Goal: Information Seeking & Learning: Learn about a topic

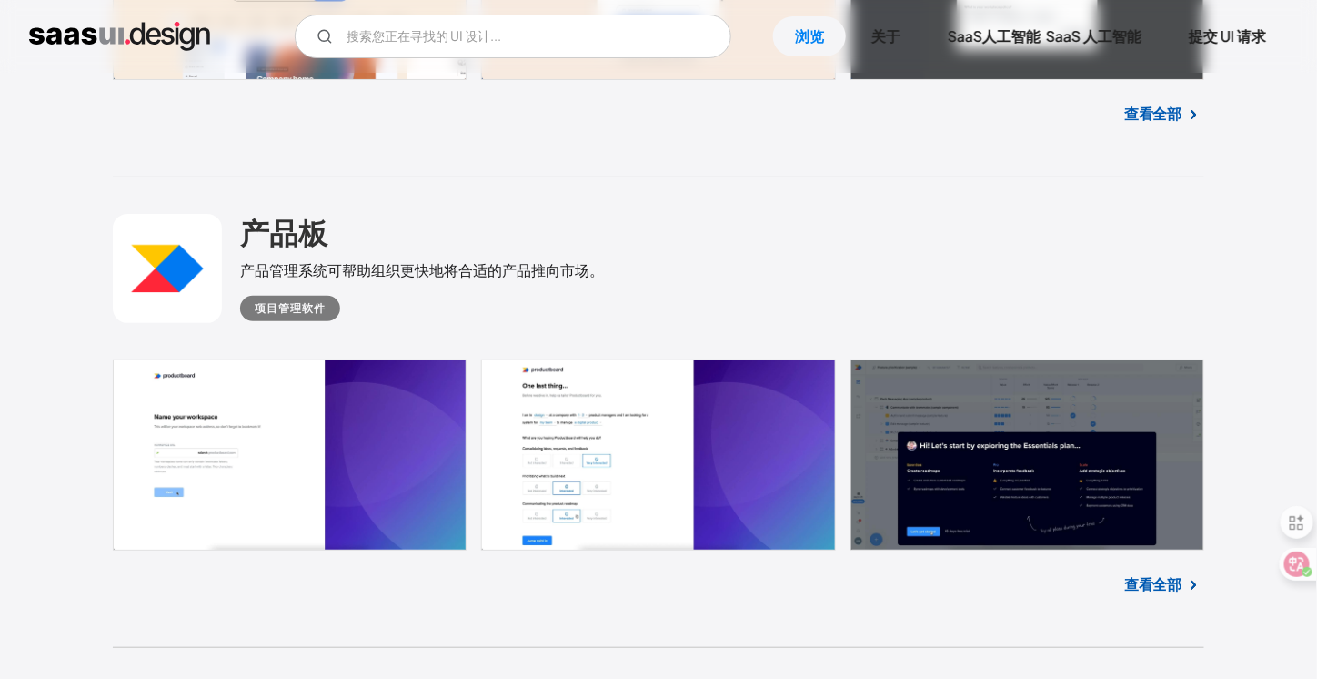
scroll to position [2362, 0]
click at [1172, 574] on font "查看全部" at bounding box center [1153, 583] width 58 height 19
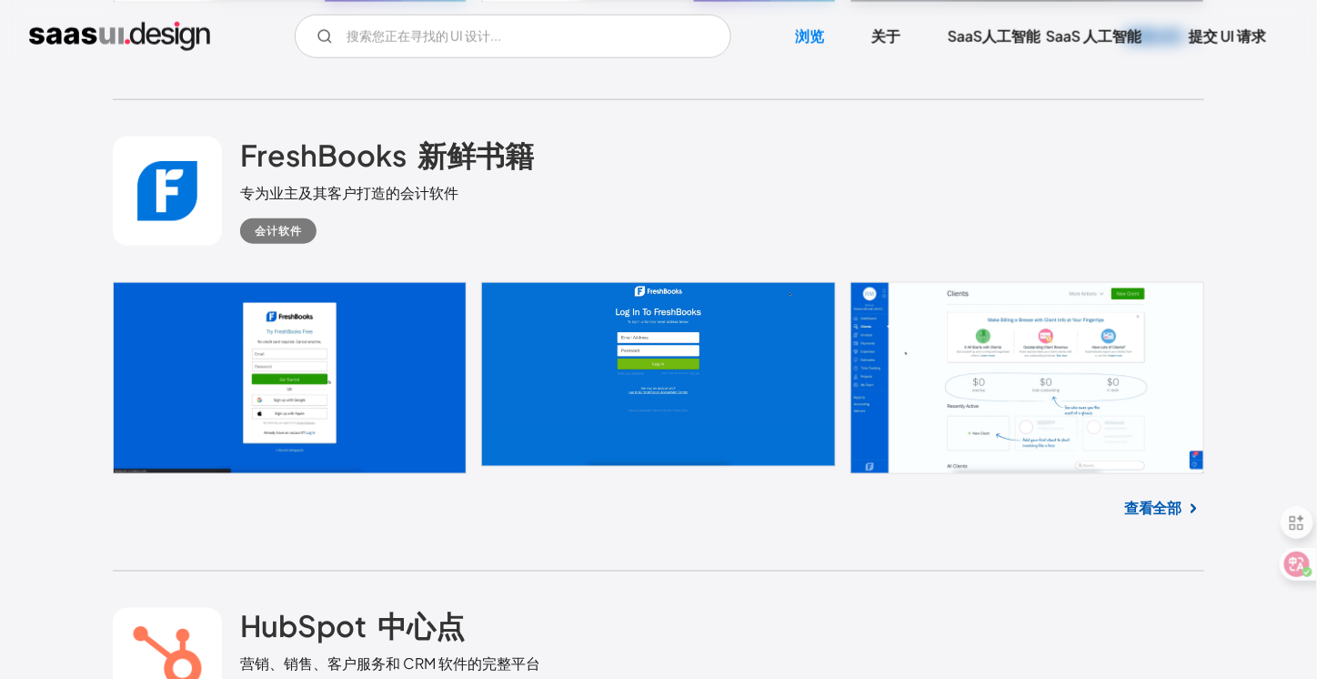
scroll to position [2909, 0]
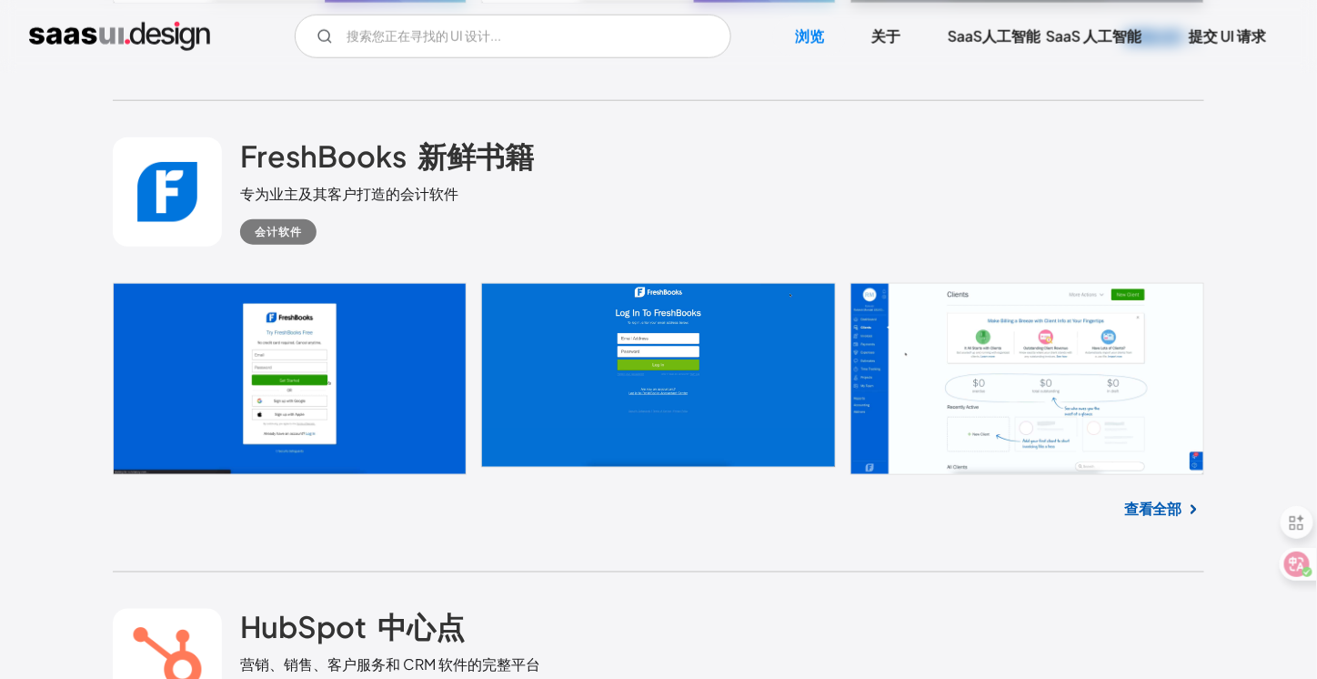
click at [1162, 511] on font "查看全部" at bounding box center [1153, 507] width 58 height 19
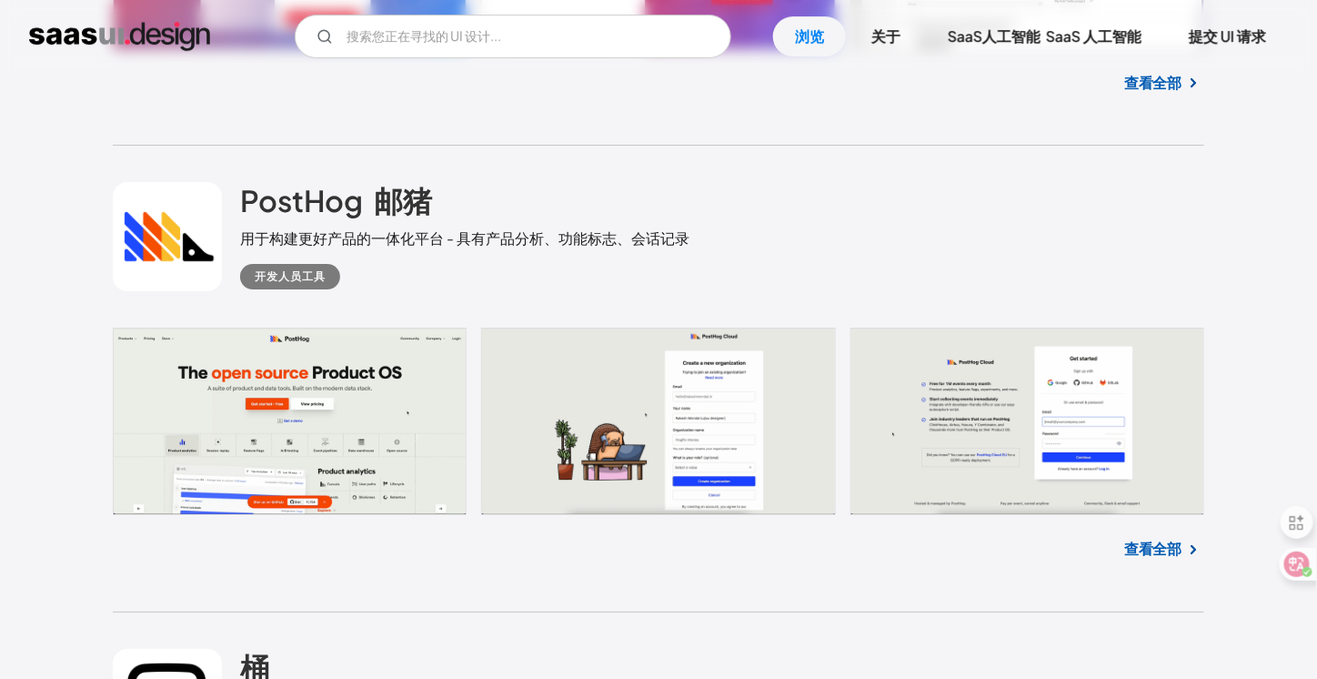
scroll to position [6636, 0]
click at [1139, 538] on font "查看全部" at bounding box center [1153, 547] width 58 height 19
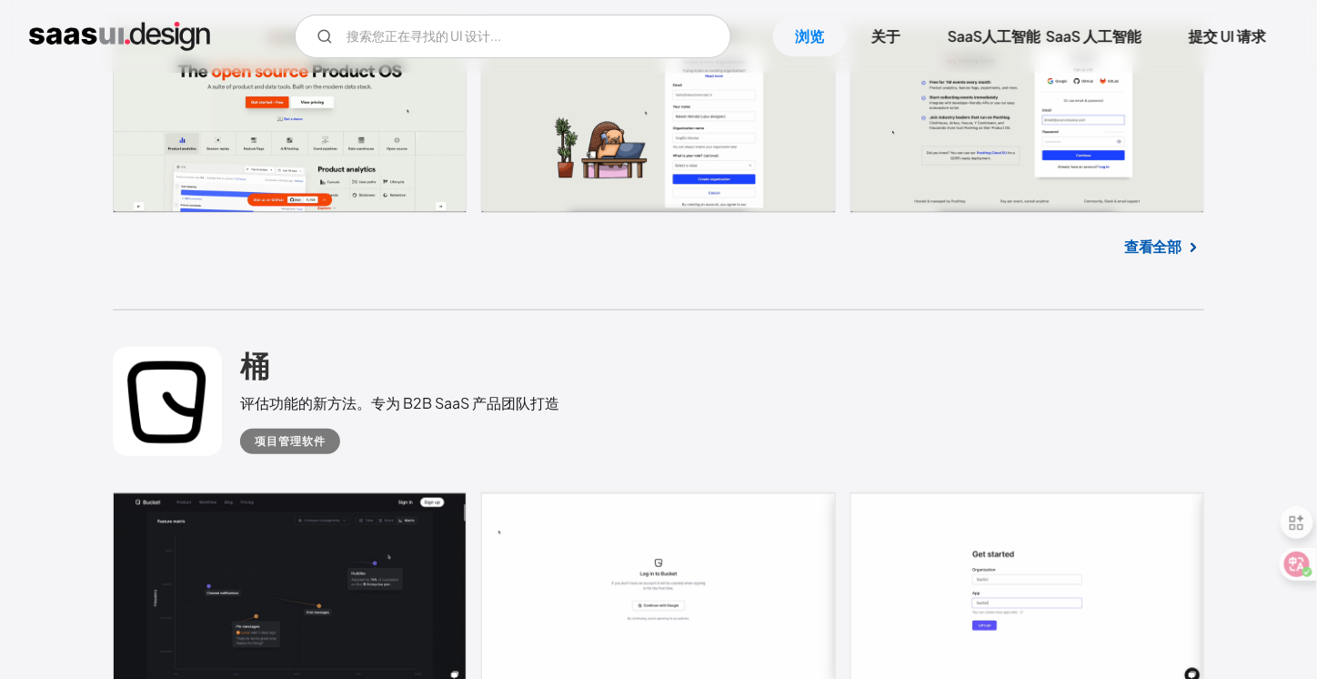
scroll to position [7245, 0]
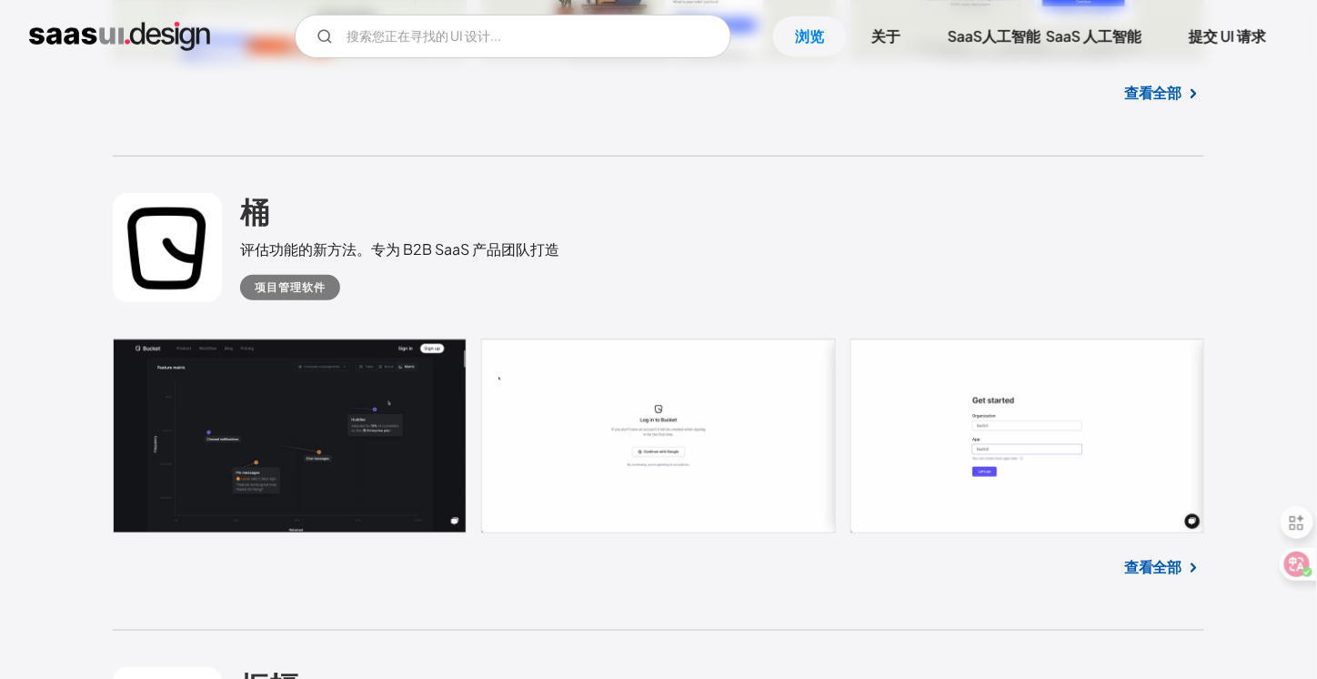
click at [1144, 561] on font "查看全部" at bounding box center [1153, 566] width 58 height 19
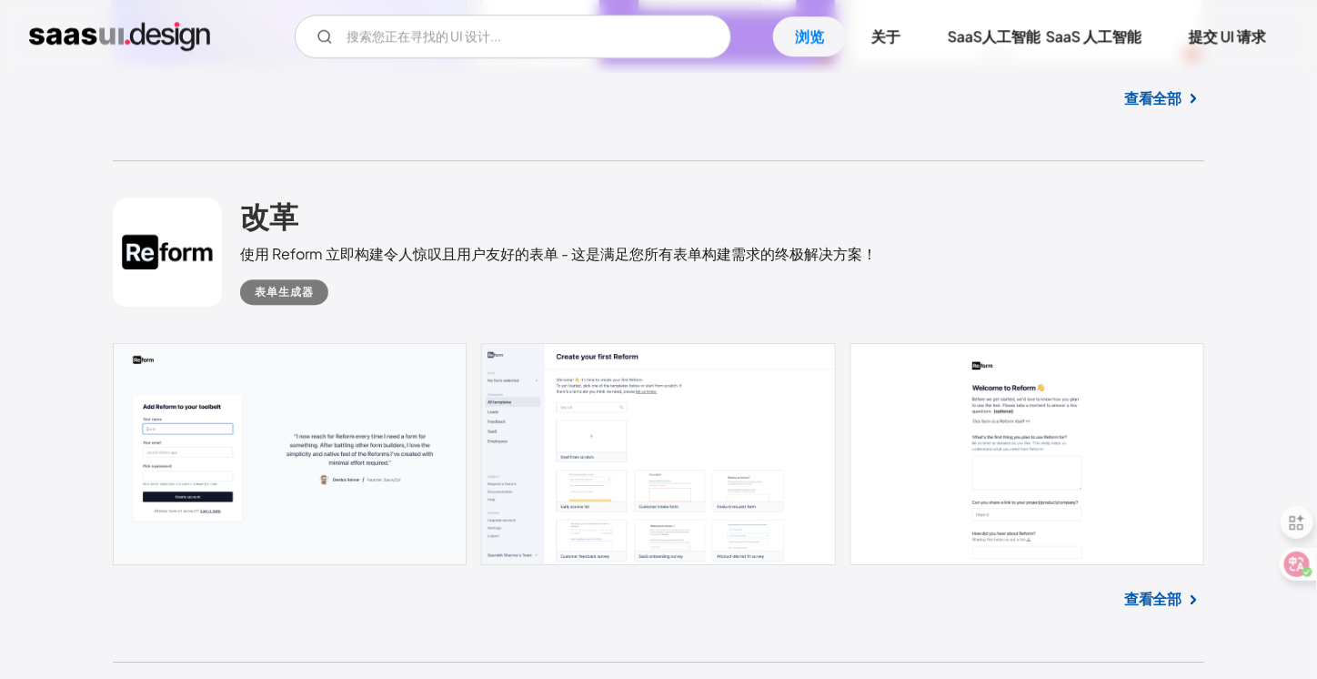
scroll to position [8543, 0]
click at [455, 33] on input "电子邮件表格" at bounding box center [513, 37] width 437 height 44
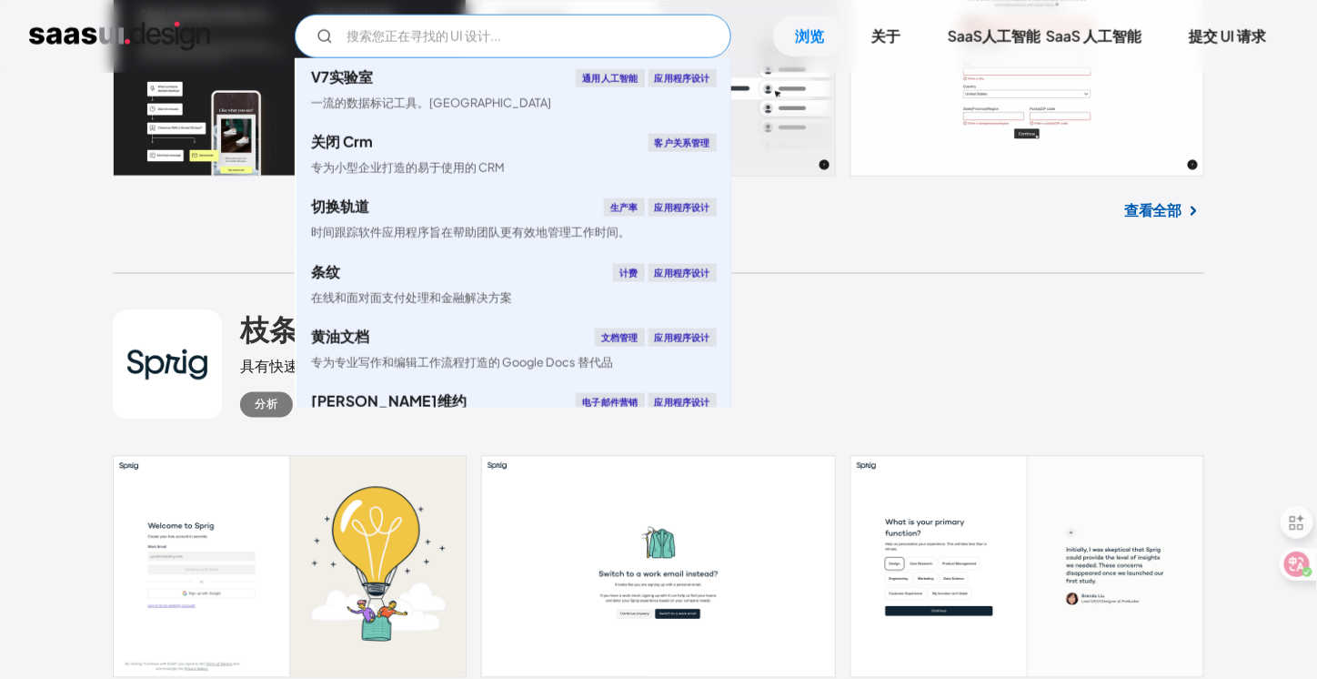
scroll to position [0, 0]
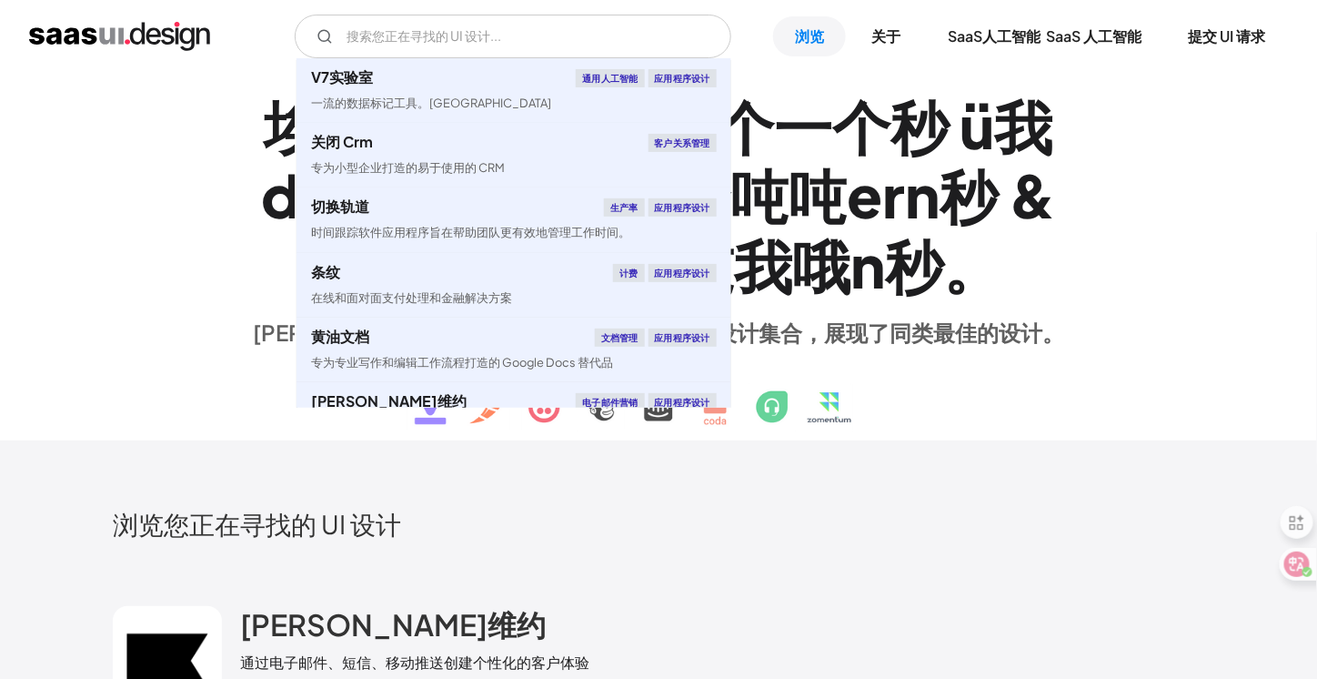
click at [799, 549] on div "浏览您正在寻找的 UI 设计" at bounding box center [659, 539] width 1092 height 62
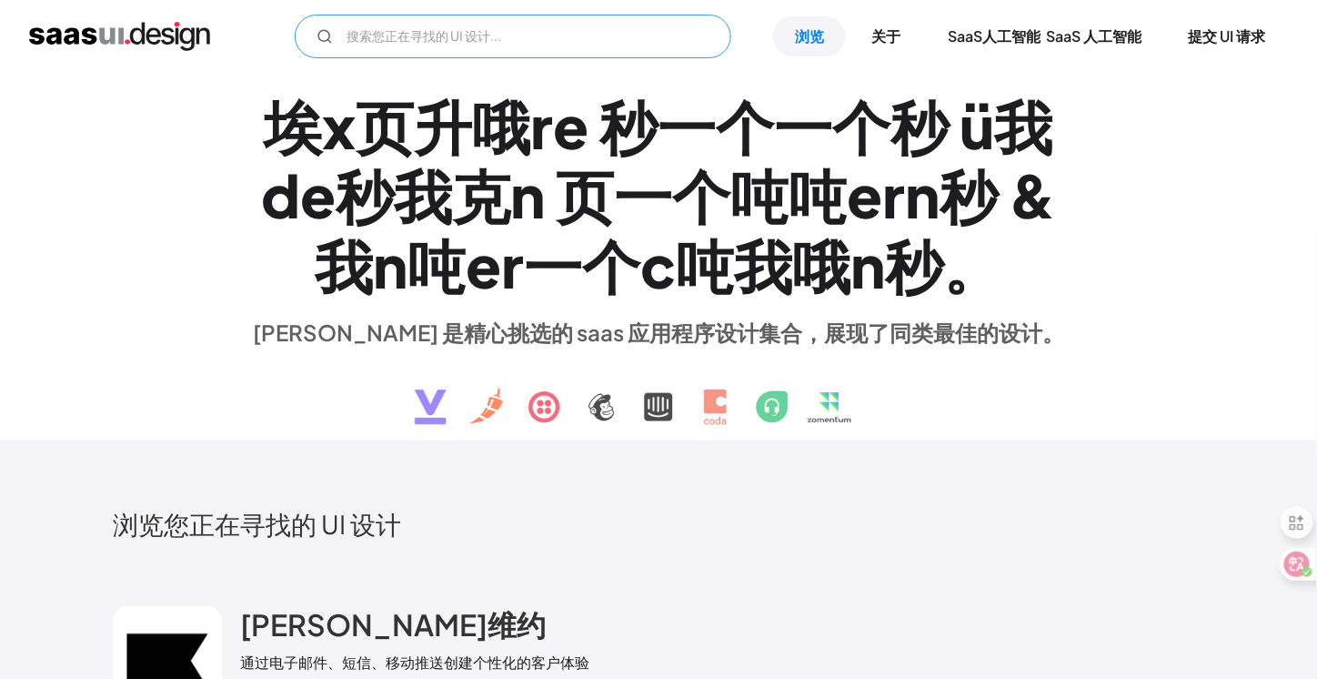
click at [478, 30] on input "电子邮件表格" at bounding box center [513, 37] width 437 height 44
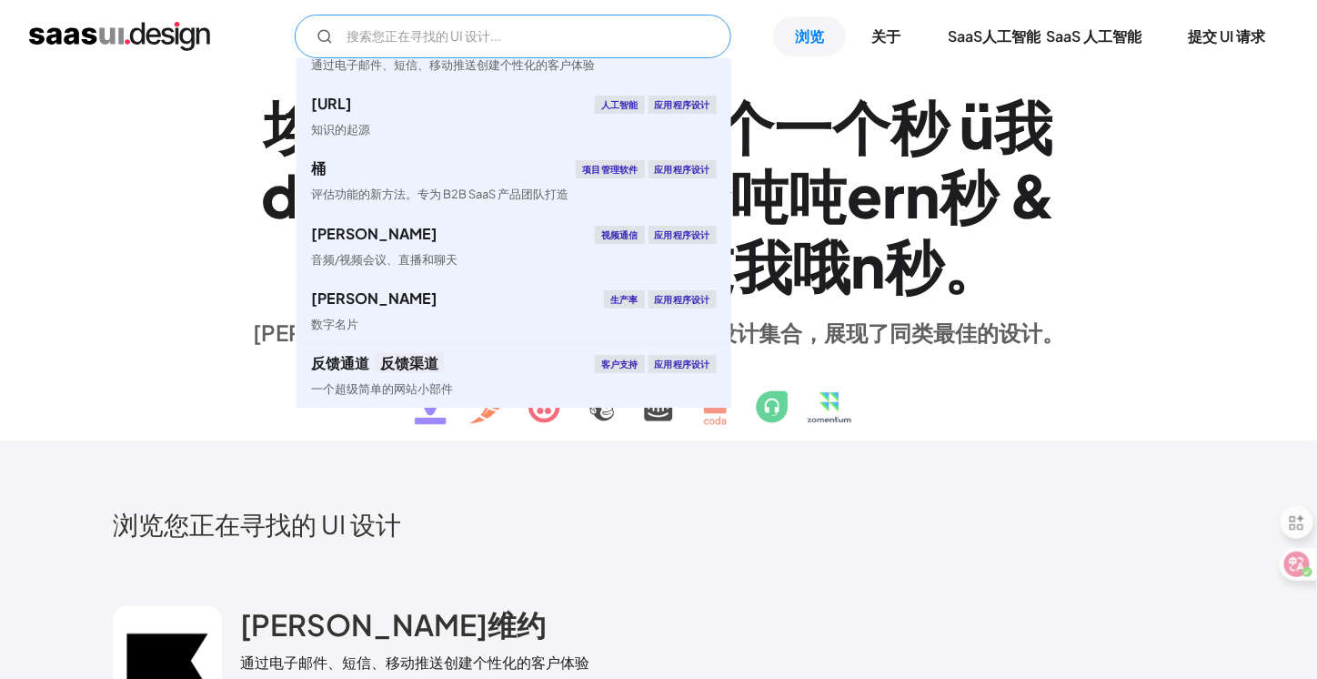
scroll to position [363, 0]
click at [472, 35] on input "电子邮件表格" at bounding box center [513, 37] width 437 height 44
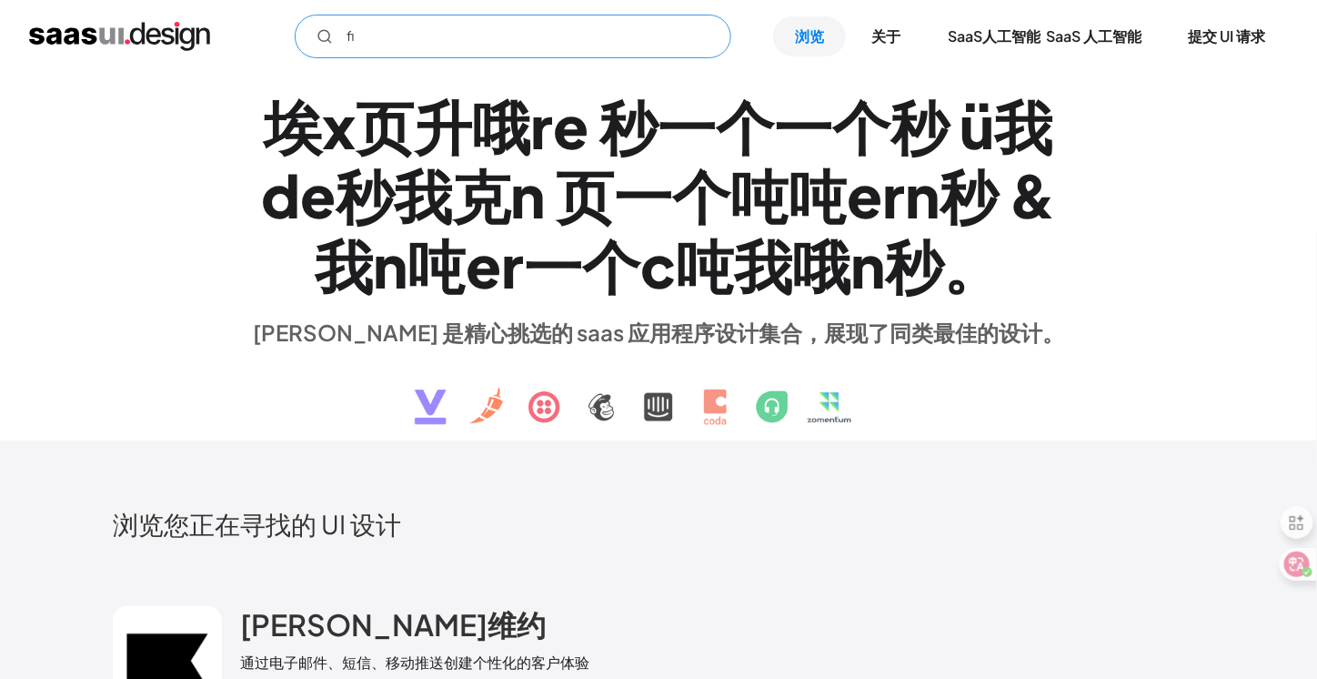
scroll to position [0, 0]
click at [495, 34] on input "finance" at bounding box center [513, 37] width 437 height 44
click at [549, 35] on input "finance" at bounding box center [513, 37] width 437 height 44
drag, startPoint x: 433, startPoint y: 28, endPoint x: 332, endPoint y: 34, distance: 101.1
click at [332, 34] on input "finance" at bounding box center [513, 37] width 437 height 44
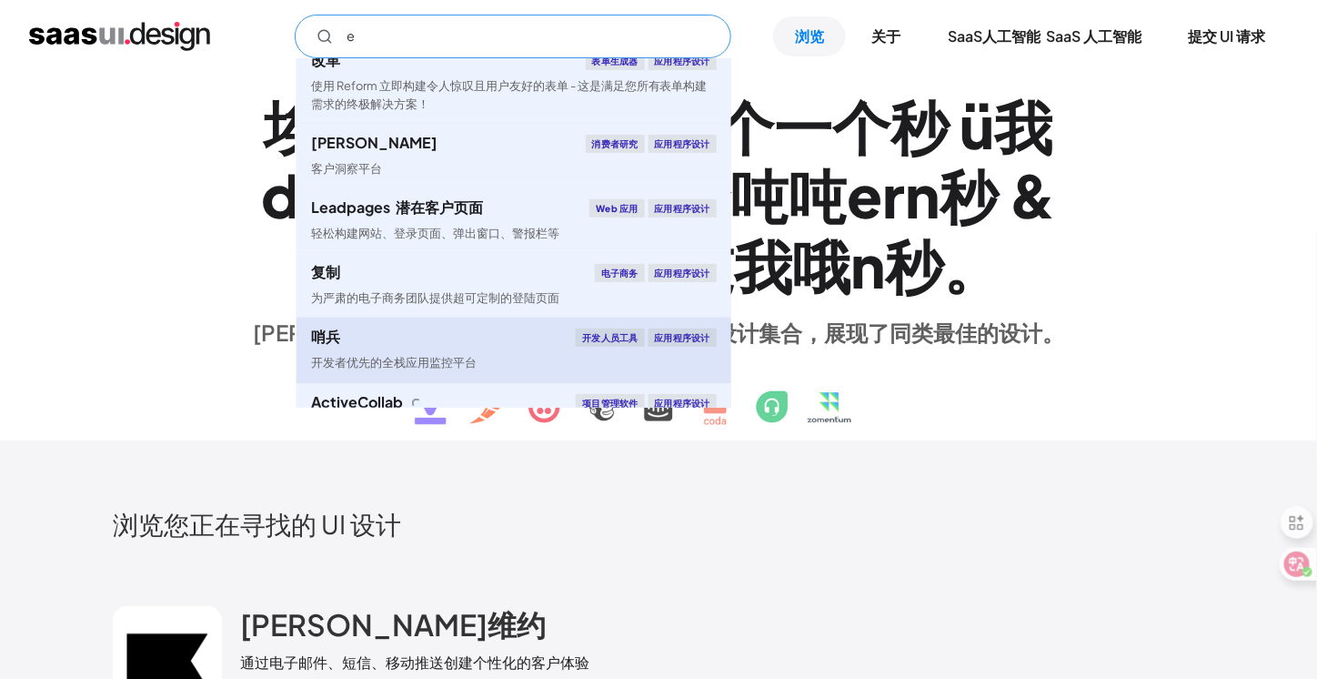
scroll to position [1908, 0]
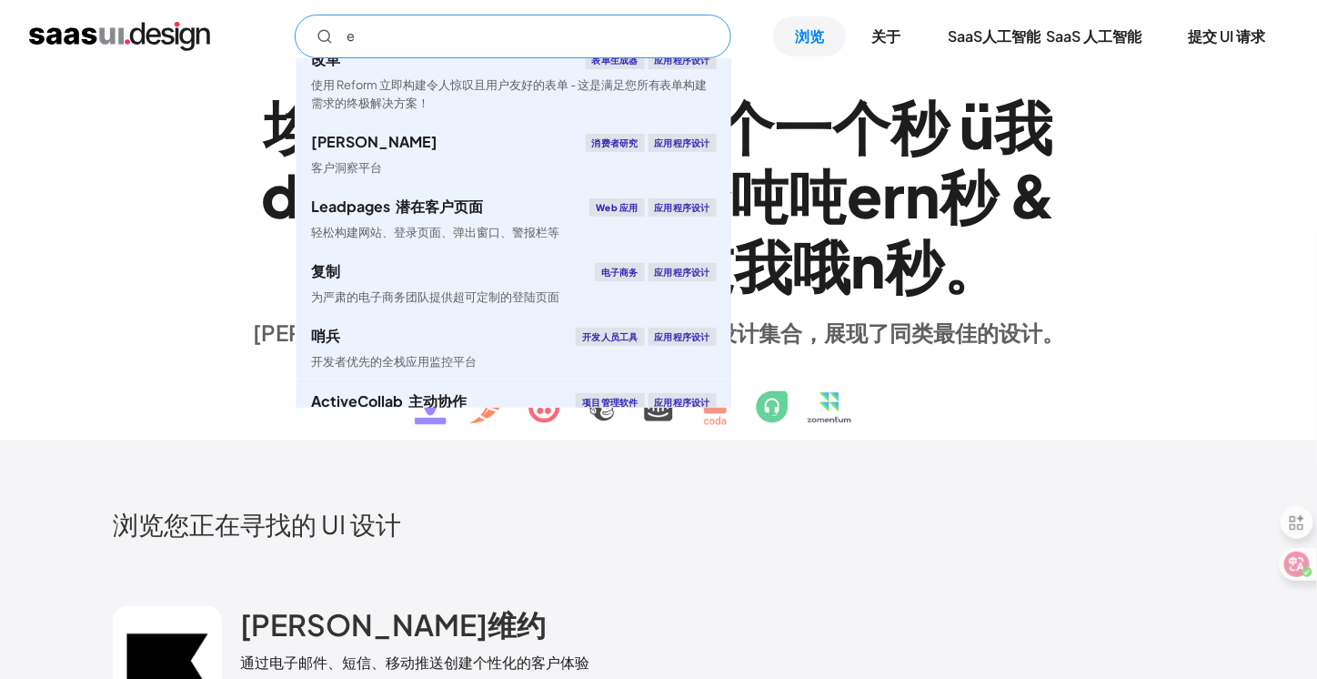
type input "e"
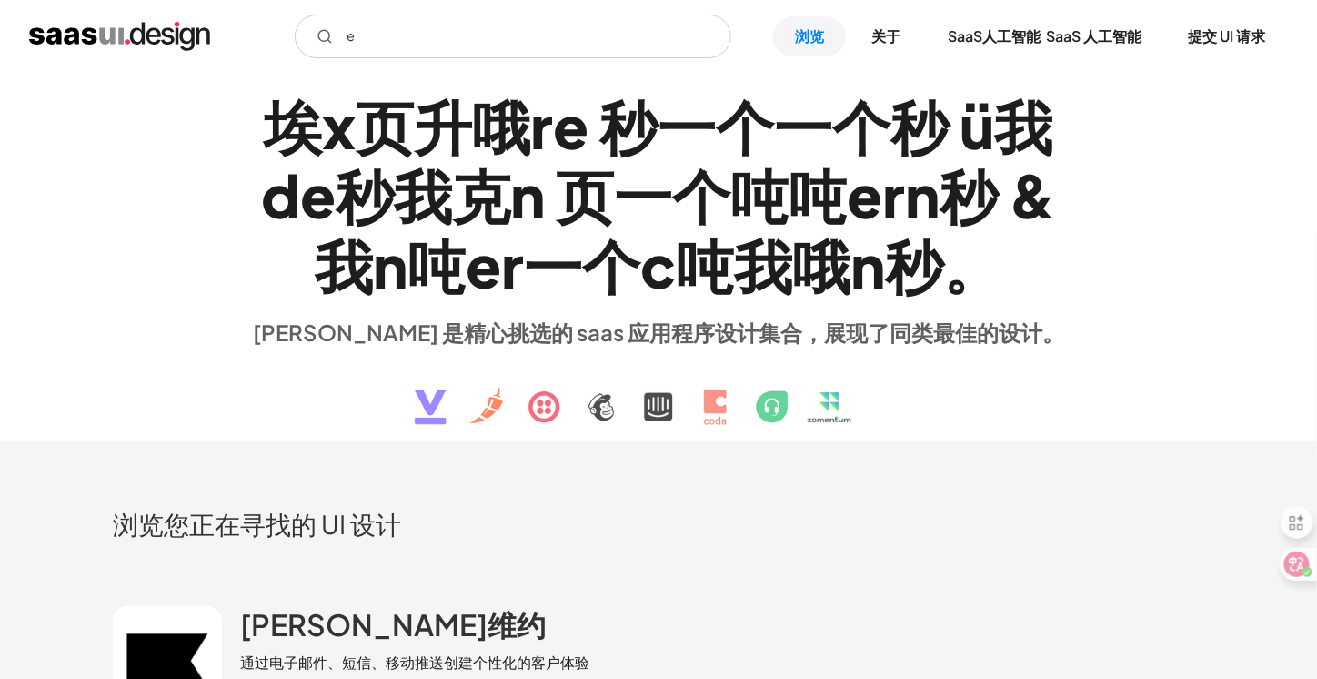
click at [884, 518] on h2 "浏览您正在寻找的 UI 设计" at bounding box center [659, 524] width 1092 height 32
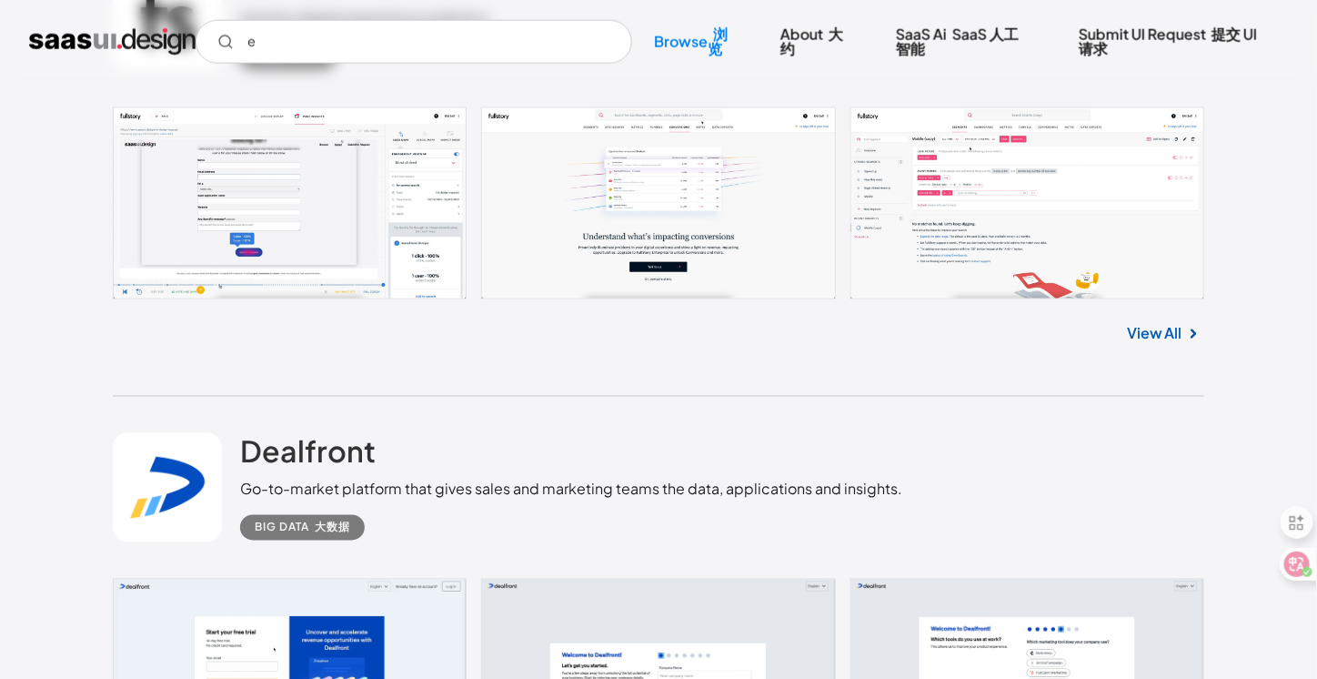
scroll to position [46753, 0]
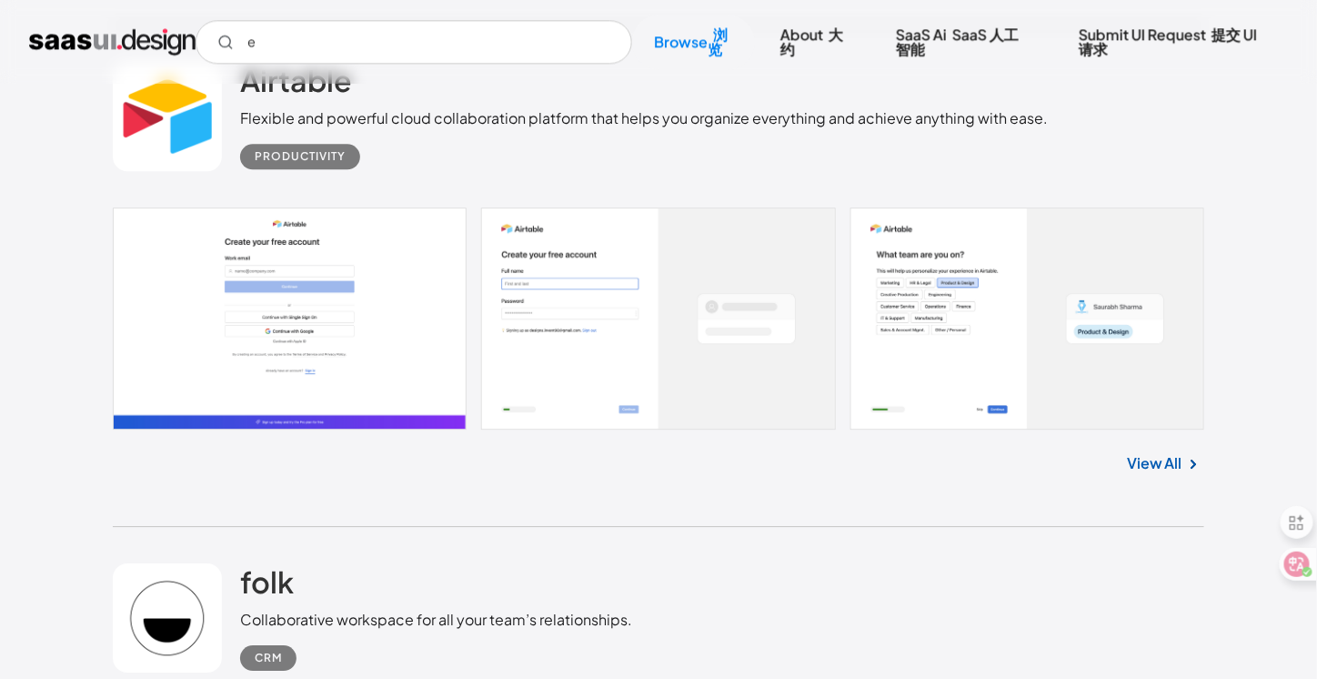
scroll to position [45331, 0]
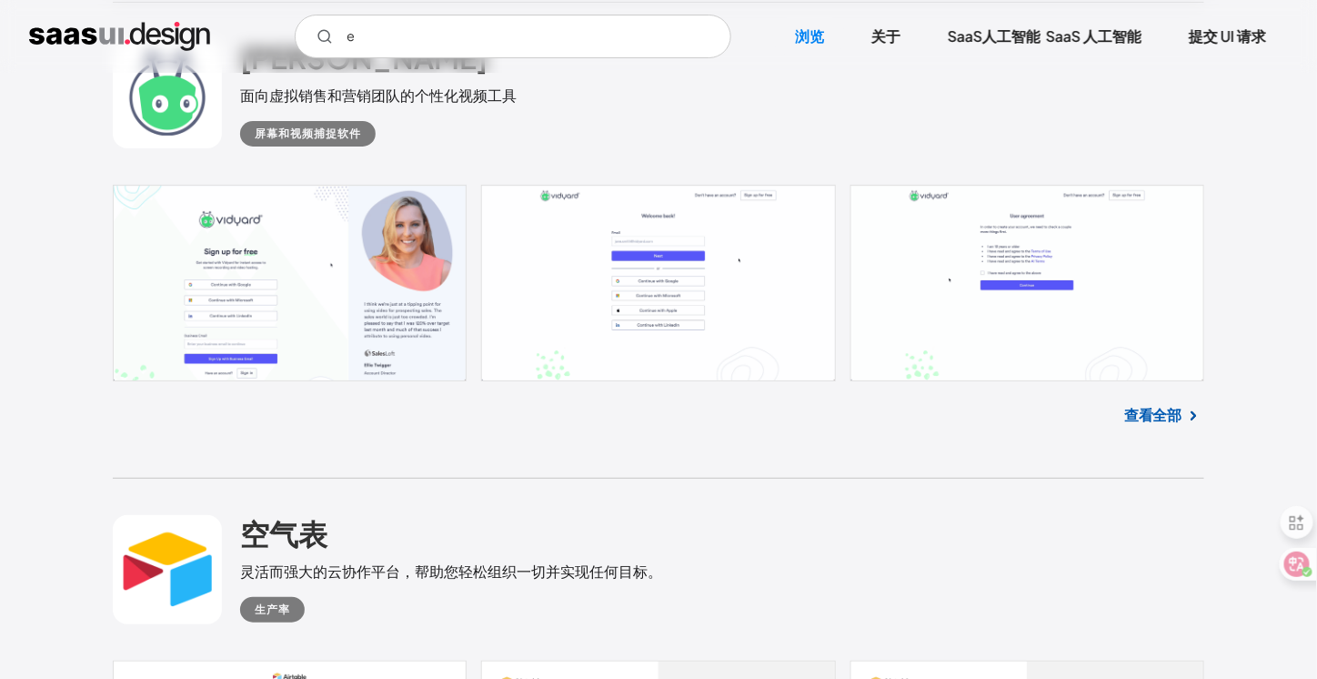
scroll to position [43895, 0]
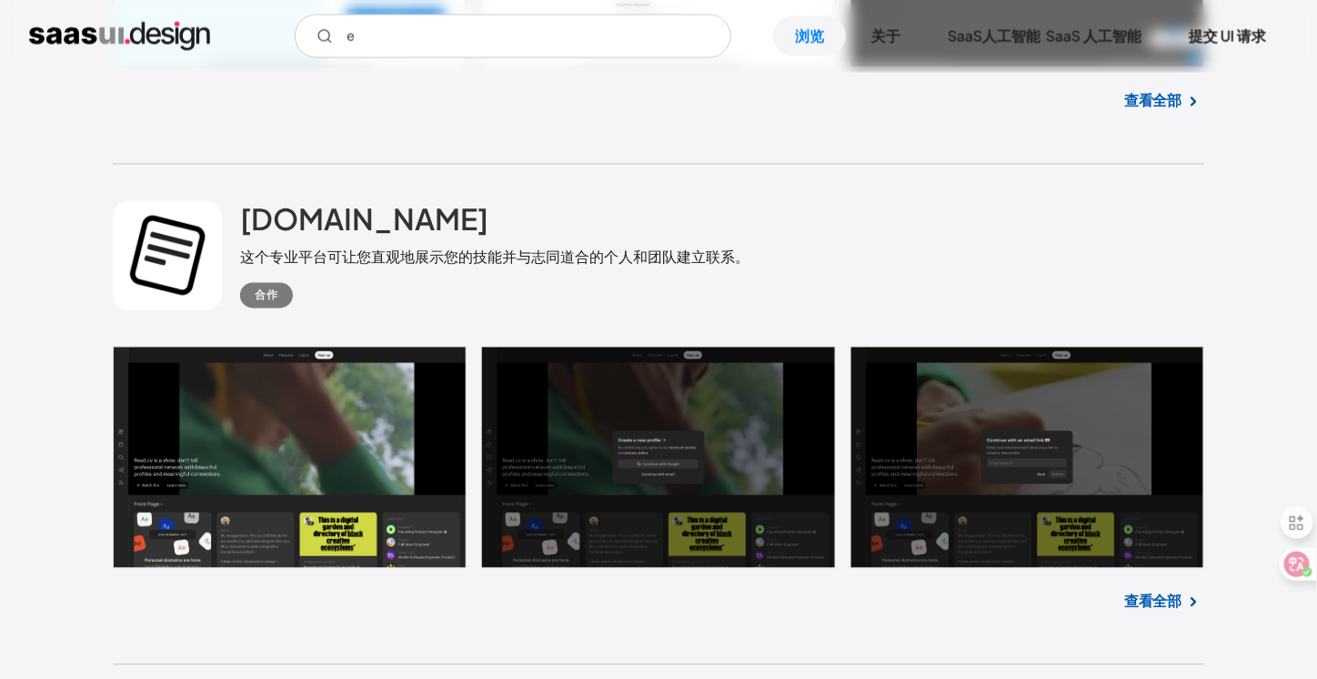
scroll to position [40259, 0]
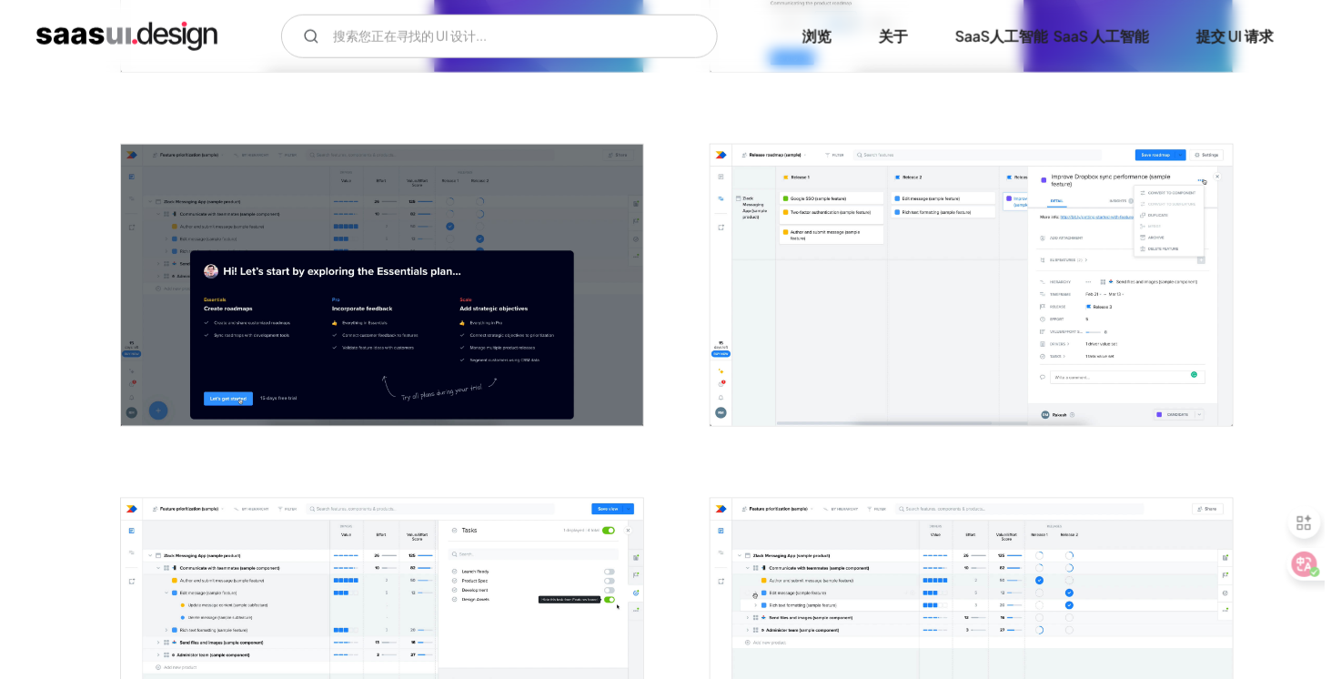
scroll to position [637, 0]
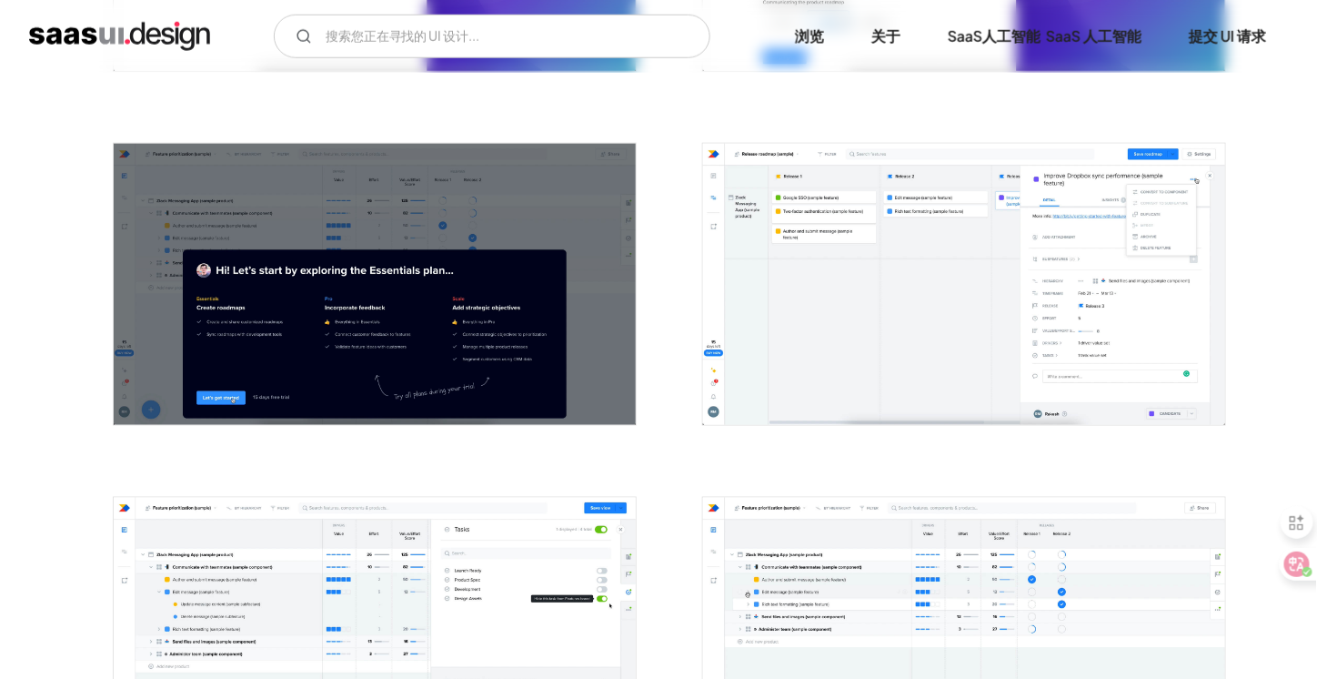
click at [580, 273] on img "打开灯箱" at bounding box center [375, 284] width 522 height 281
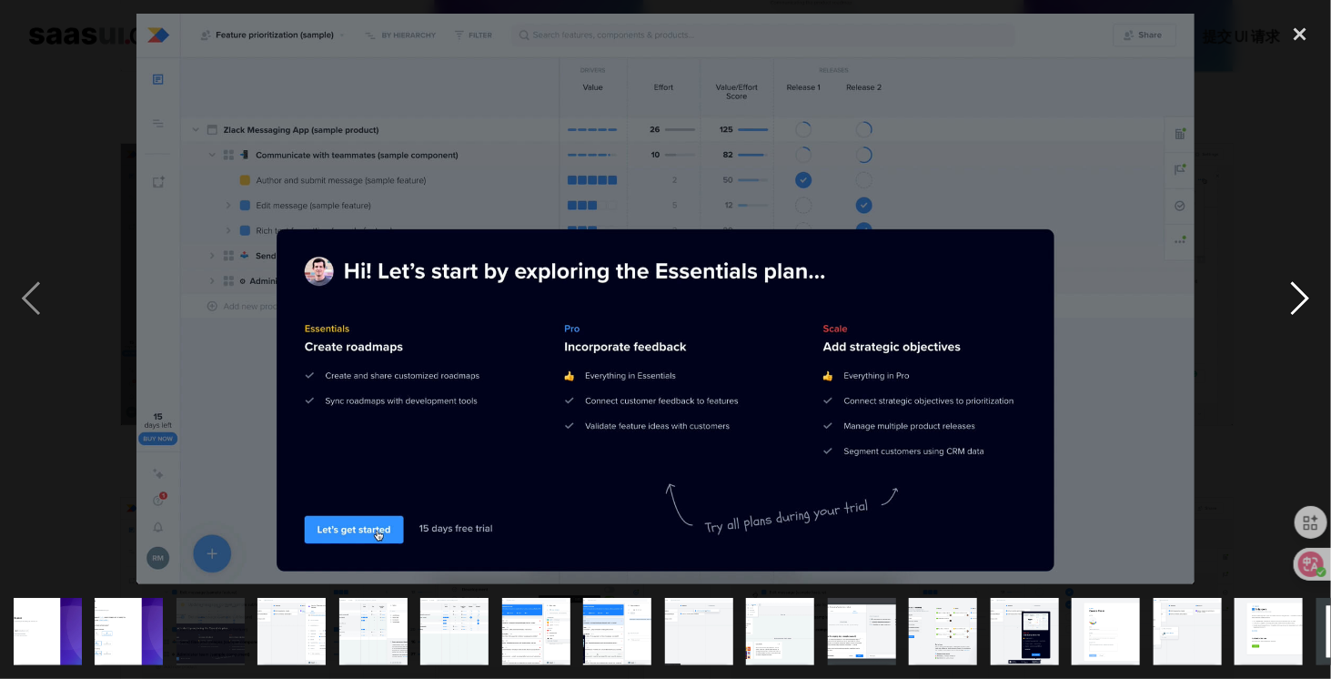
click at [1302, 299] on div "next image" at bounding box center [1300, 299] width 62 height 570
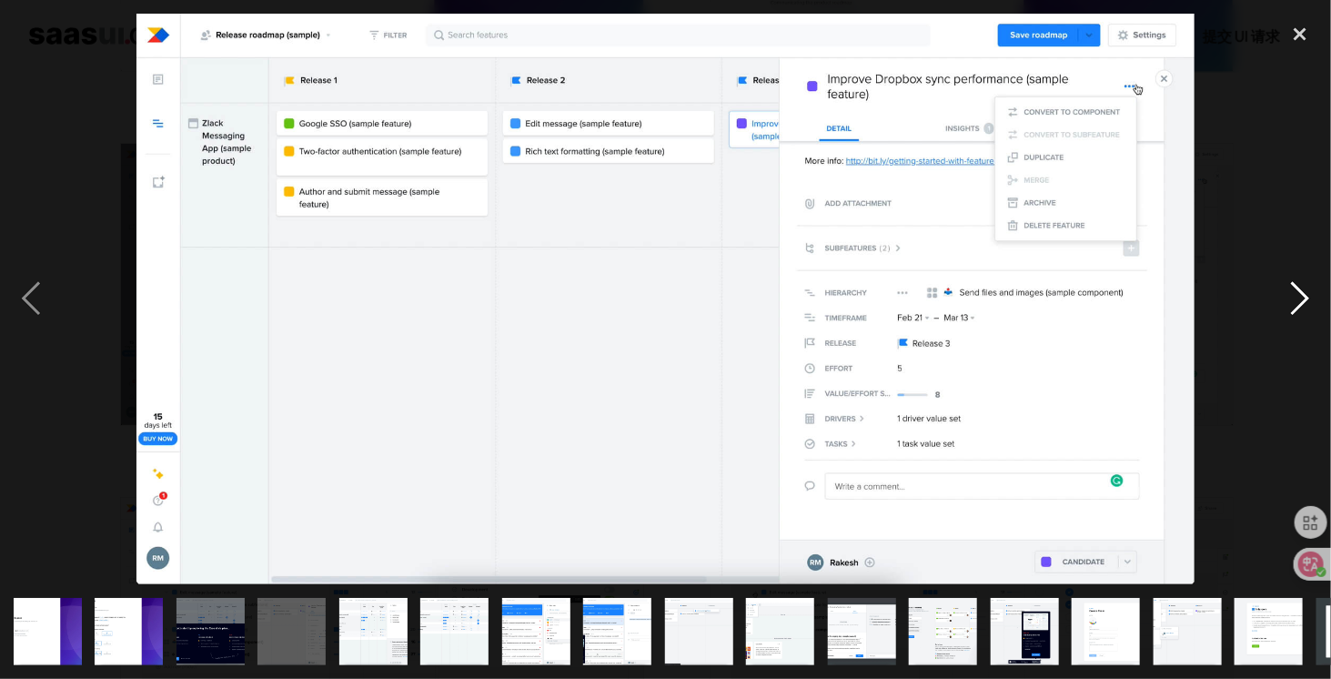
click at [1302, 299] on div "next image" at bounding box center [1300, 299] width 62 height 570
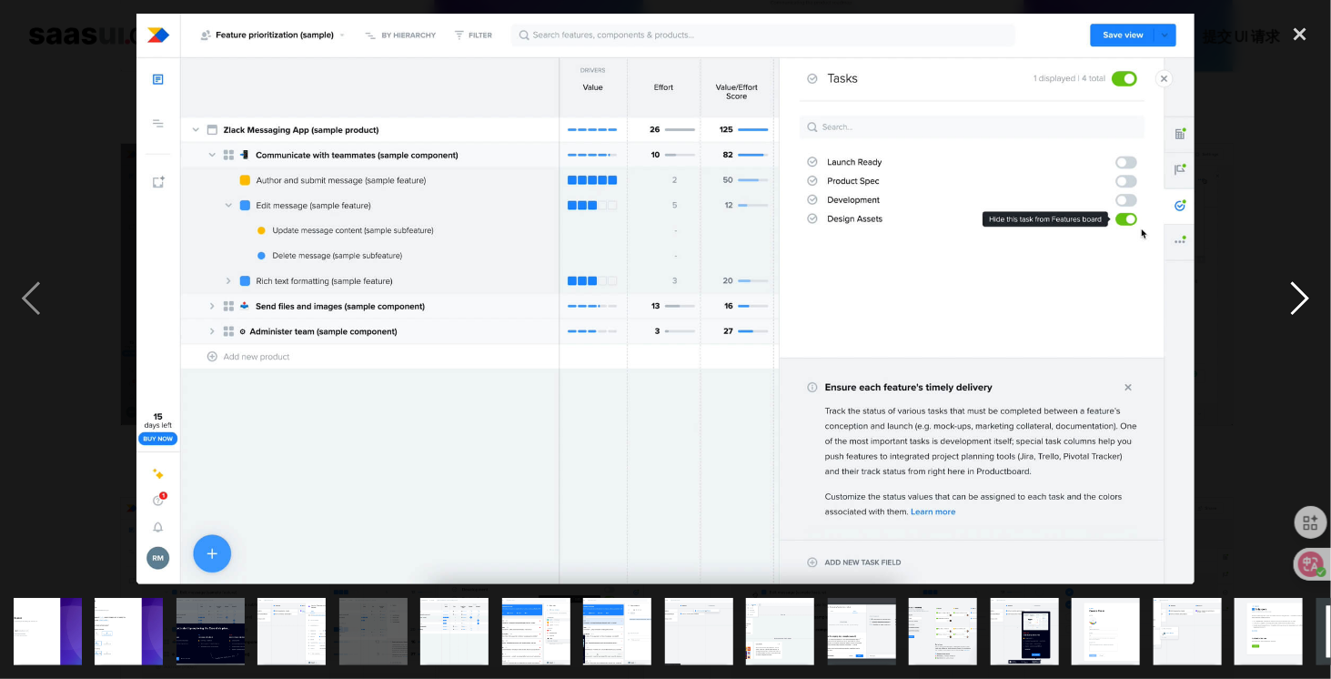
click at [1302, 299] on div "next image" at bounding box center [1300, 299] width 62 height 570
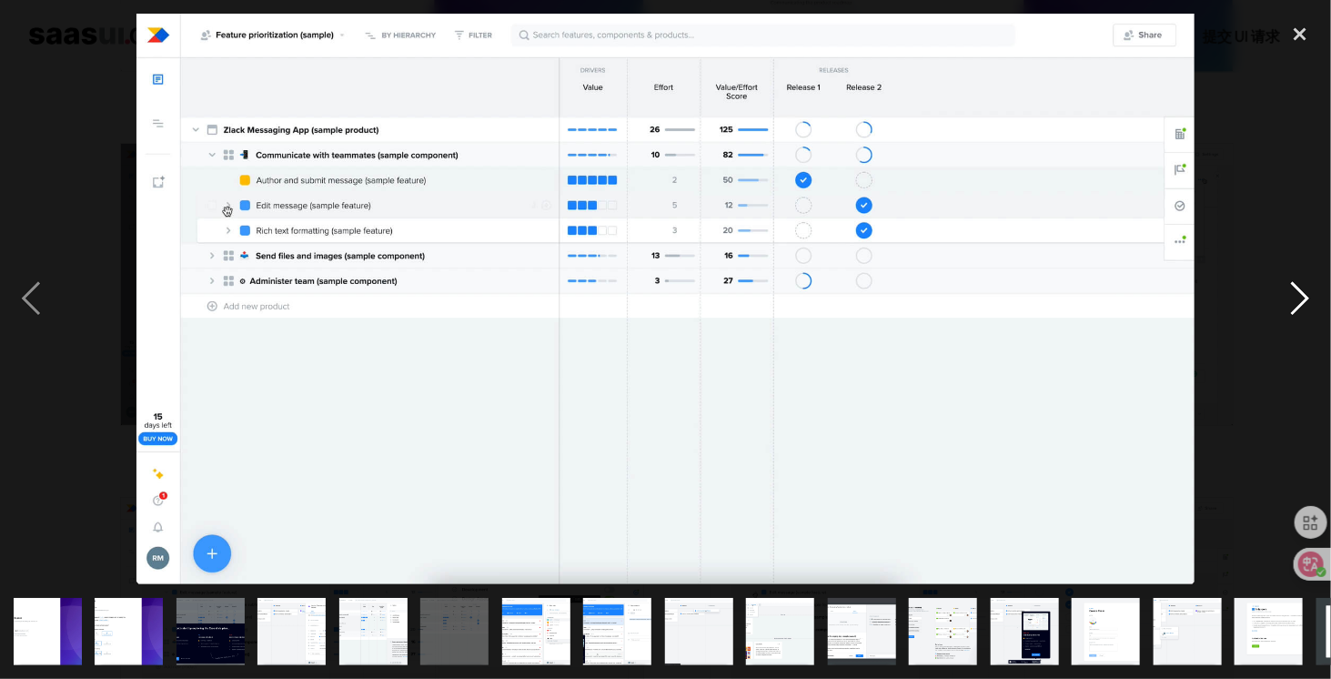
click at [1302, 299] on div "next image" at bounding box center [1300, 299] width 62 height 570
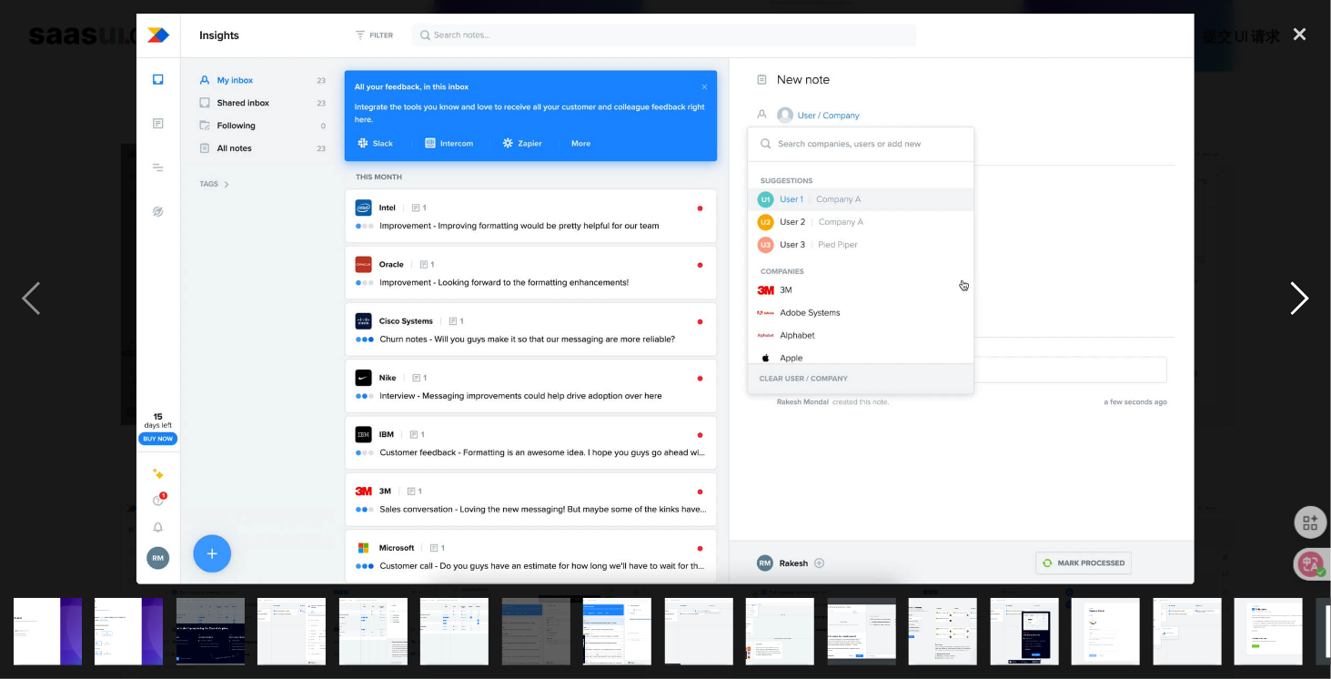
click at [1302, 299] on div "next image" at bounding box center [1300, 299] width 62 height 570
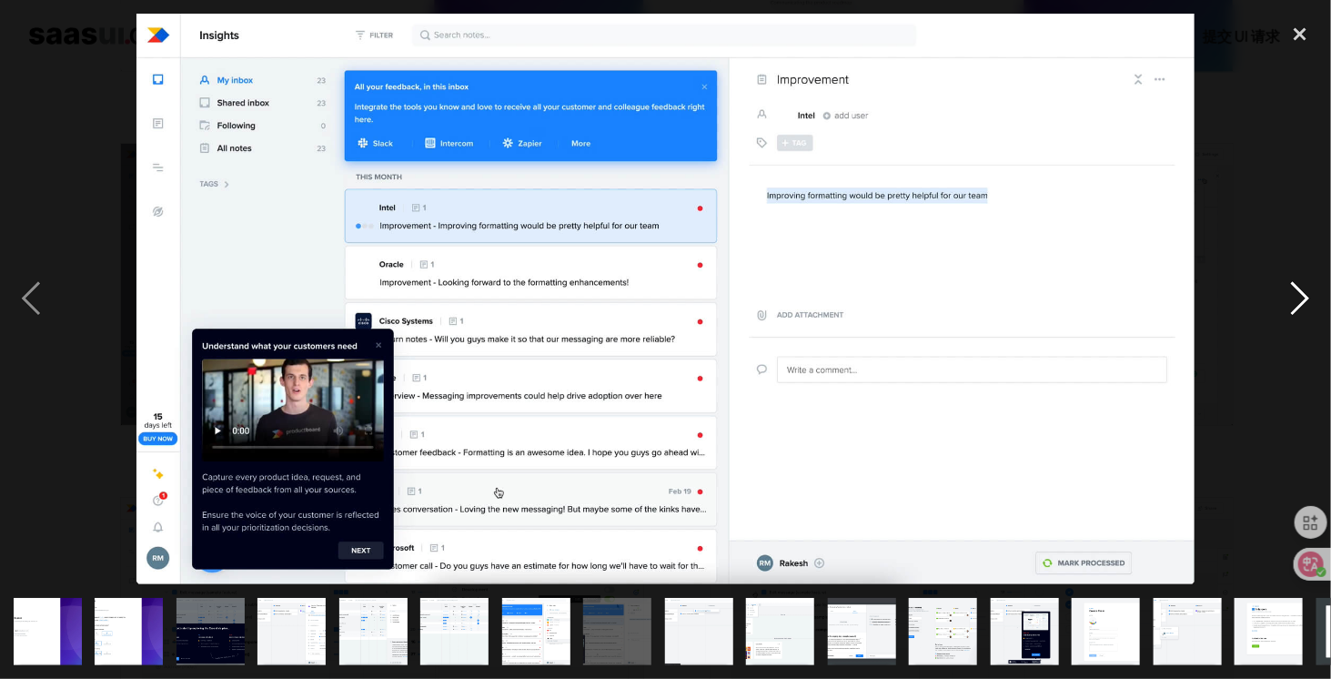
click at [1302, 299] on div "next image" at bounding box center [1300, 299] width 62 height 570
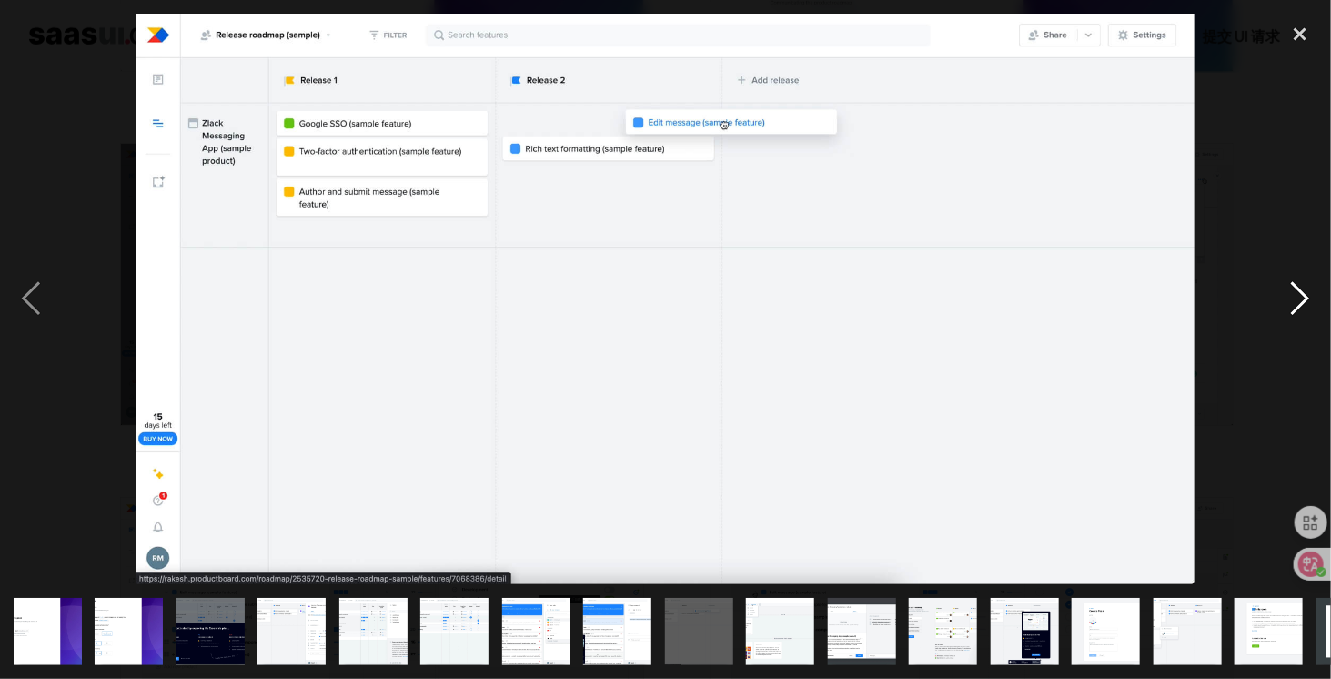
click at [1302, 299] on div "next image" at bounding box center [1300, 299] width 62 height 570
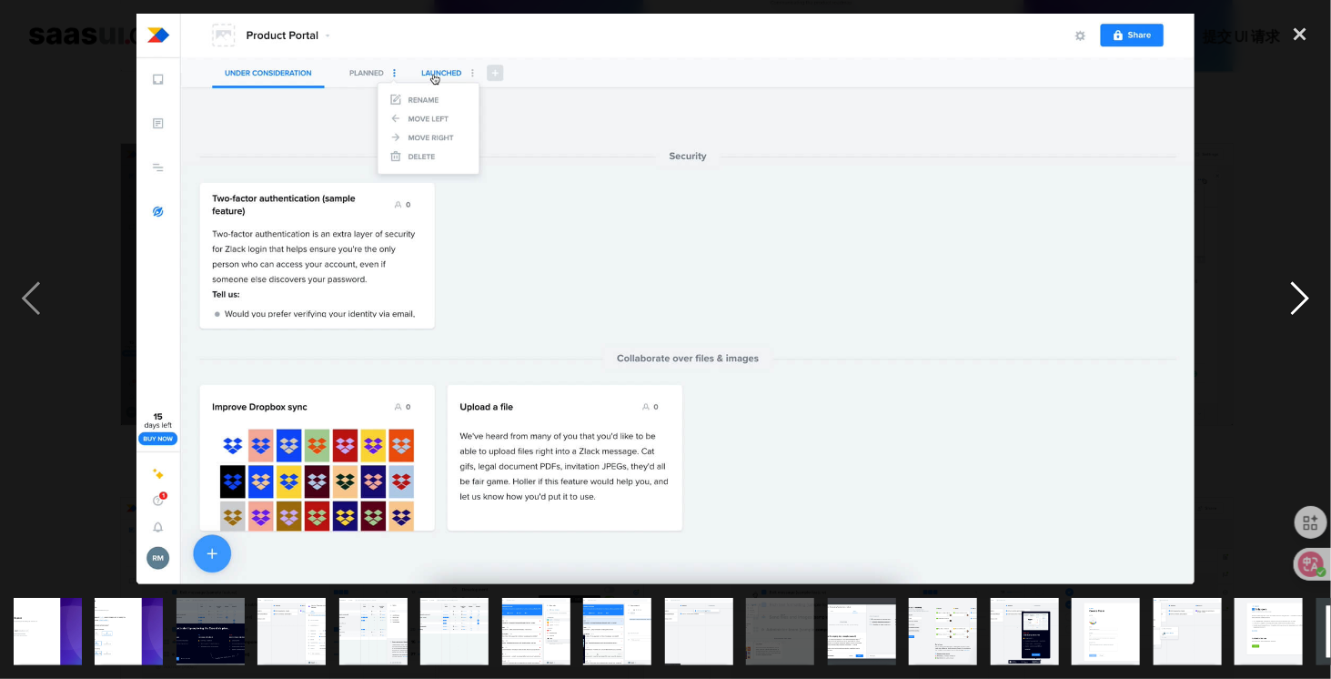
click at [1302, 299] on div "next image" at bounding box center [1300, 299] width 62 height 570
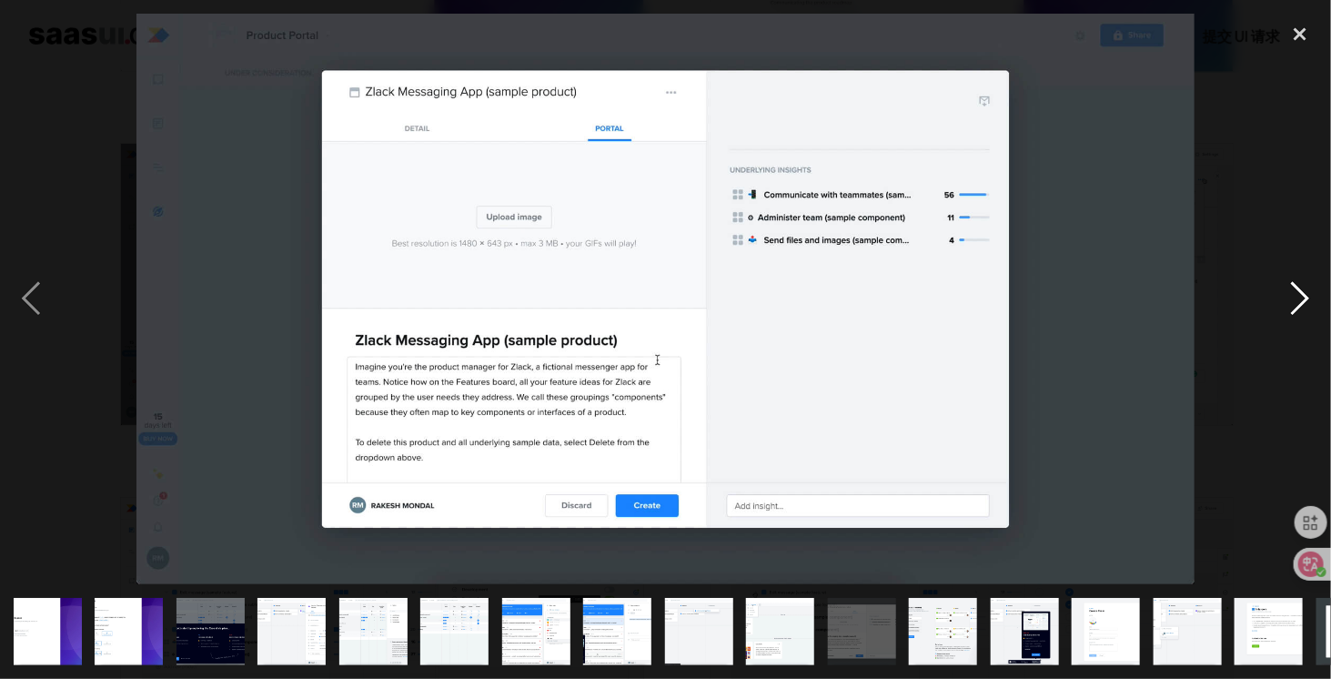
click at [1302, 299] on div "next image" at bounding box center [1300, 299] width 62 height 570
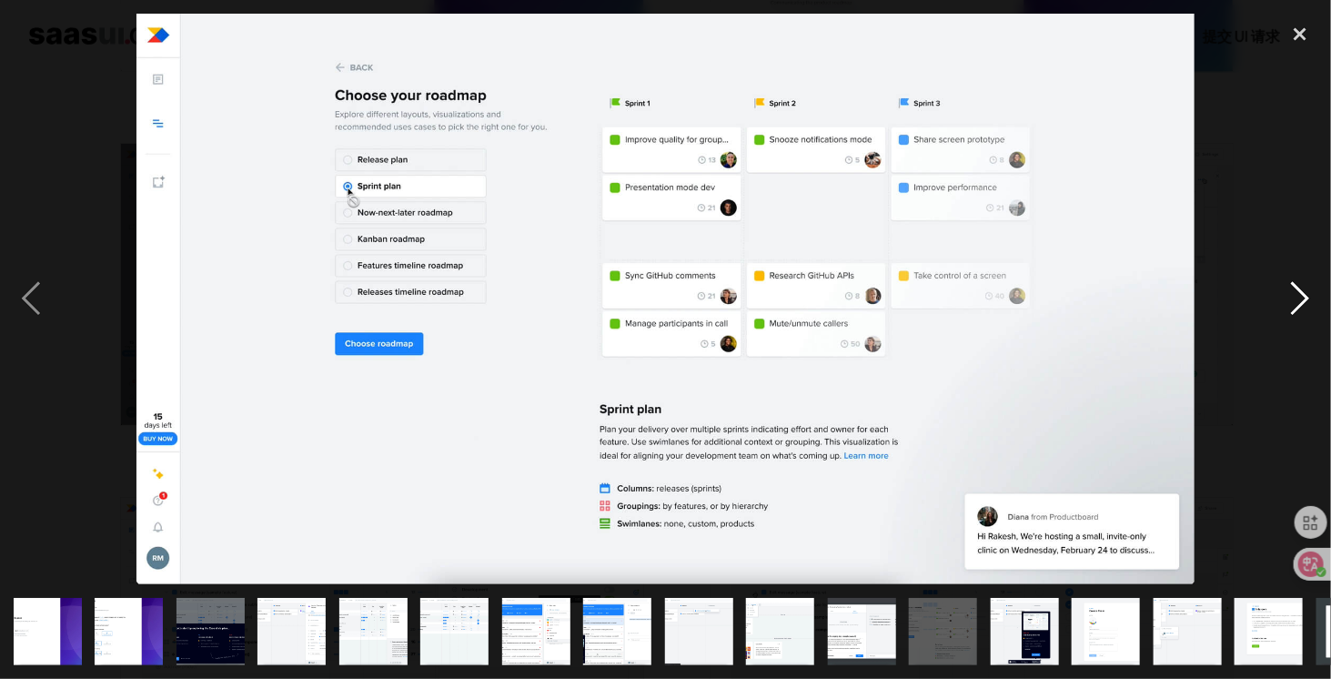
click at [1302, 299] on div "next image" at bounding box center [1300, 299] width 62 height 570
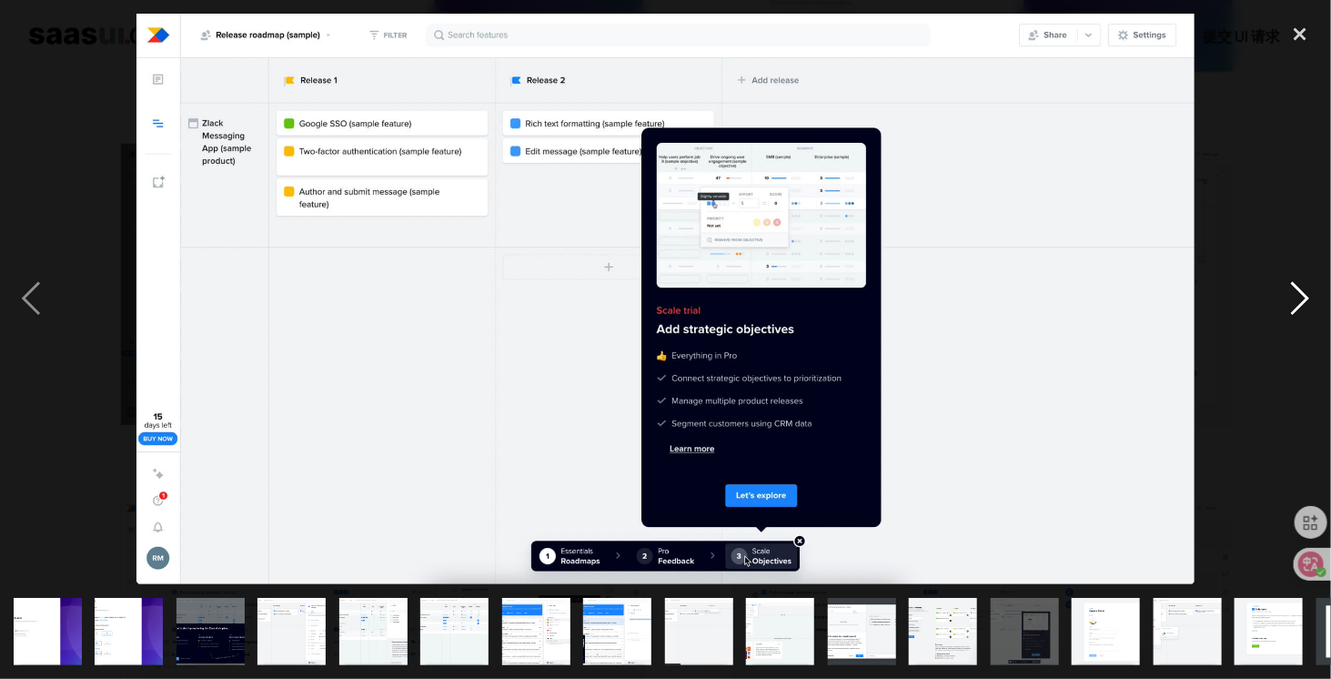
click at [1302, 299] on div "next image" at bounding box center [1300, 299] width 62 height 570
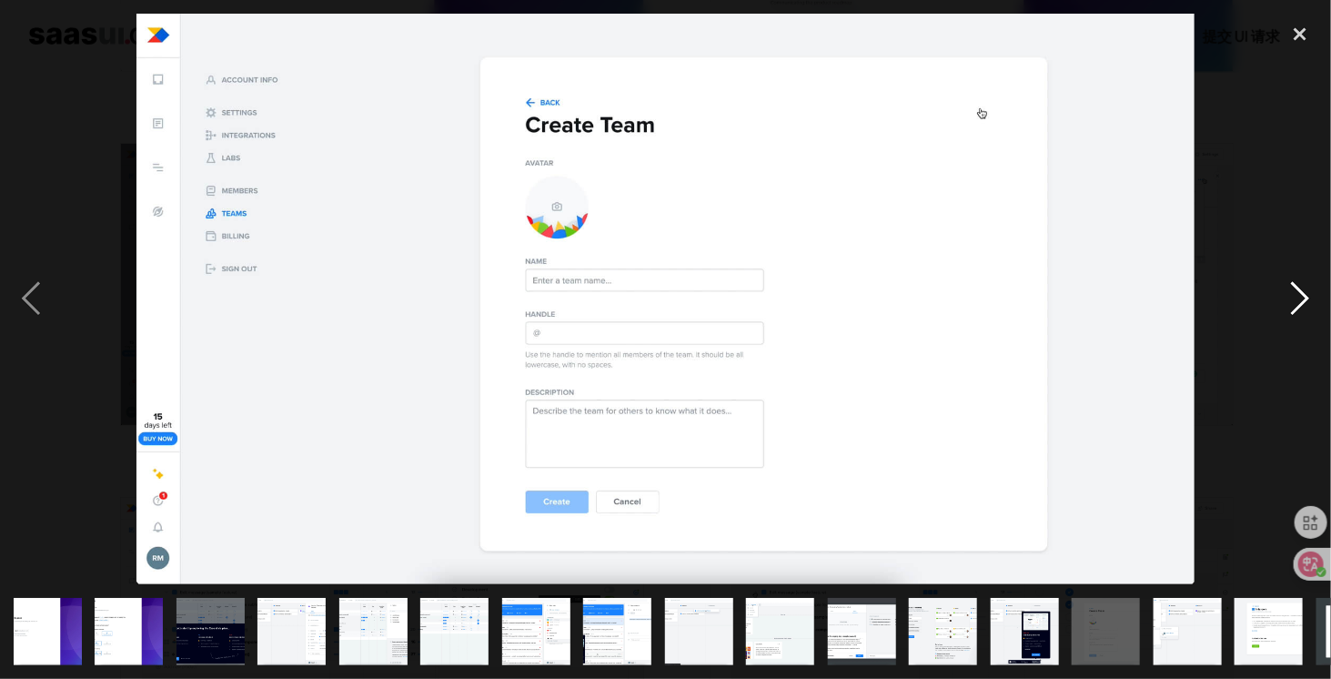
click at [1302, 299] on div "next image" at bounding box center [1300, 299] width 62 height 570
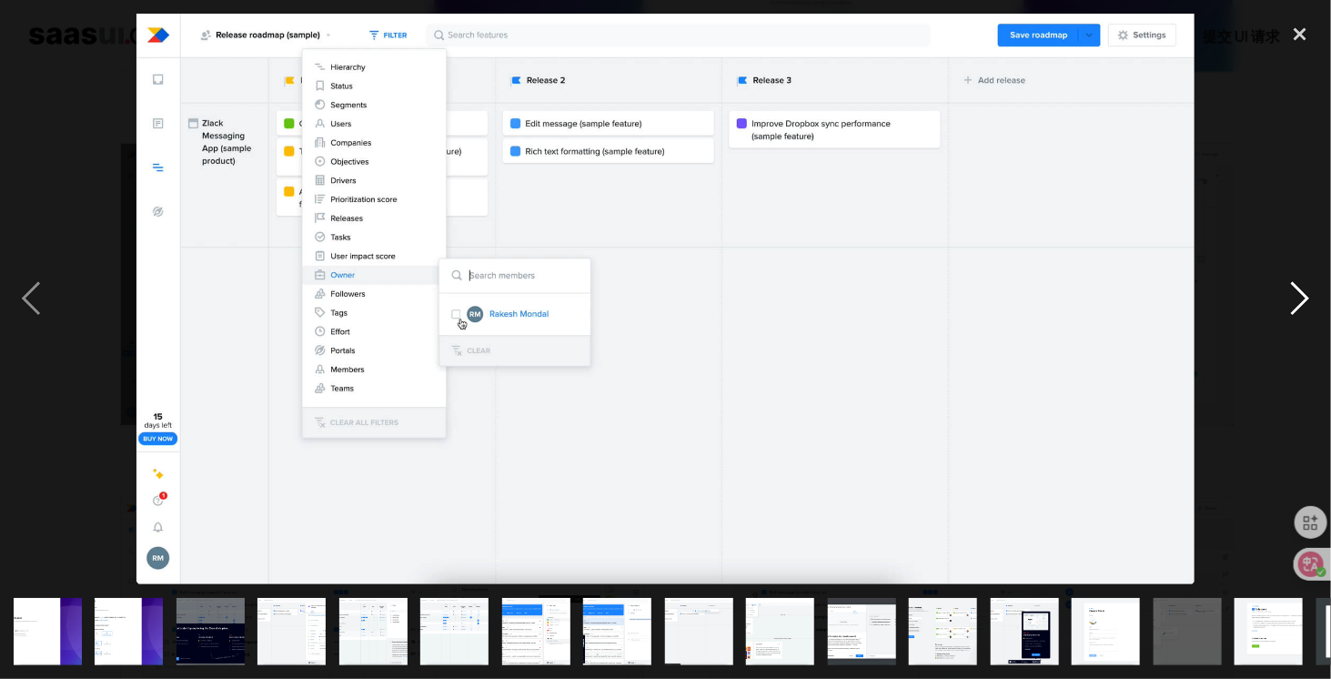
click at [1302, 299] on div "next image" at bounding box center [1300, 299] width 62 height 570
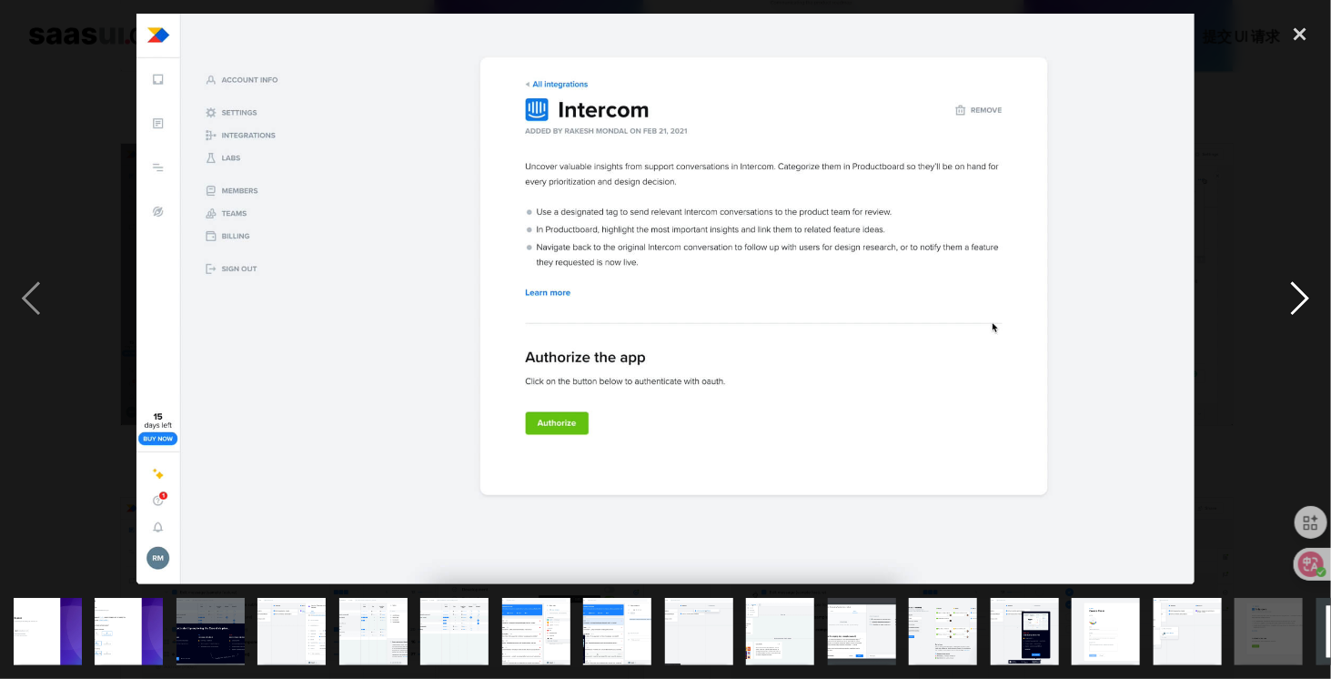
click at [1302, 299] on div "next image" at bounding box center [1300, 299] width 62 height 570
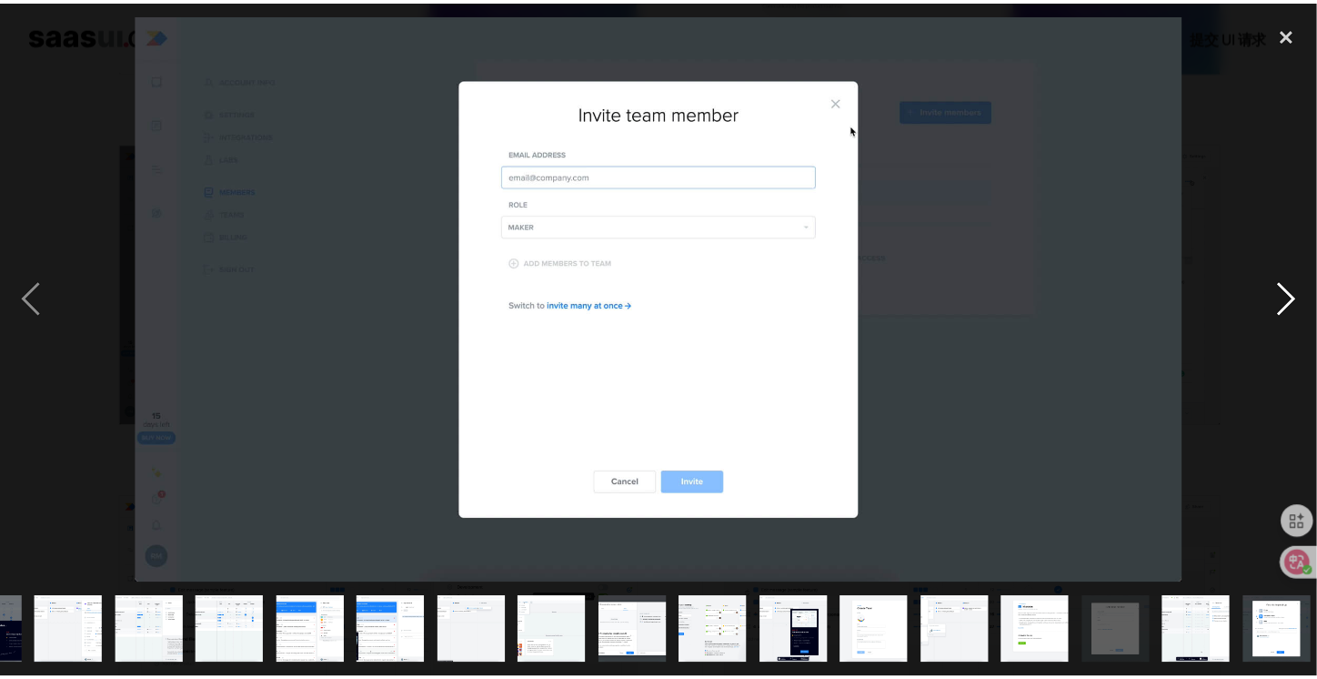
scroll to position [0, 229]
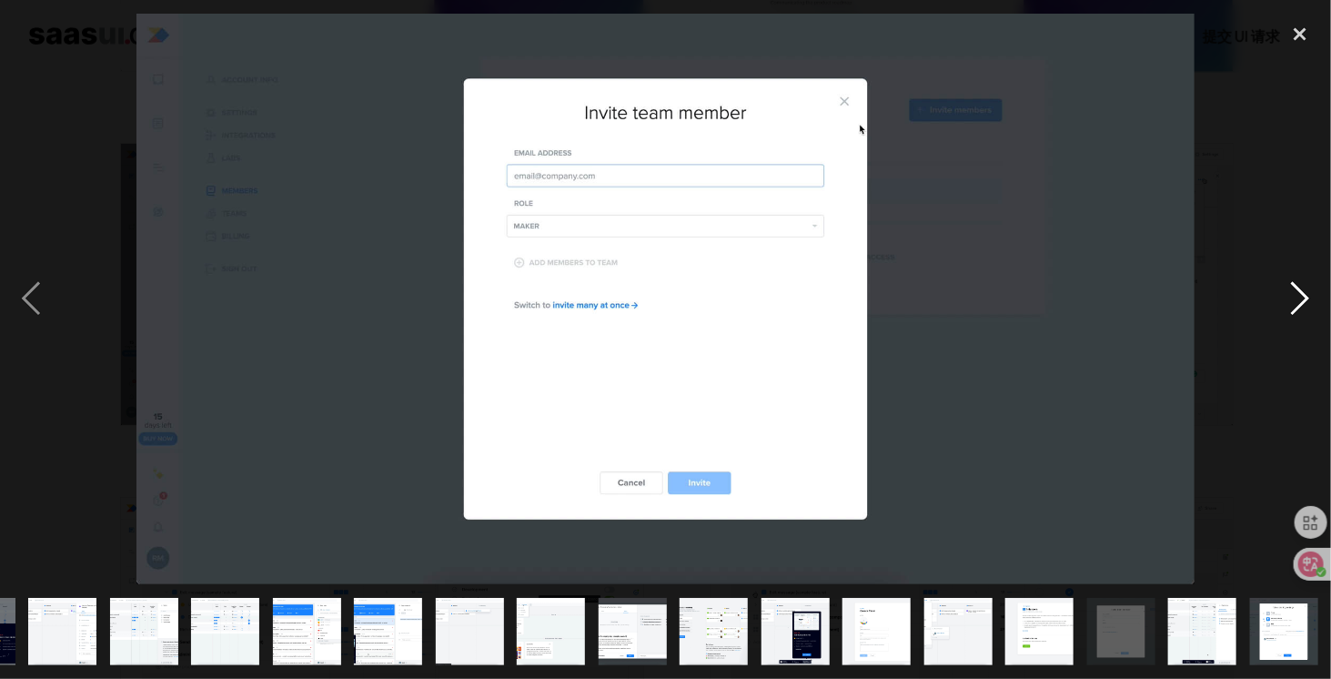
click at [1299, 291] on div "next image" at bounding box center [1300, 299] width 62 height 570
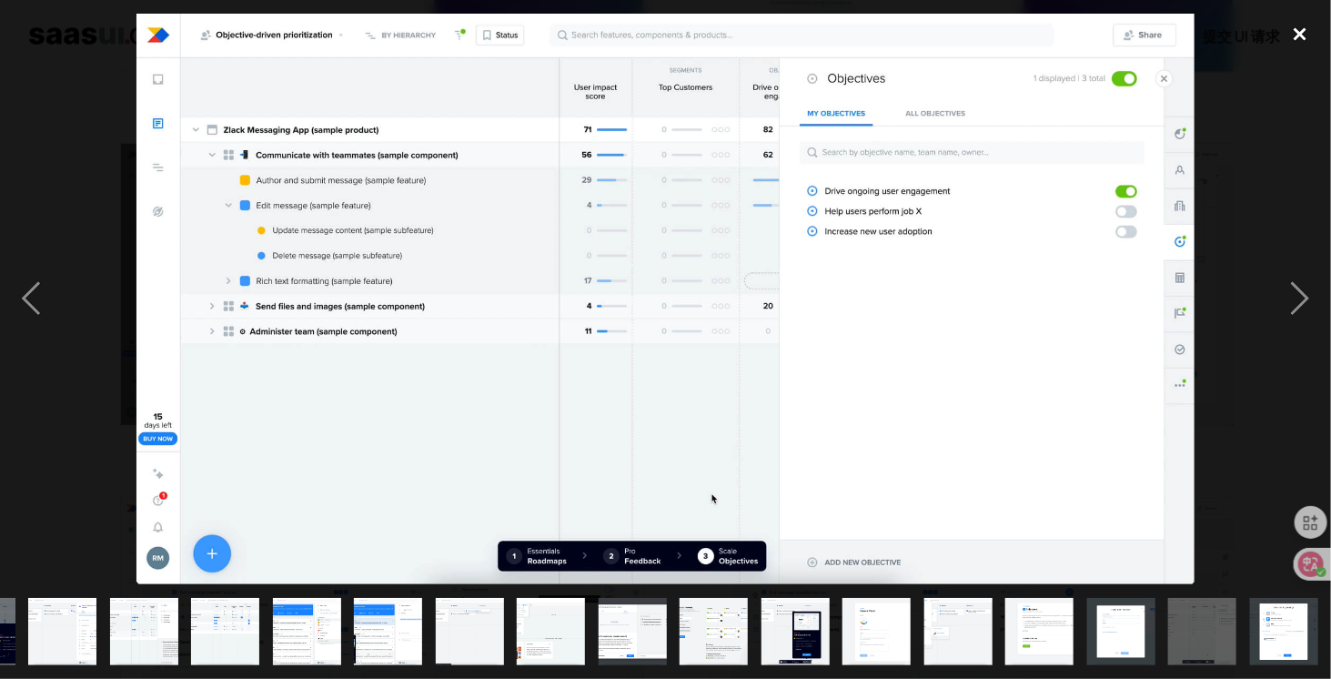
click at [1311, 45] on div "close lightbox" at bounding box center [1300, 34] width 62 height 40
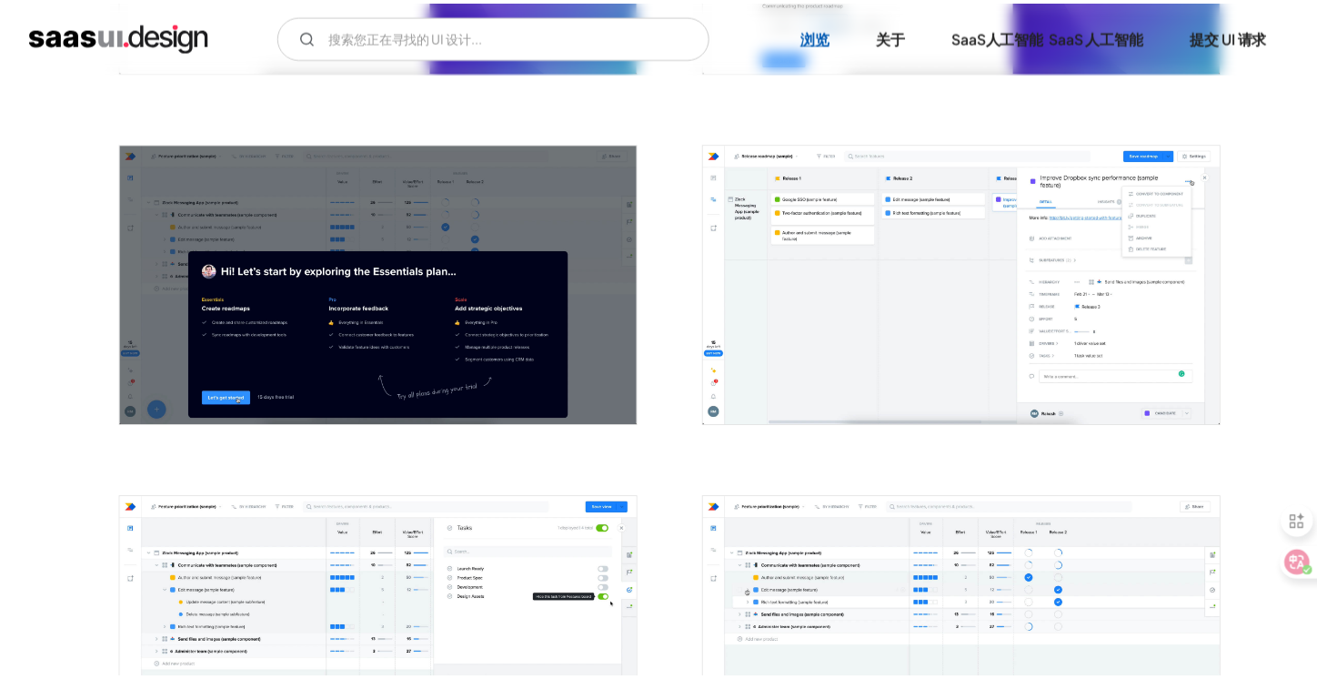
scroll to position [0, 0]
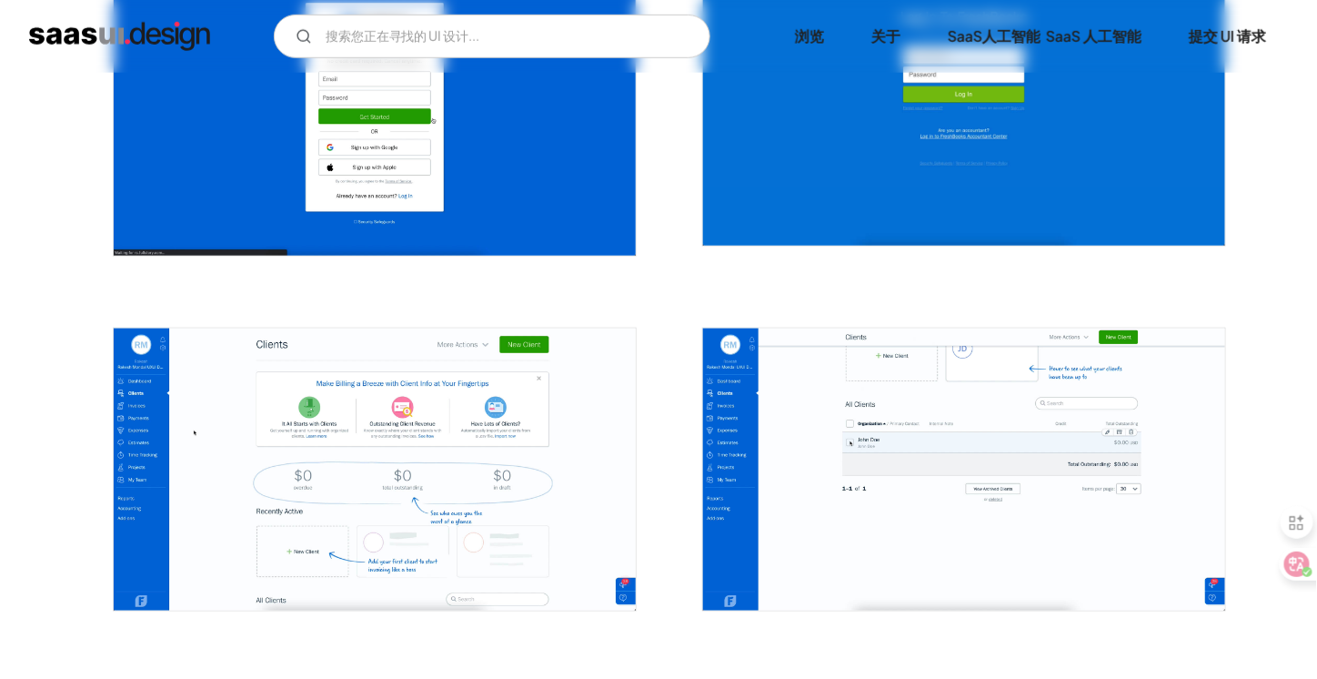
click at [449, 453] on img "打开灯箱" at bounding box center [375, 469] width 522 height 282
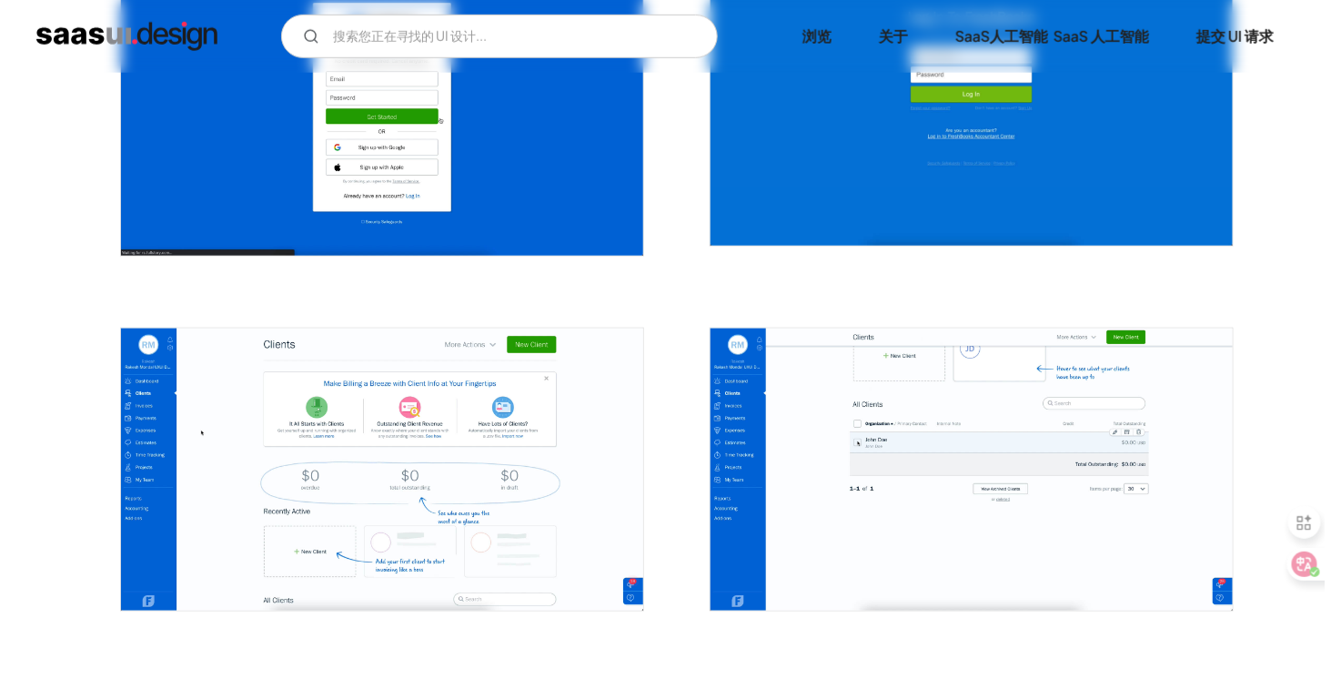
scroll to position [453, 0]
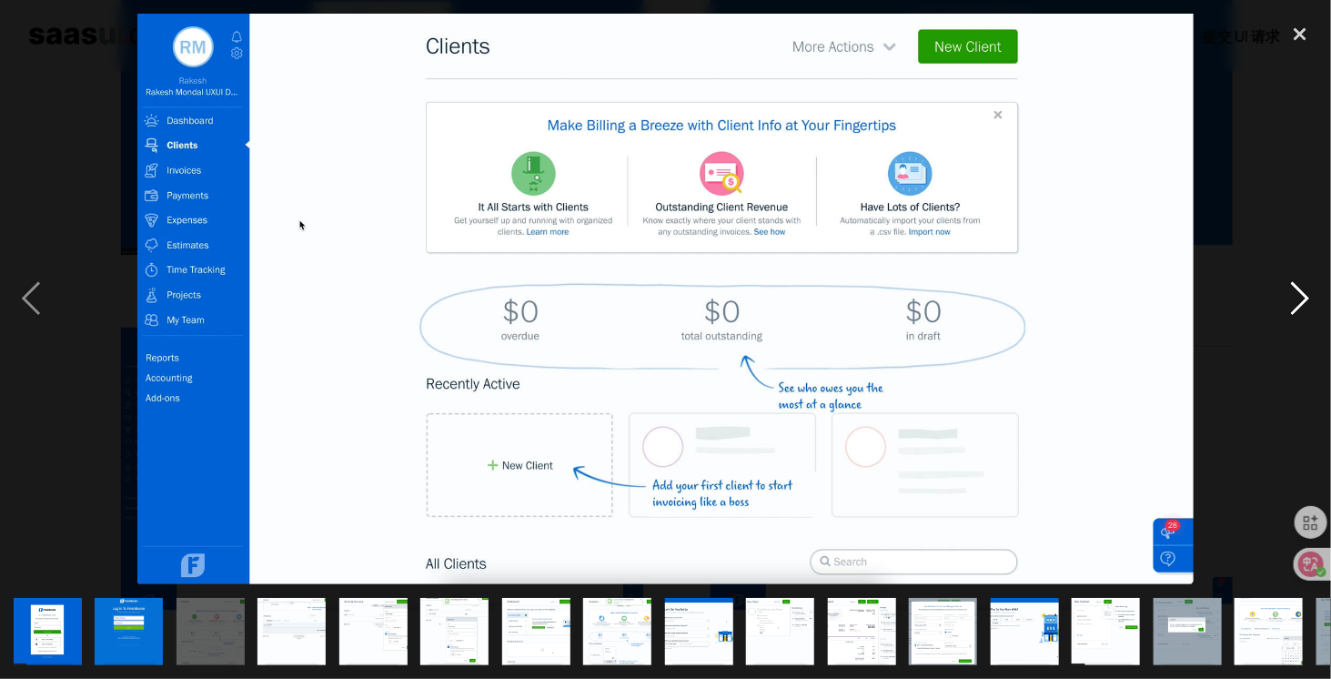
click at [1291, 303] on div "next image" at bounding box center [1300, 299] width 62 height 570
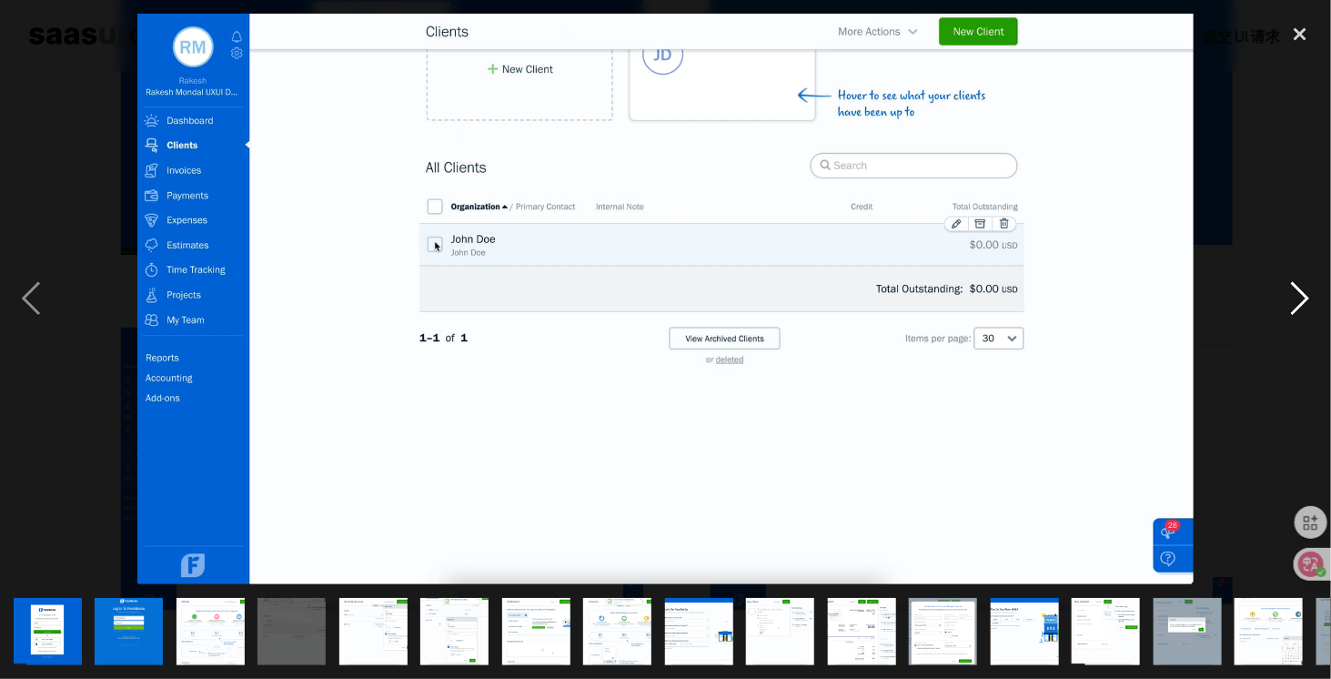
click at [1291, 303] on div "next image" at bounding box center [1300, 299] width 62 height 570
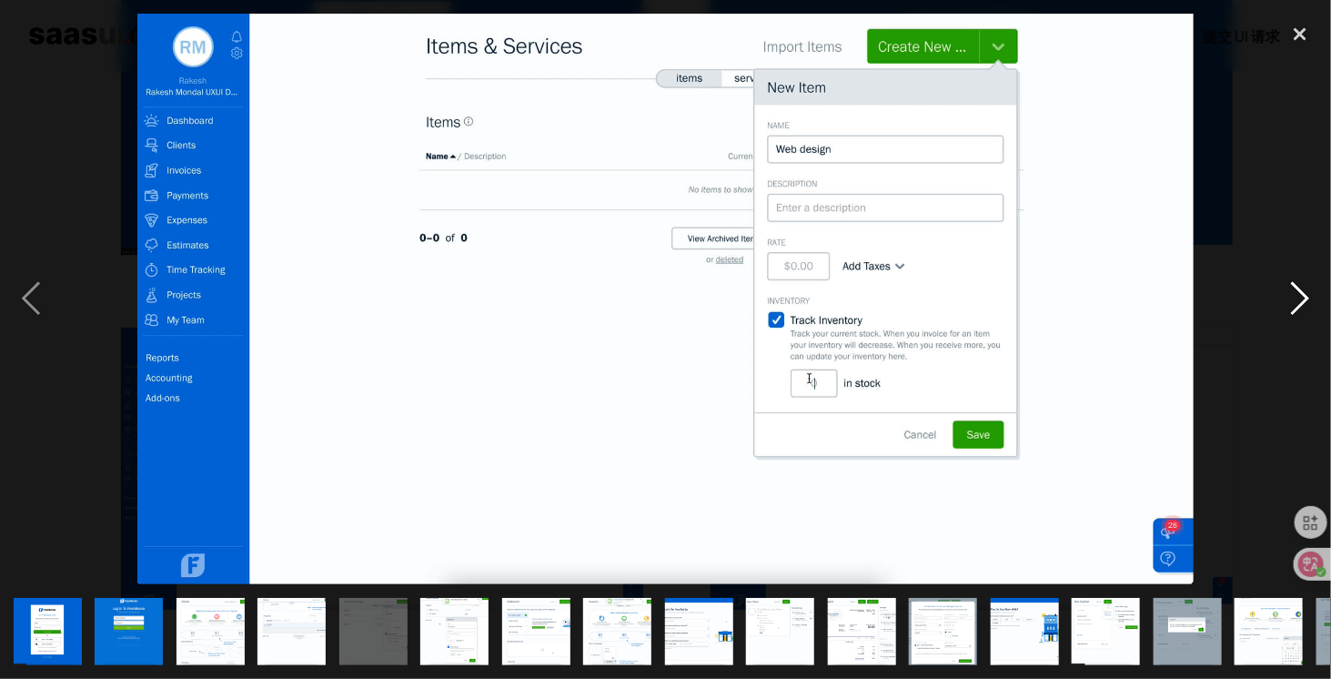
click at [1291, 303] on div "next image" at bounding box center [1300, 299] width 62 height 570
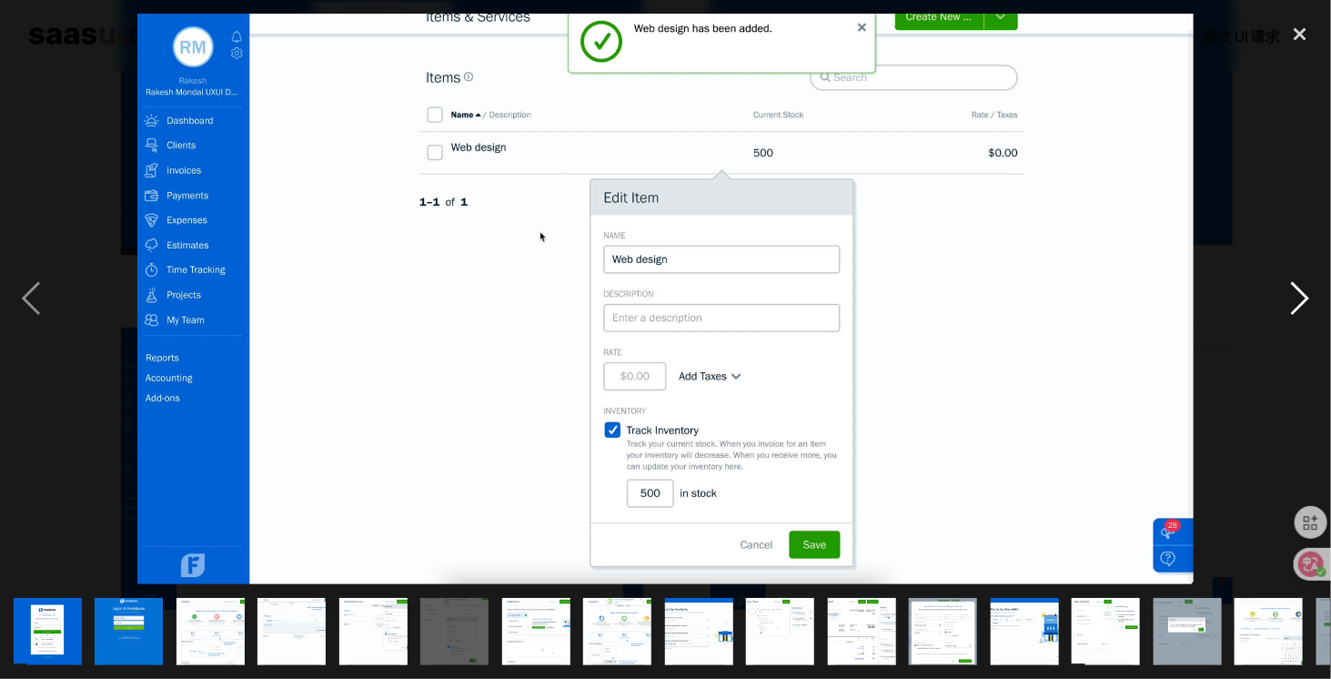
click at [1291, 303] on div "next image" at bounding box center [1300, 299] width 62 height 570
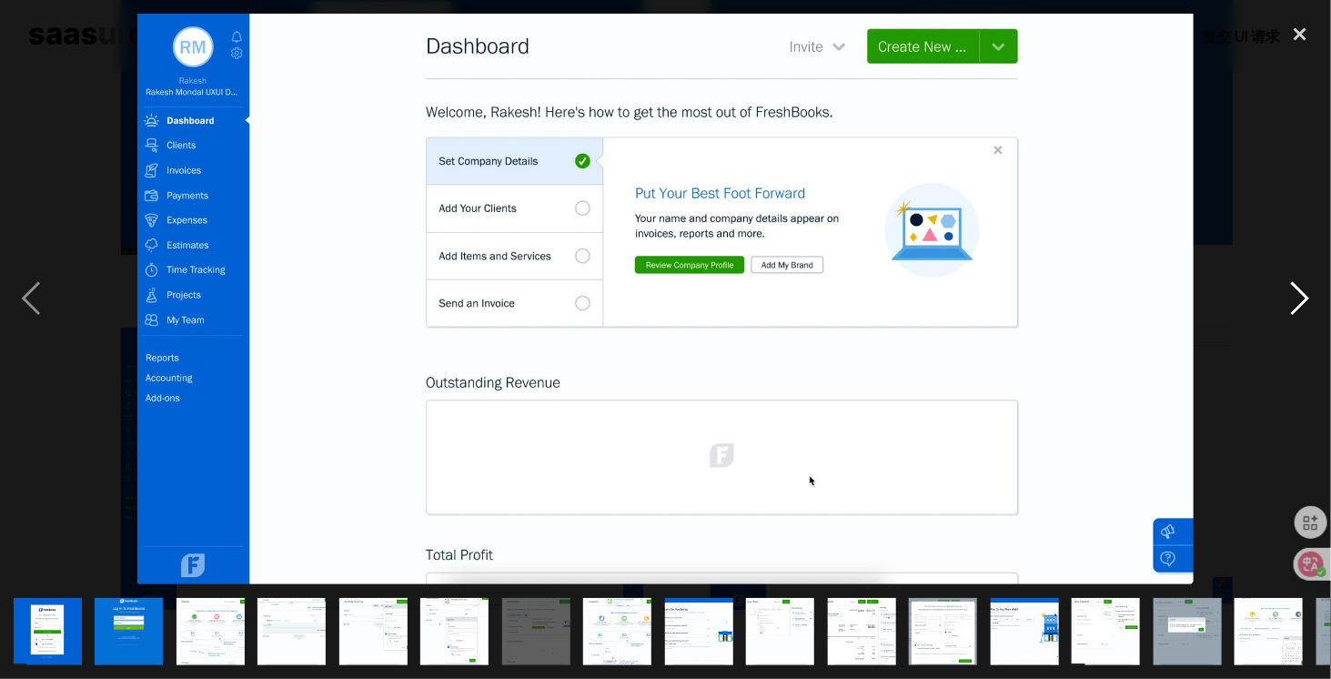
click at [1291, 303] on div "next image" at bounding box center [1300, 299] width 62 height 570
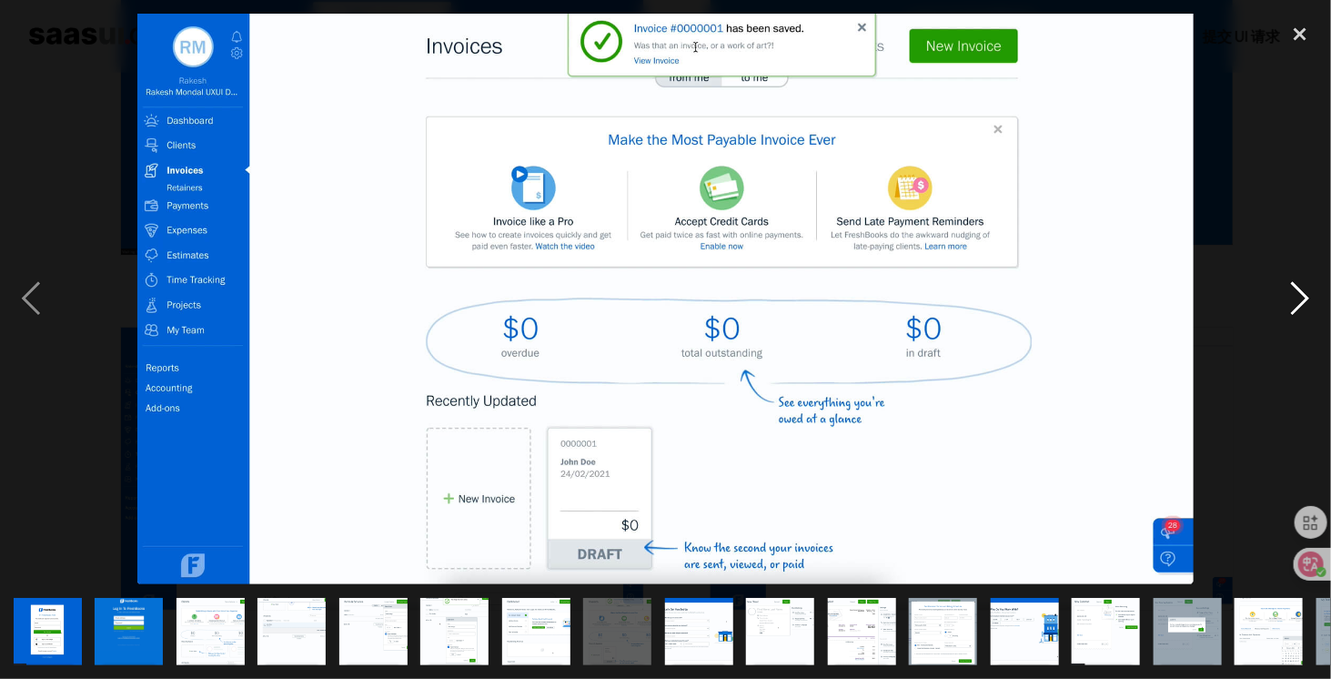
click at [1291, 303] on div "next image" at bounding box center [1300, 299] width 62 height 570
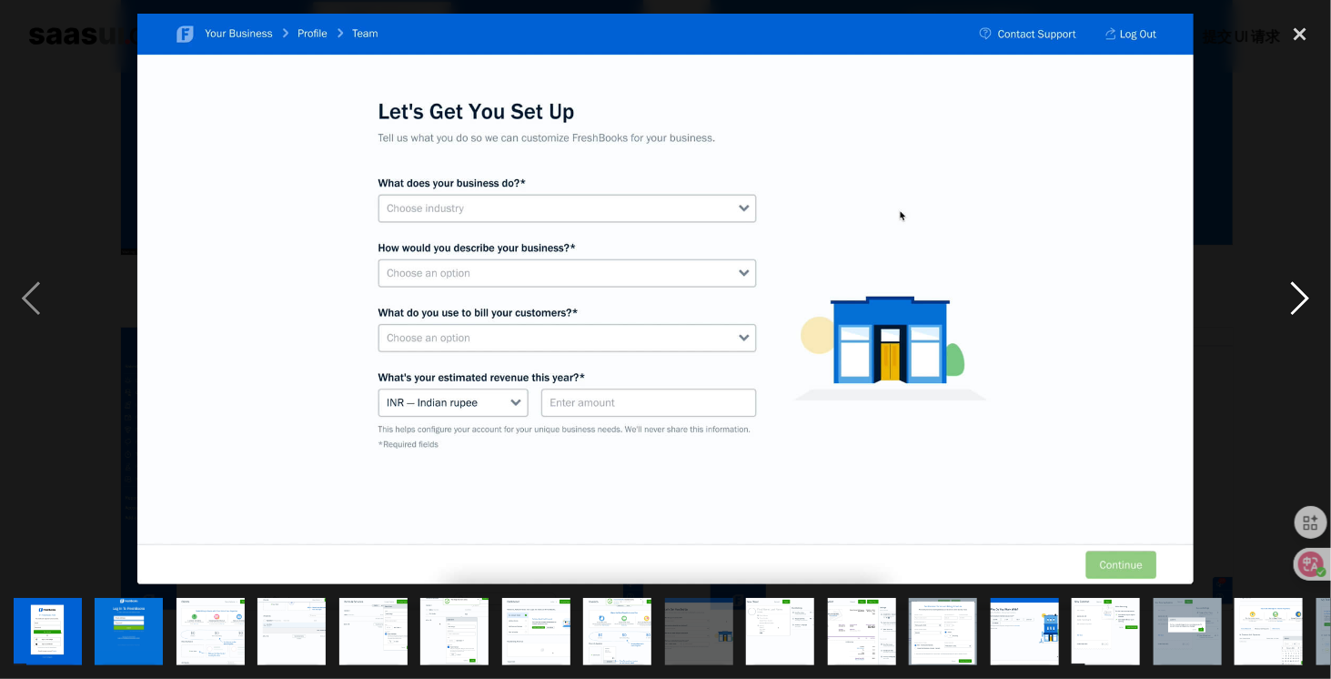
click at [1291, 303] on div "next image" at bounding box center [1300, 299] width 62 height 570
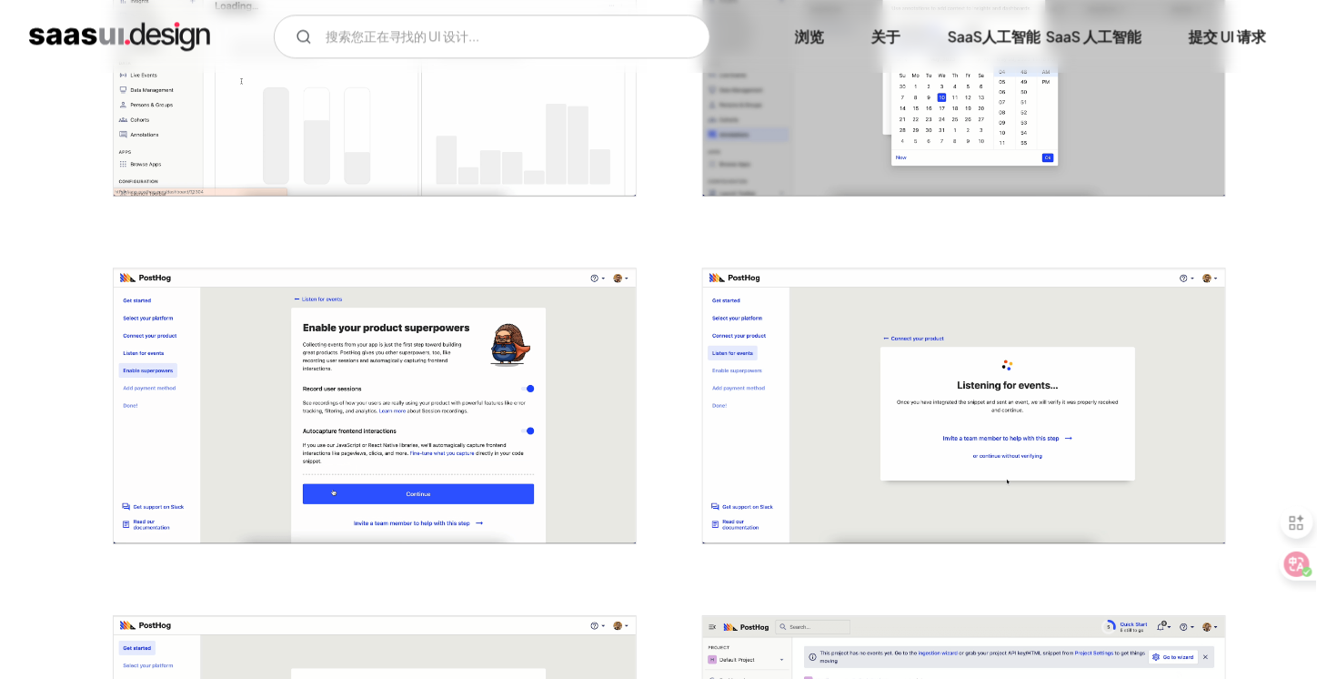
scroll to position [1546, 0]
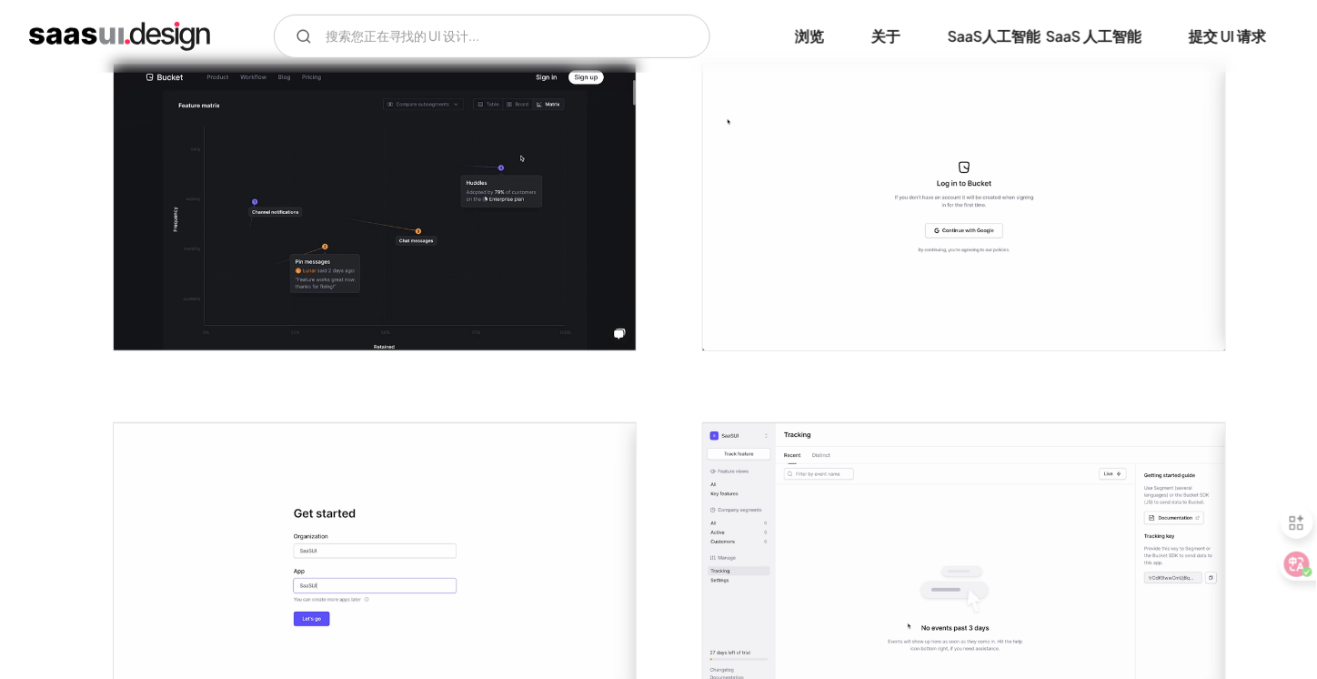
scroll to position [363, 0]
click at [522, 277] on img "打开灯箱" at bounding box center [375, 206] width 522 height 286
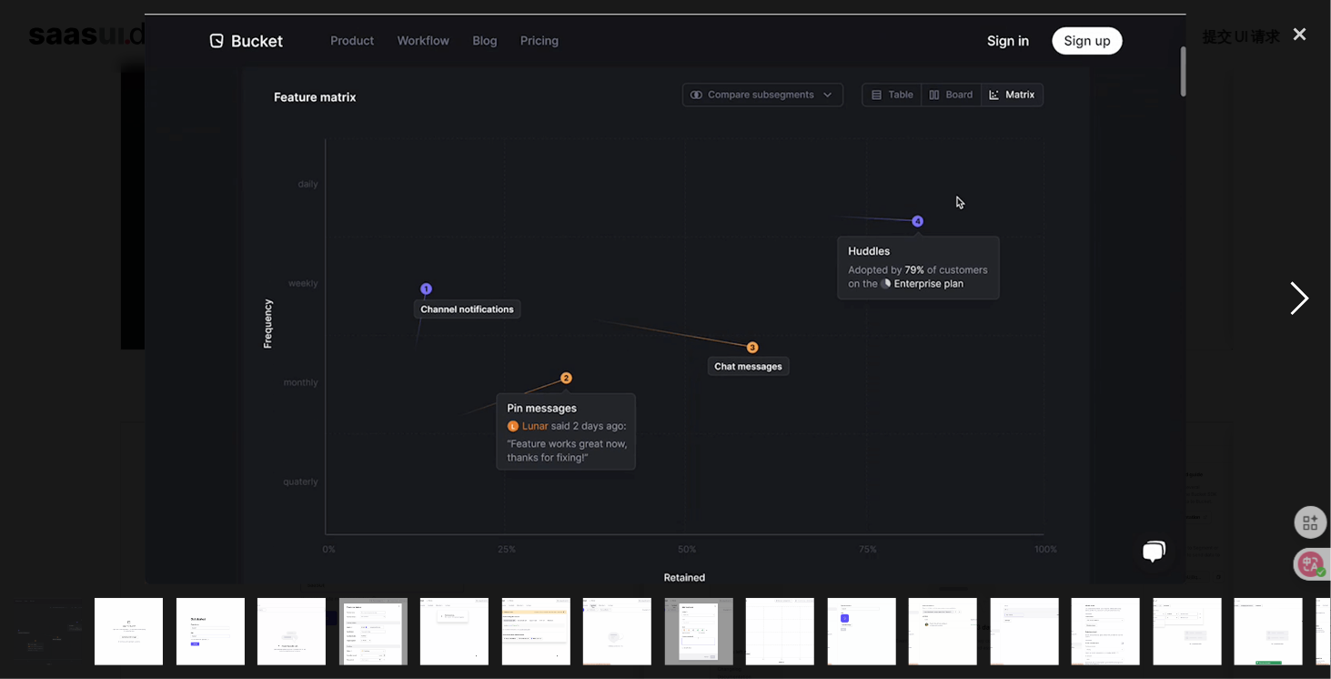
click at [1299, 317] on div "next image" at bounding box center [1300, 299] width 62 height 570
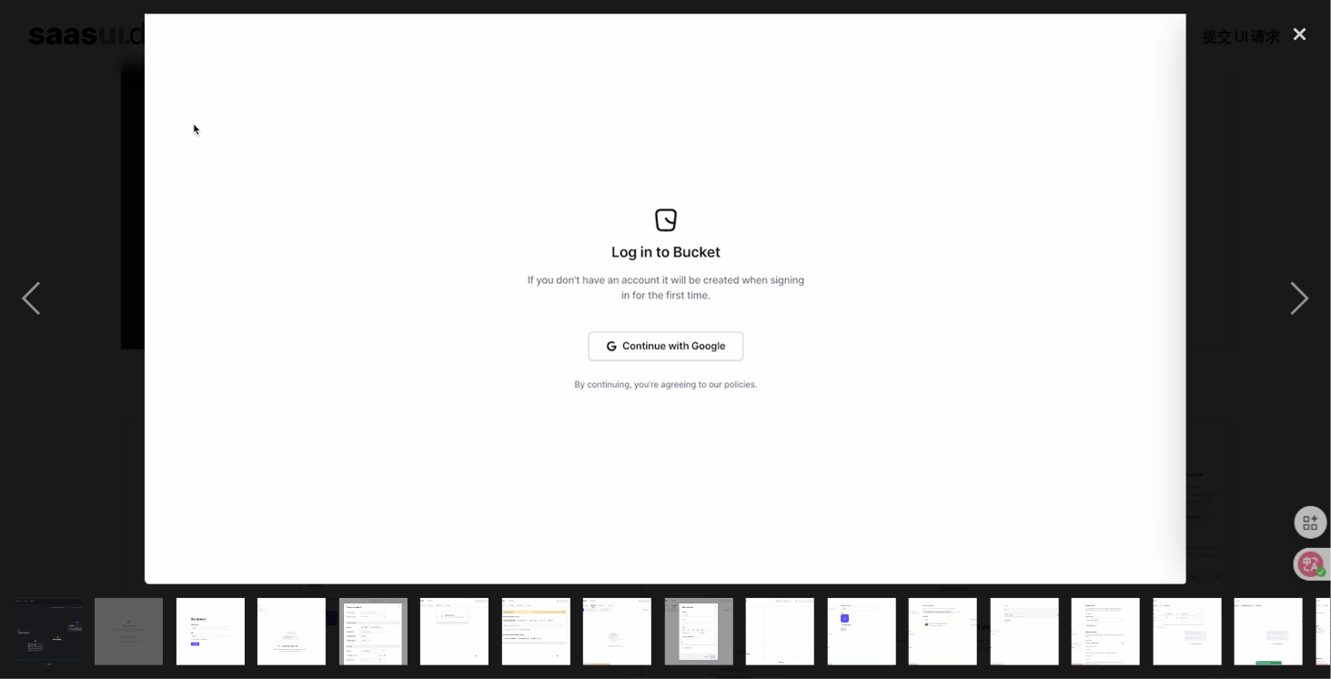
click at [954, 623] on img "show item 12 of 20" at bounding box center [943, 632] width 124 height 68
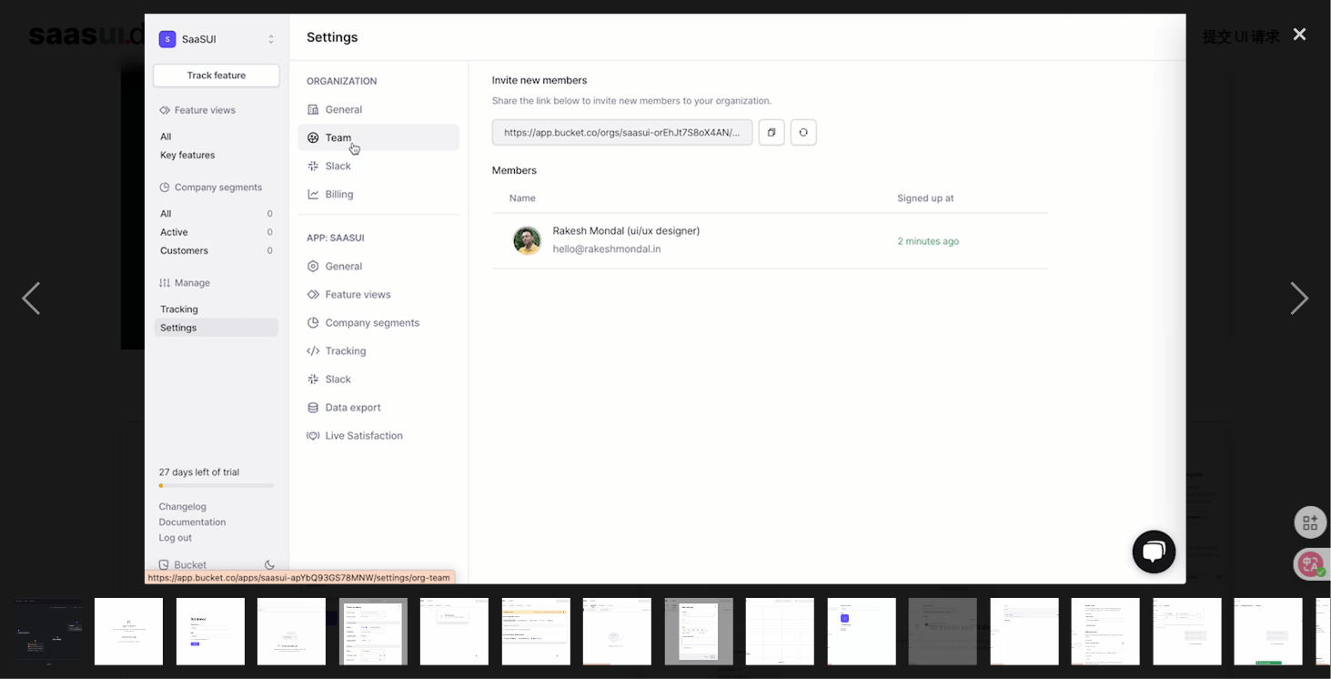
click at [1013, 621] on img "show item 13 of 20" at bounding box center [1024, 632] width 124 height 68
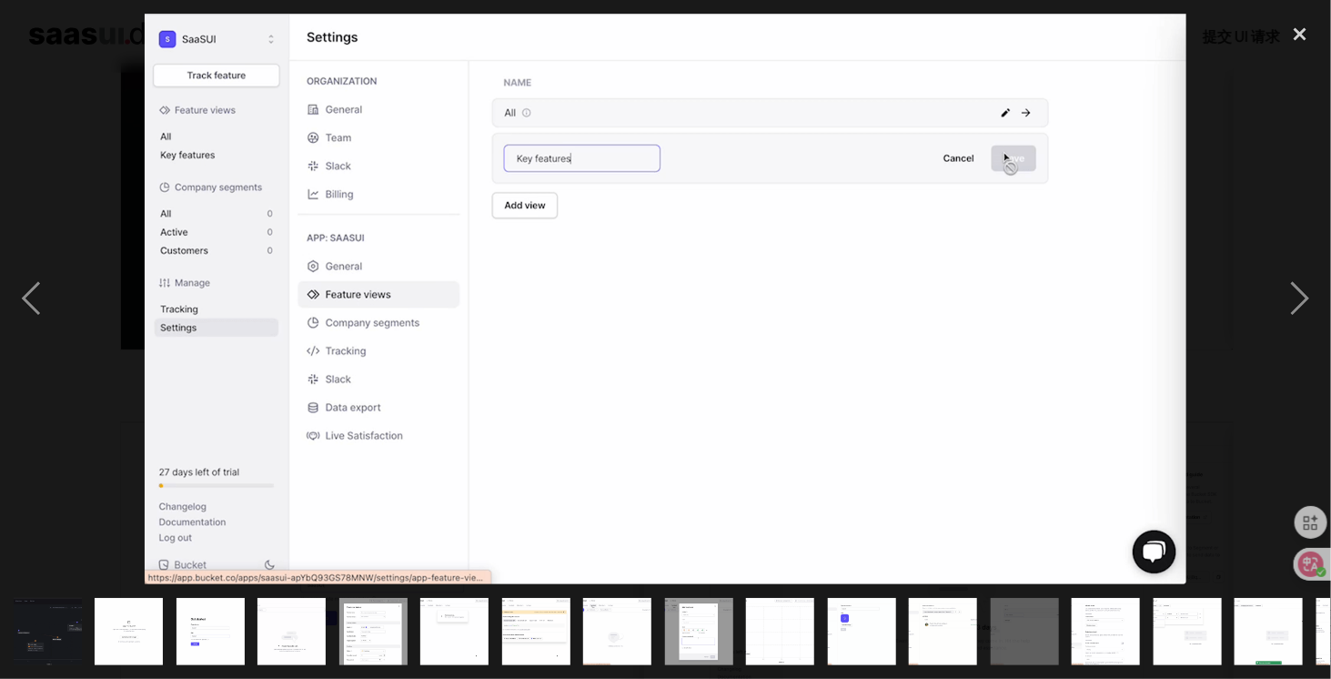
click at [1209, 633] on img "show item 15 of 20" at bounding box center [1187, 632] width 124 height 68
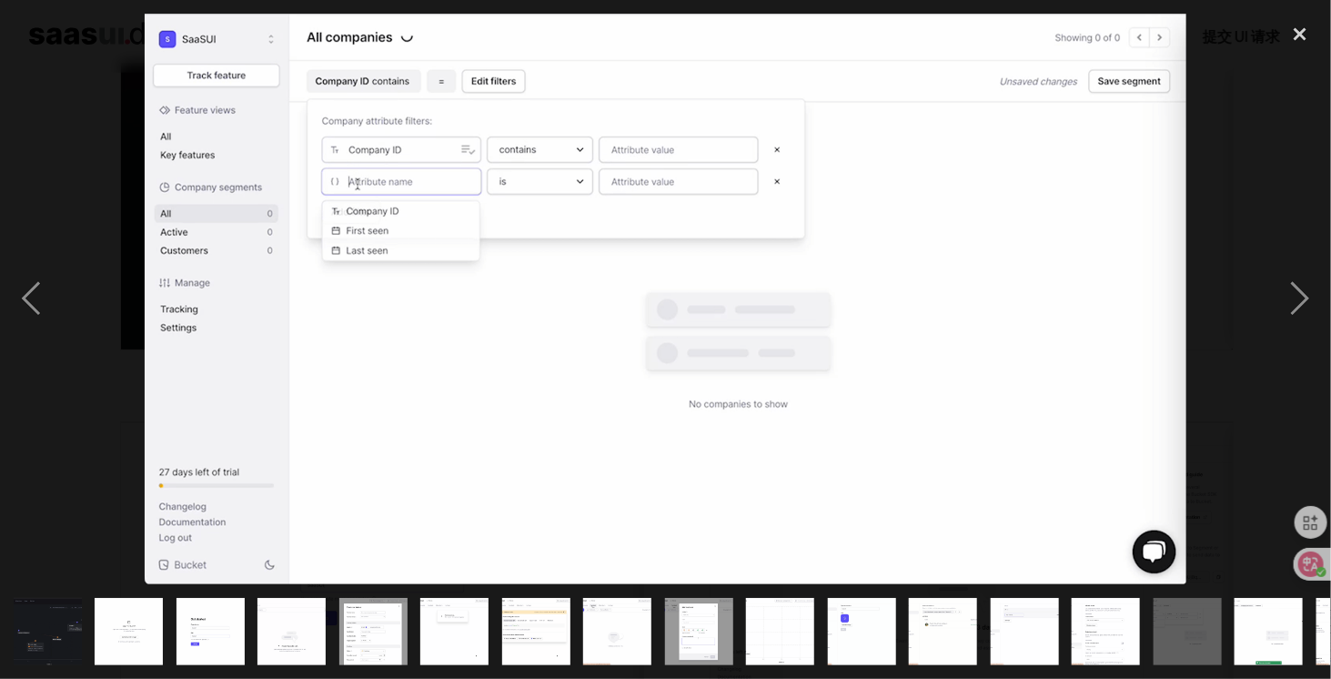
click at [1245, 631] on img "show item 16 of 20" at bounding box center [1269, 632] width 124 height 68
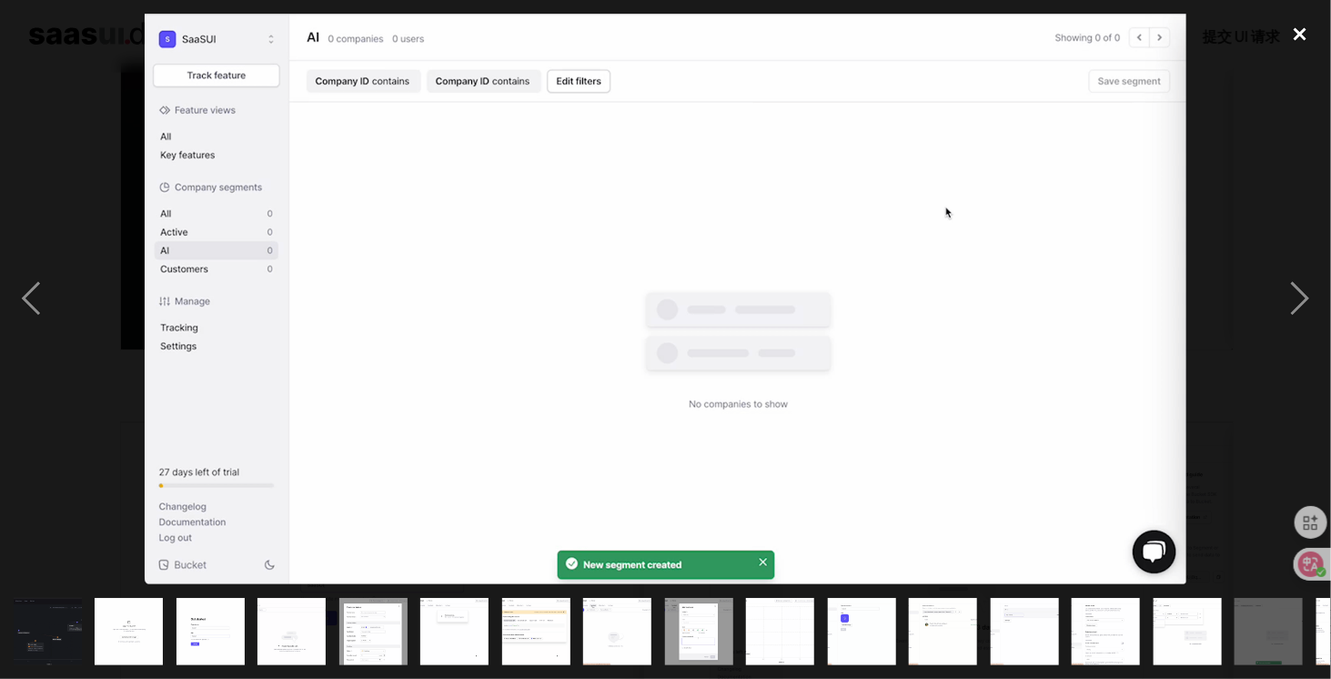
click at [1289, 35] on div "close lightbox" at bounding box center [1300, 34] width 62 height 40
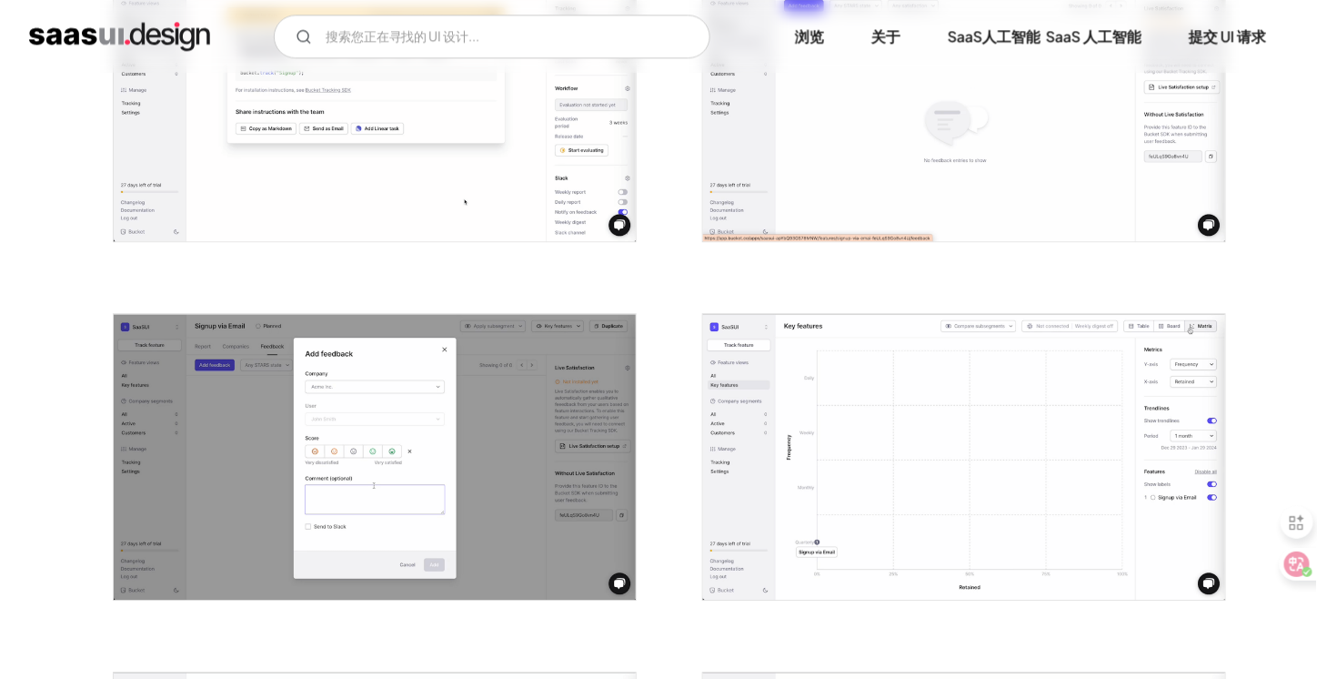
scroll to position [1546, 0]
click at [1095, 365] on img "打开灯箱" at bounding box center [964, 458] width 522 height 286
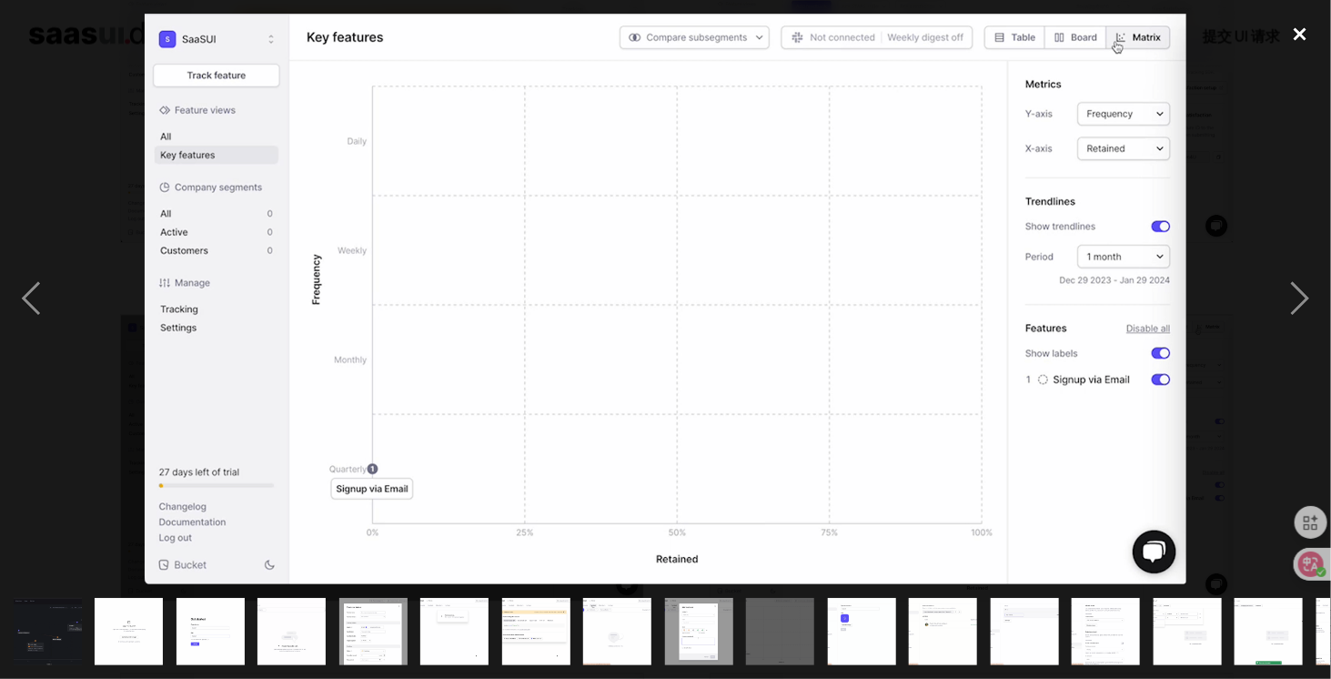
click at [1290, 39] on div "close lightbox" at bounding box center [1300, 34] width 62 height 40
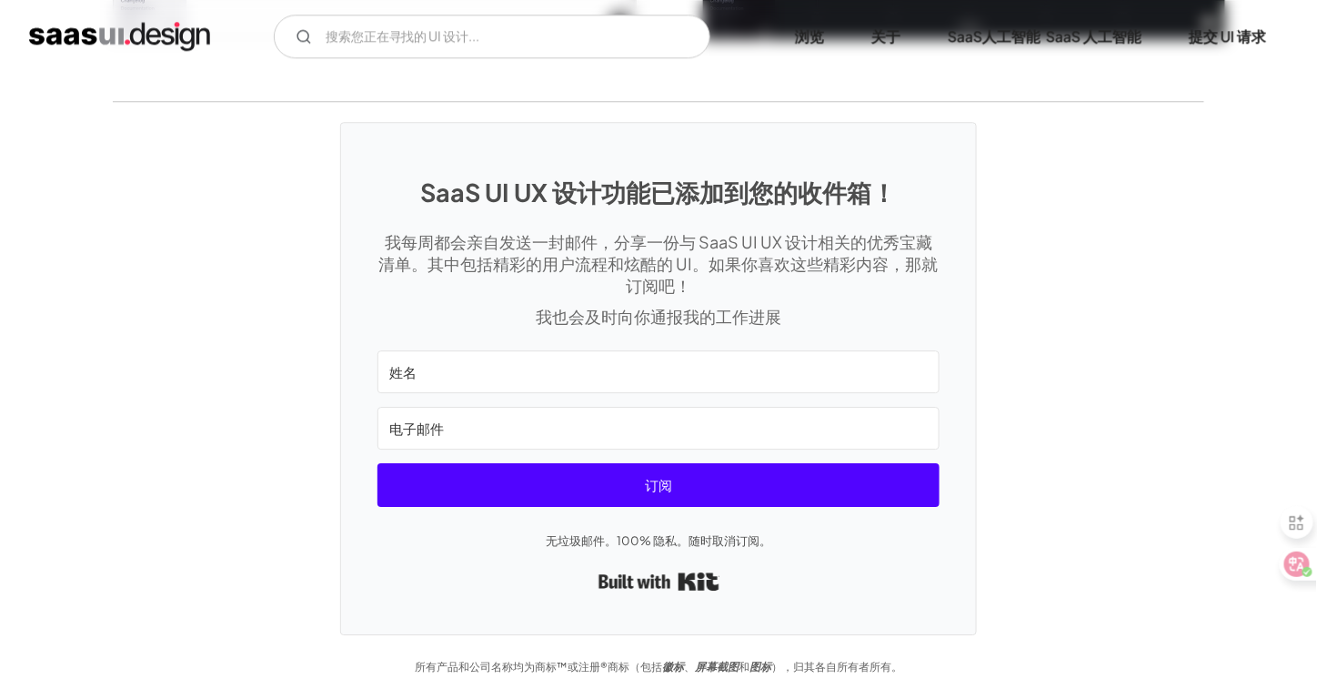
scroll to position [3914, 0]
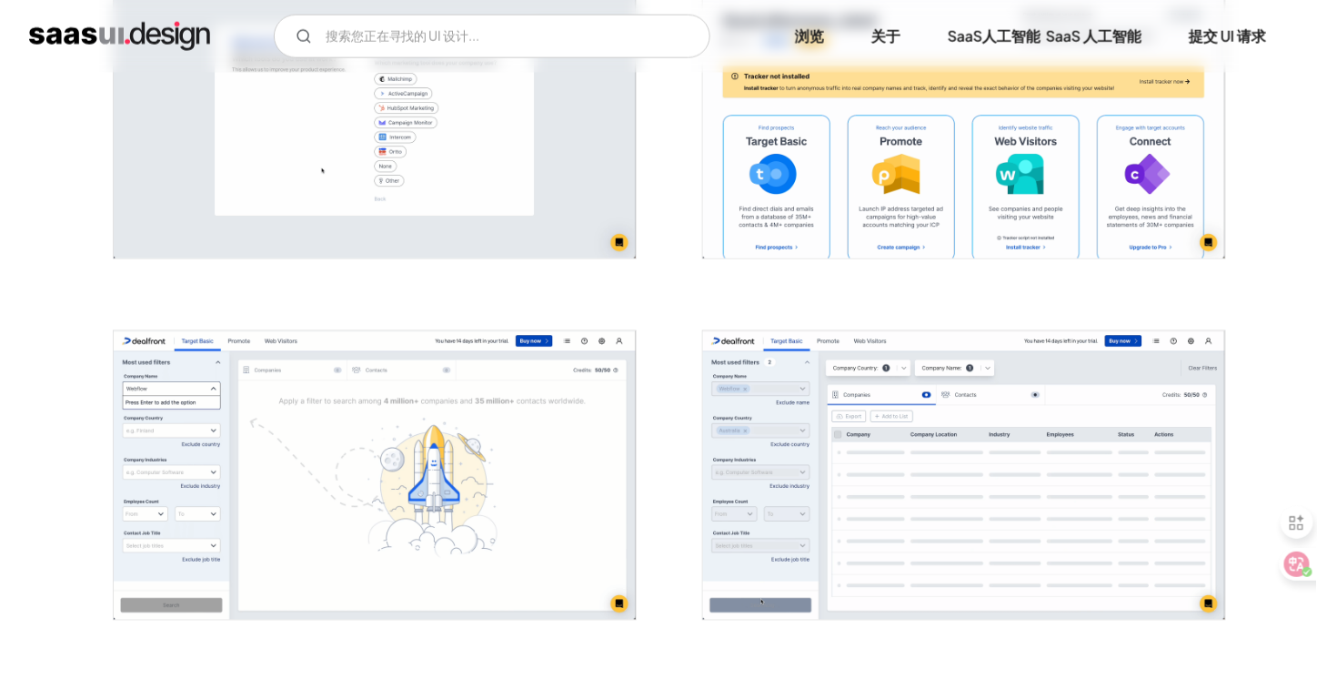
scroll to position [818, 0]
click at [568, 414] on img "打开灯箱" at bounding box center [375, 474] width 522 height 288
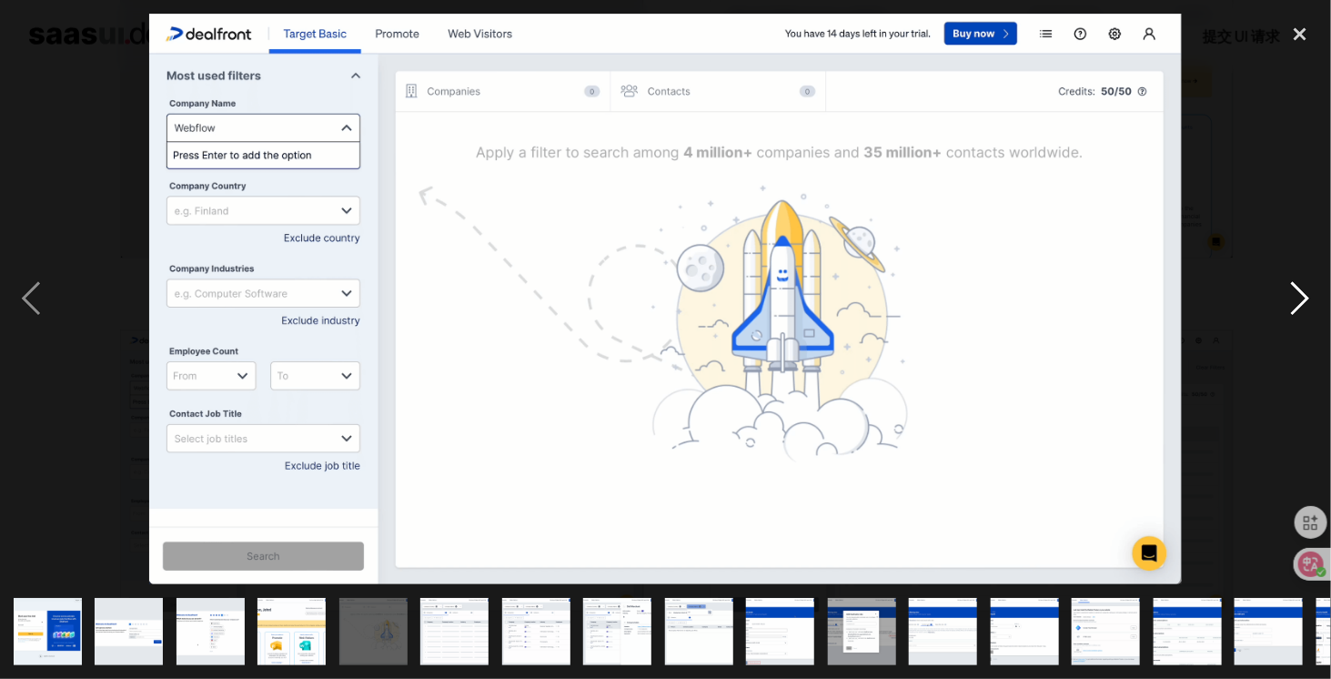
click at [1299, 287] on div "next image" at bounding box center [1300, 299] width 62 height 570
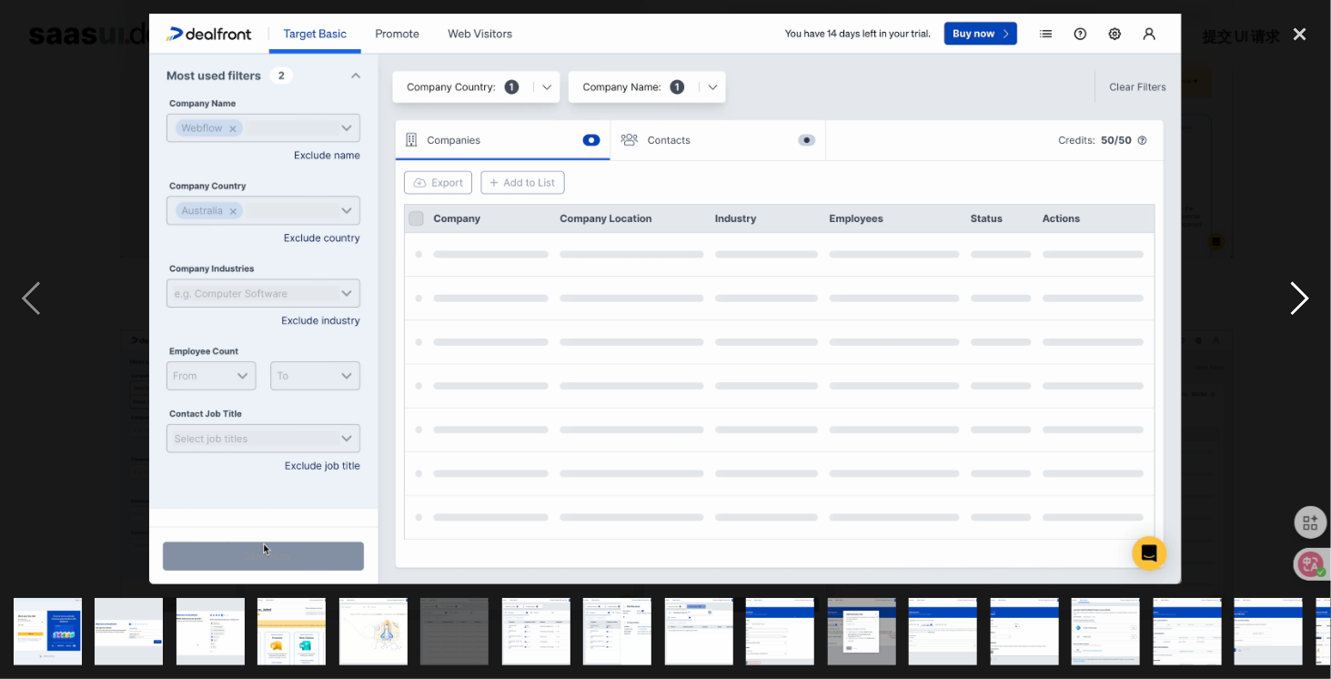
click at [1299, 287] on div "next image" at bounding box center [1300, 299] width 62 height 570
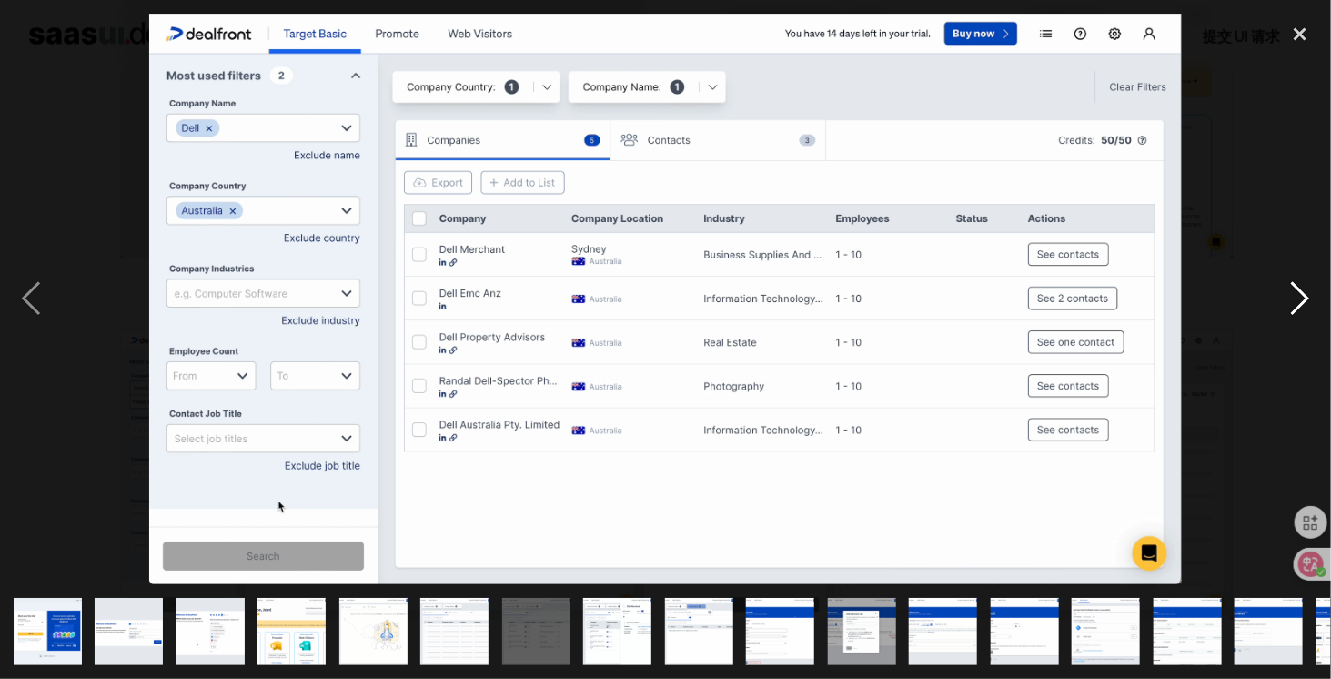
click at [1299, 287] on div "next image" at bounding box center [1300, 299] width 62 height 570
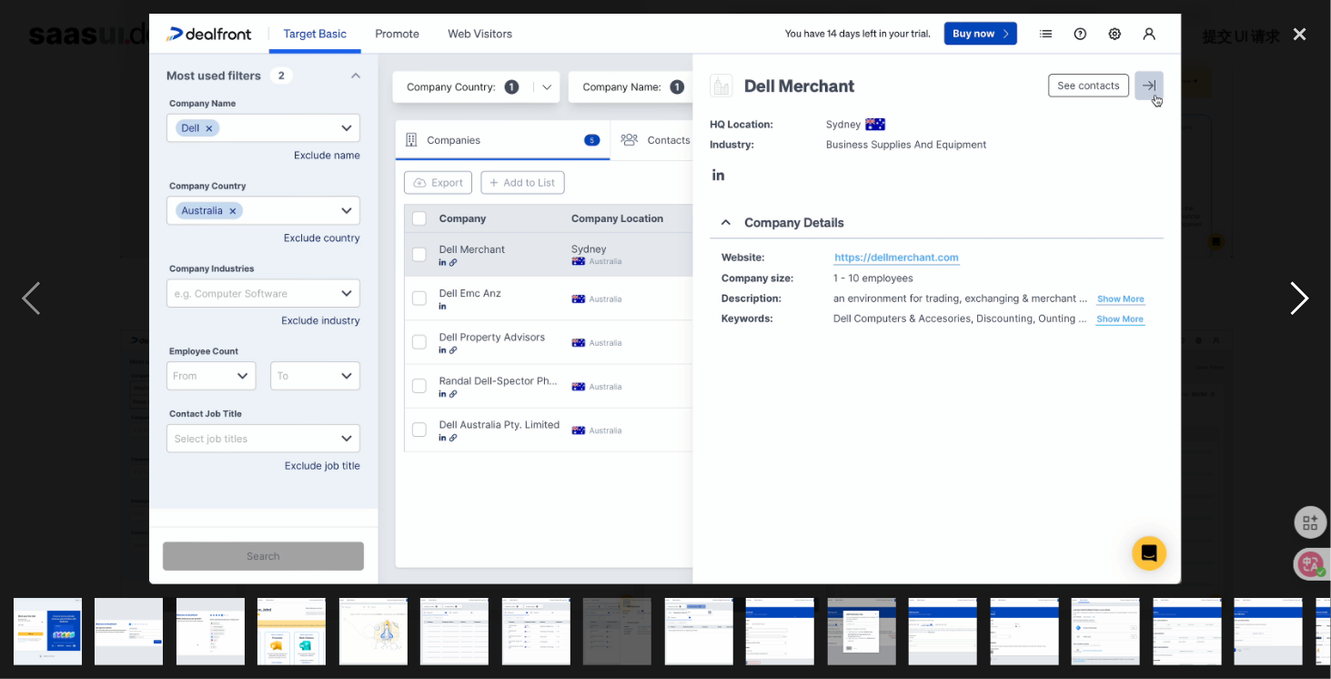
click at [1299, 287] on div "next image" at bounding box center [1300, 299] width 62 height 570
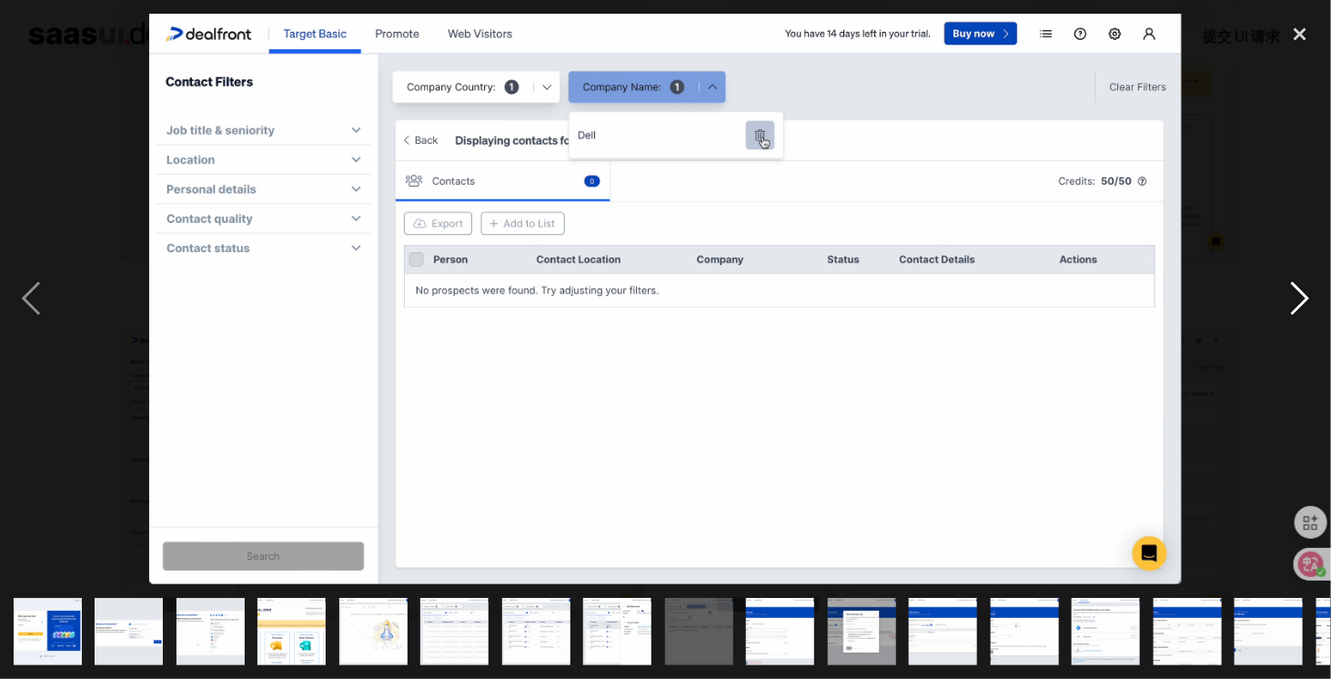
click at [1299, 287] on div "next image" at bounding box center [1300, 299] width 62 height 570
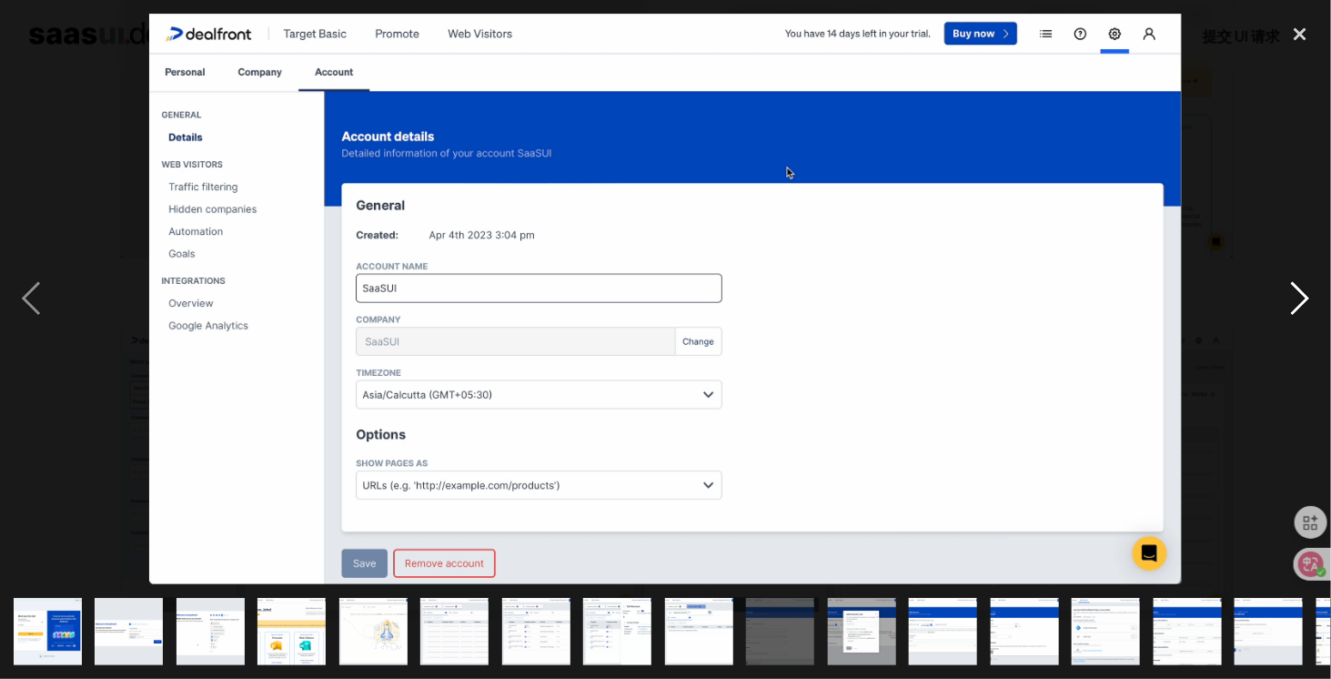
click at [1299, 287] on div "next image" at bounding box center [1300, 299] width 62 height 570
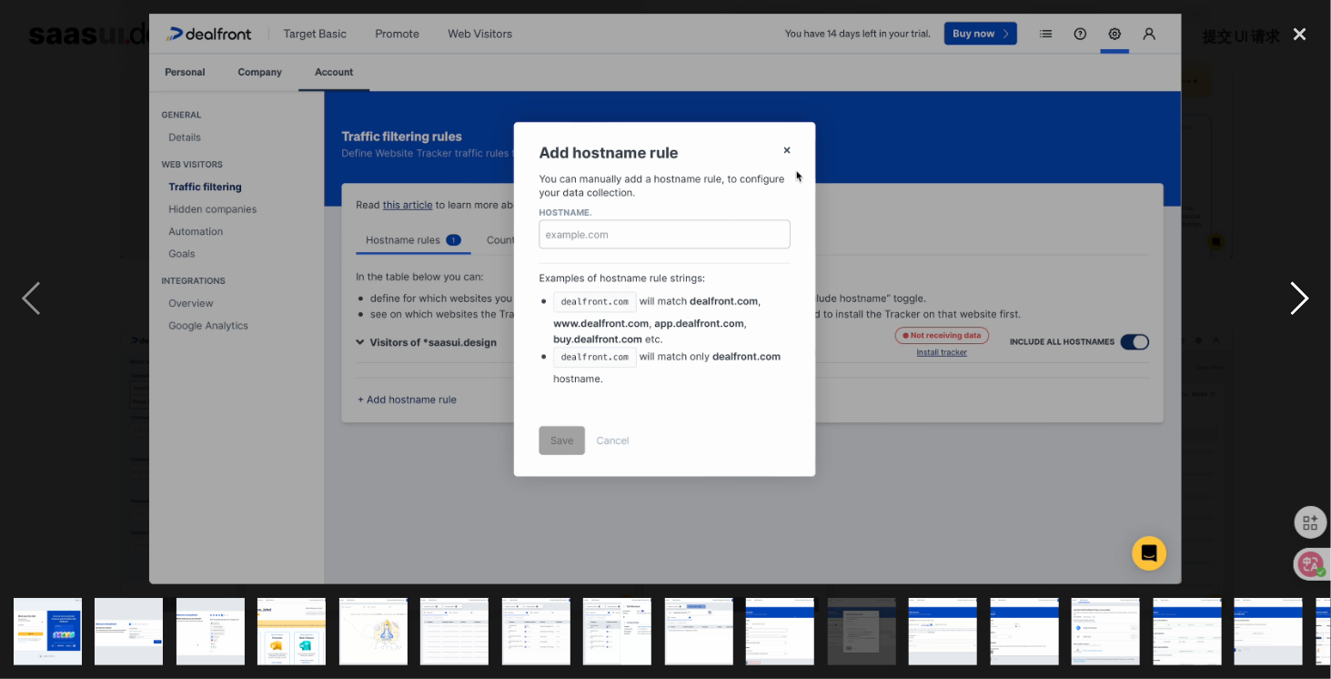
click at [1299, 287] on div "next image" at bounding box center [1300, 299] width 62 height 570
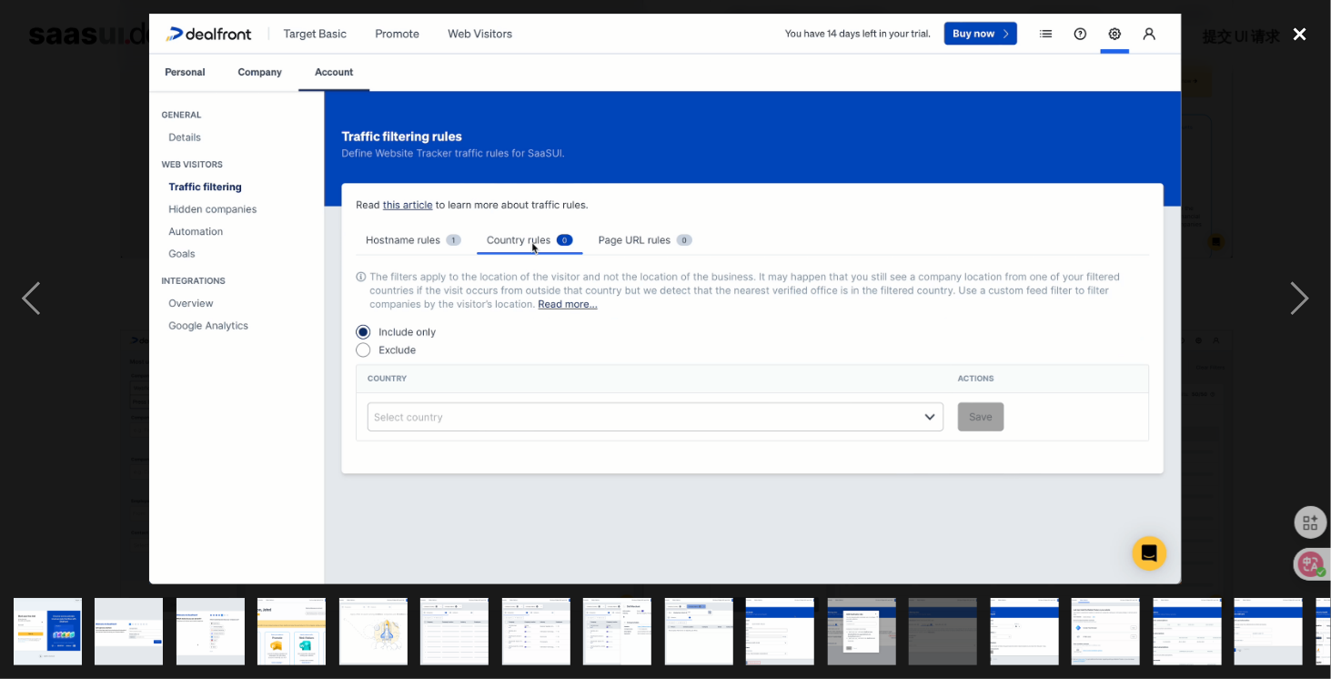
click at [1303, 44] on div "close lightbox" at bounding box center [1300, 34] width 62 height 40
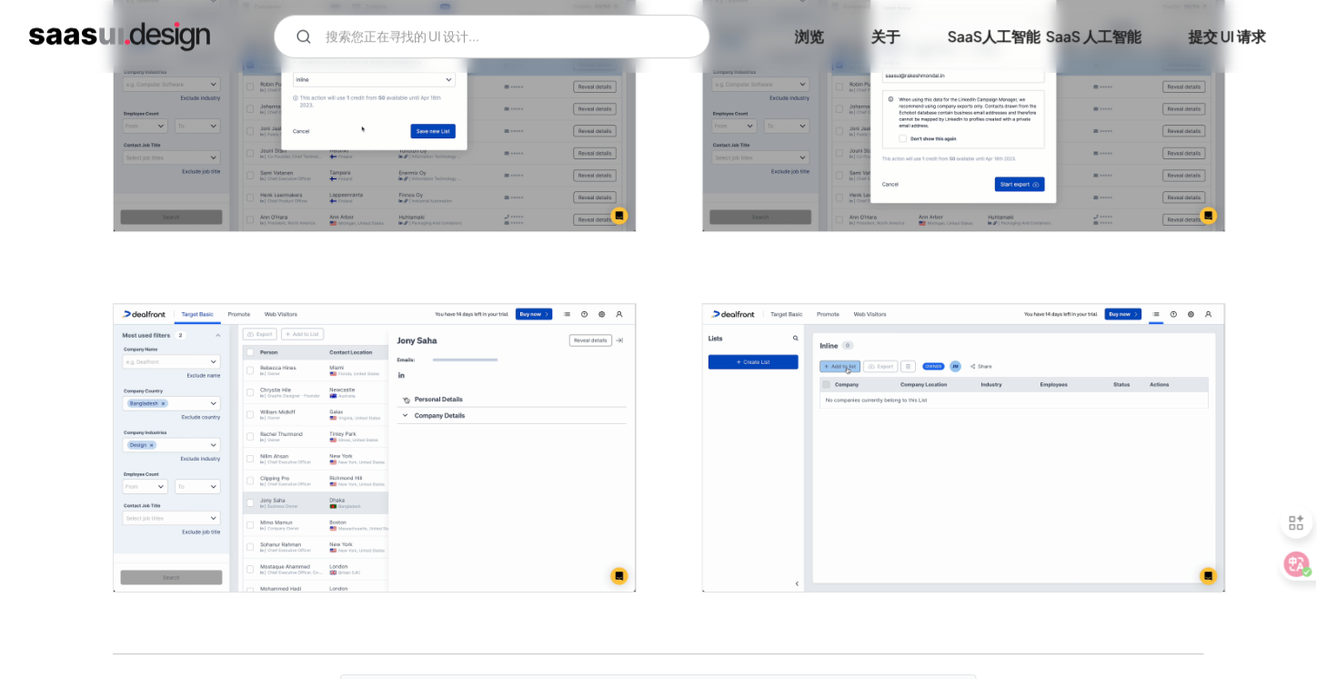
scroll to position [4659, 0]
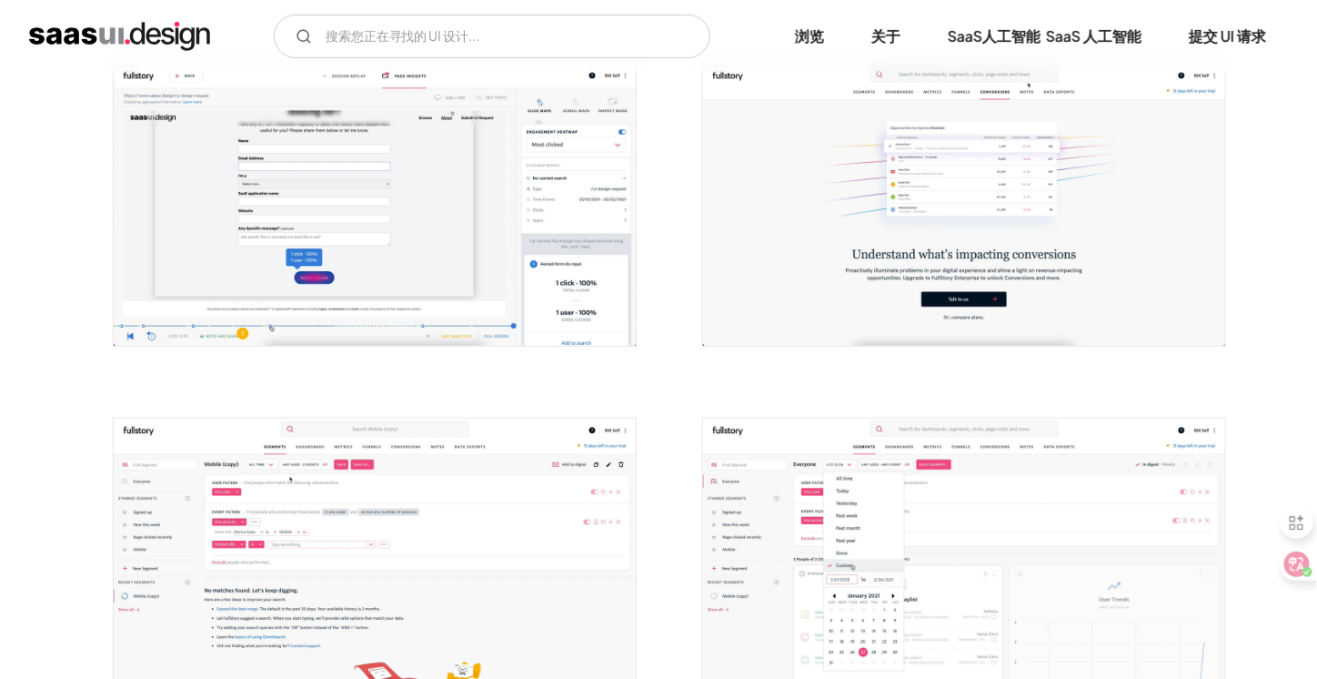
scroll to position [363, 0]
click at [397, 230] on img "打开灯箱" at bounding box center [375, 204] width 522 height 282
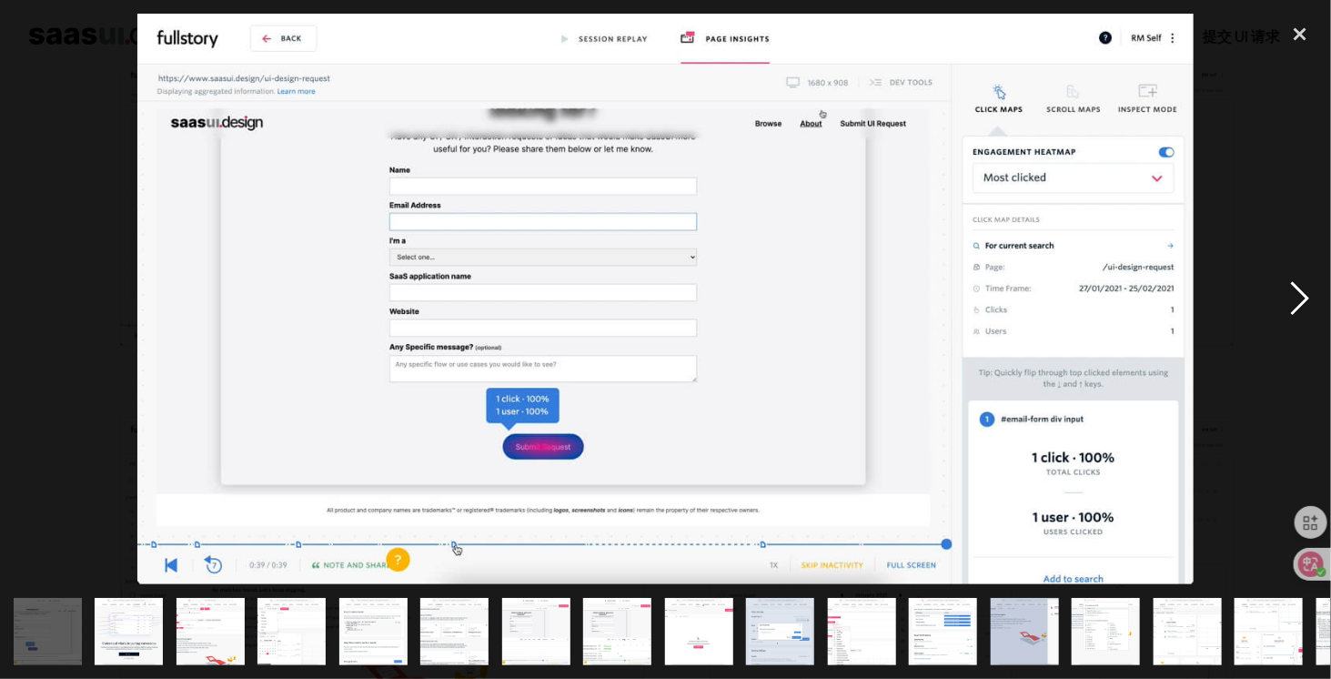
click at [1316, 297] on div "next image" at bounding box center [1300, 299] width 62 height 570
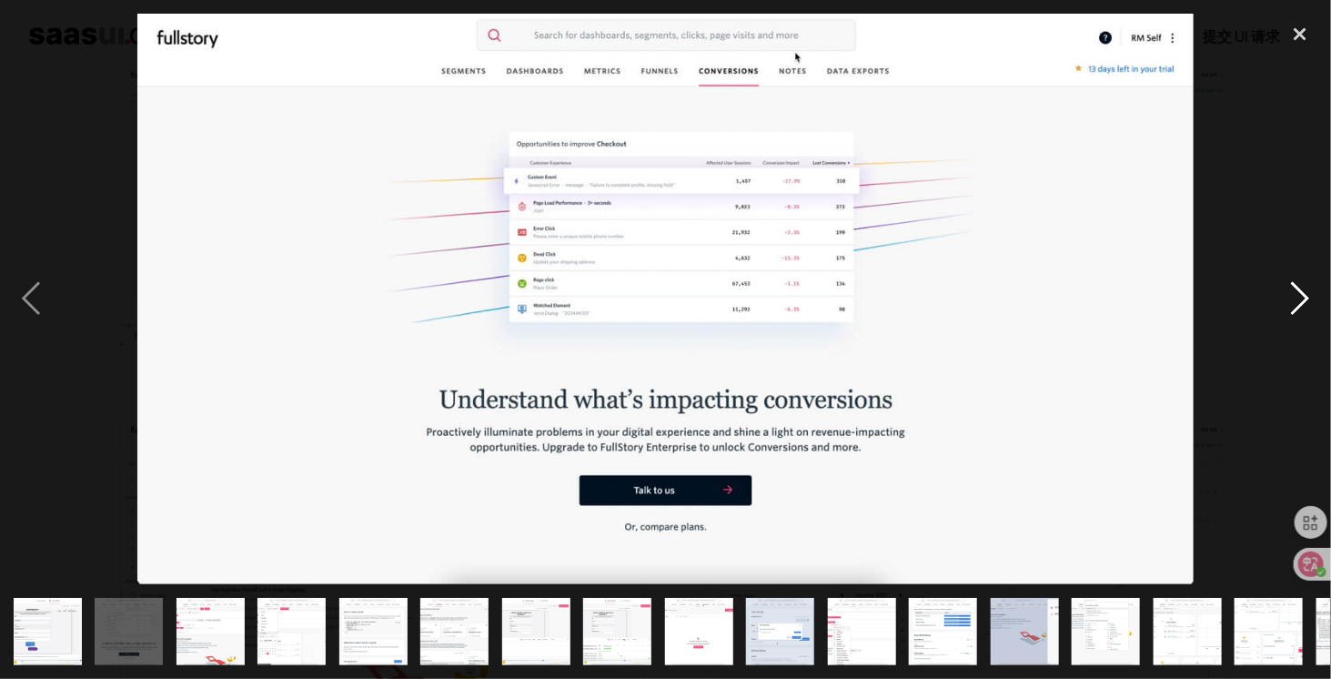
click at [1316, 297] on div "next image" at bounding box center [1300, 299] width 62 height 570
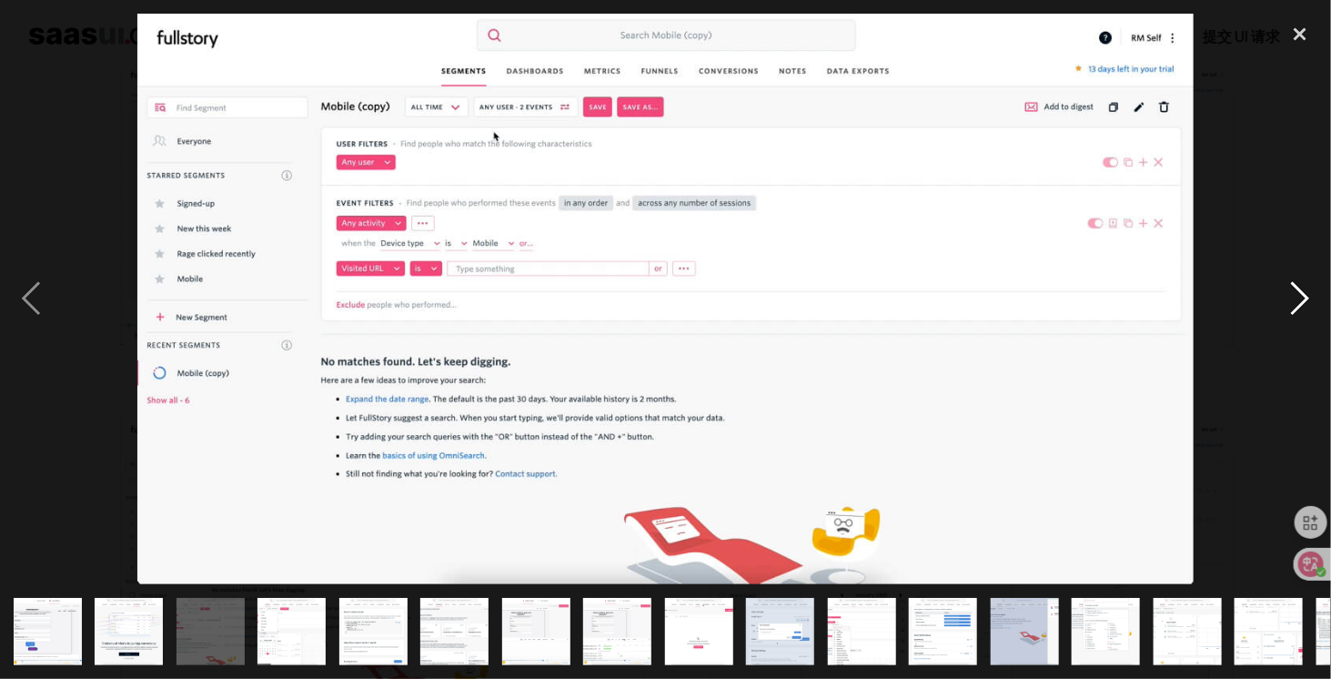
click at [1316, 297] on div "next image" at bounding box center [1300, 299] width 62 height 570
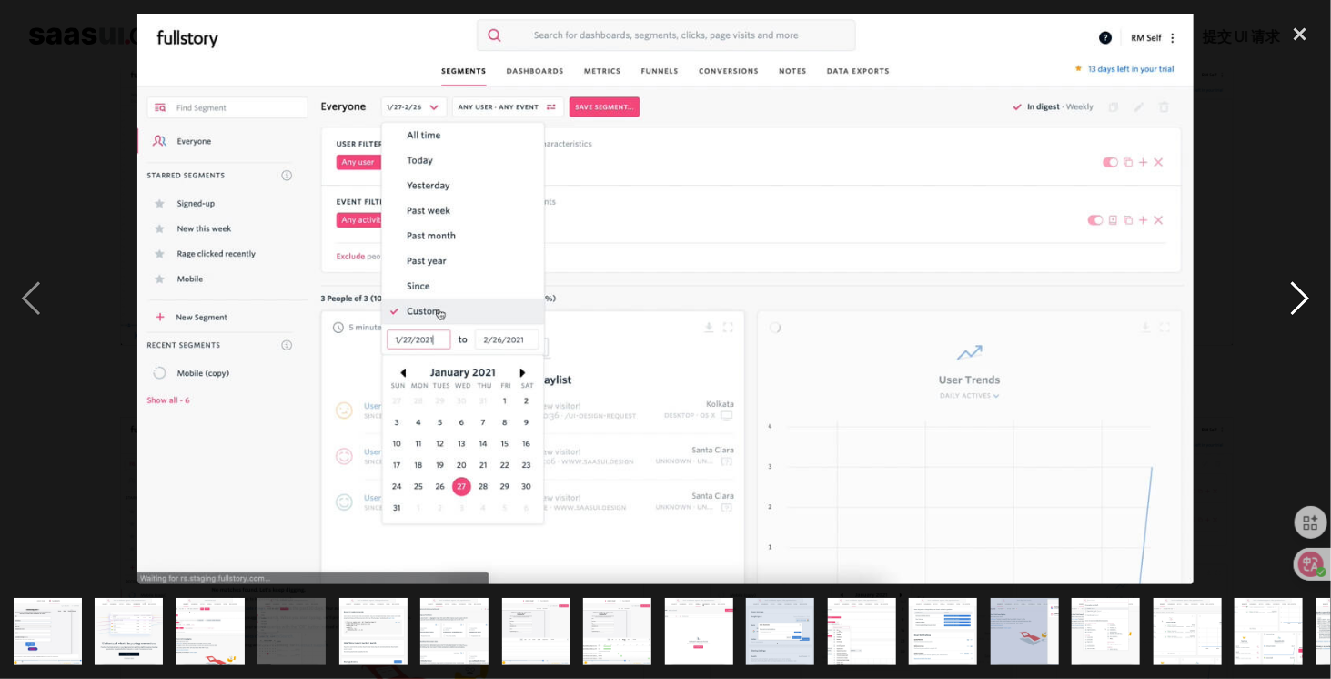
click at [1316, 297] on div "next image" at bounding box center [1300, 299] width 62 height 570
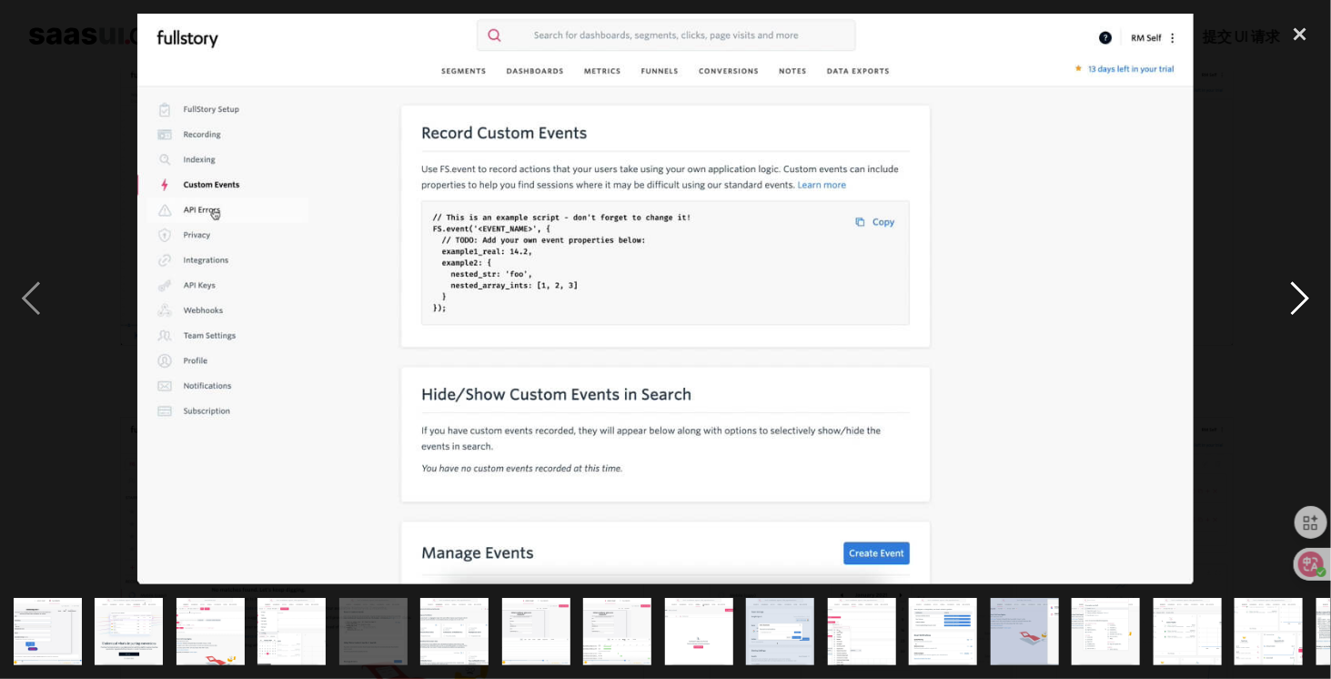
click at [1316, 297] on div "next image" at bounding box center [1300, 299] width 62 height 570
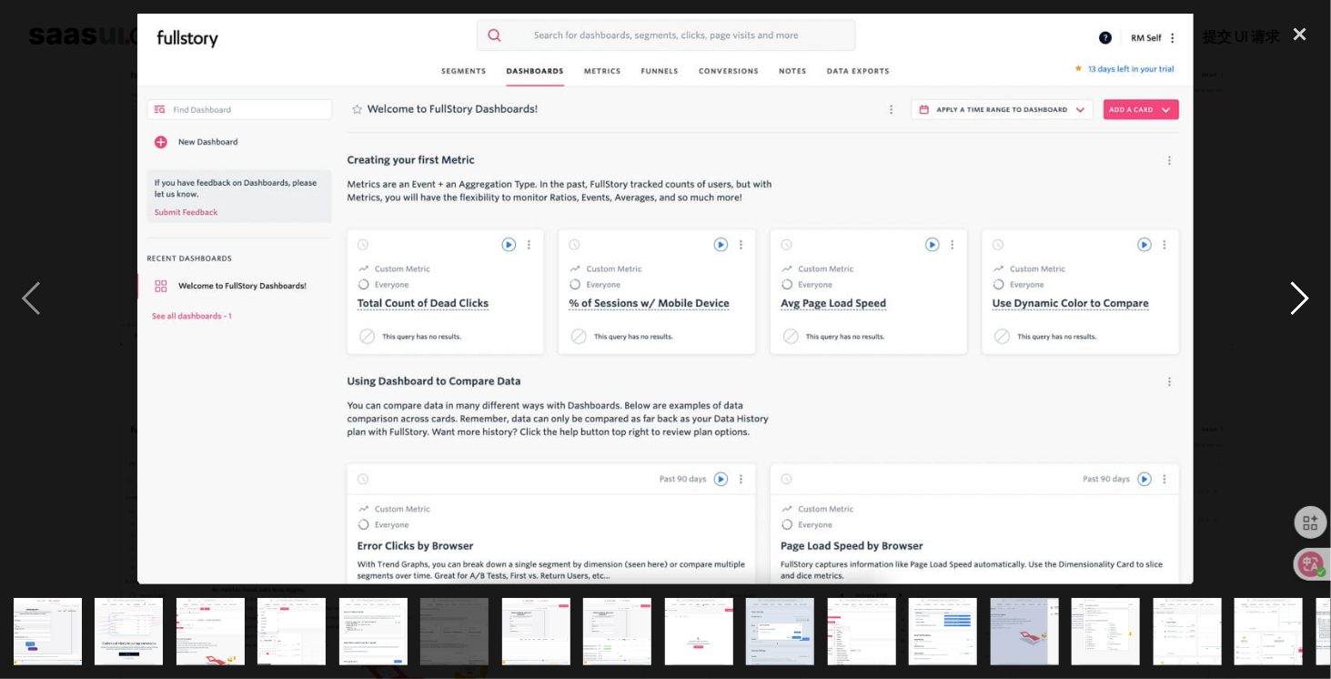
click at [1316, 297] on div "next image" at bounding box center [1300, 299] width 62 height 570
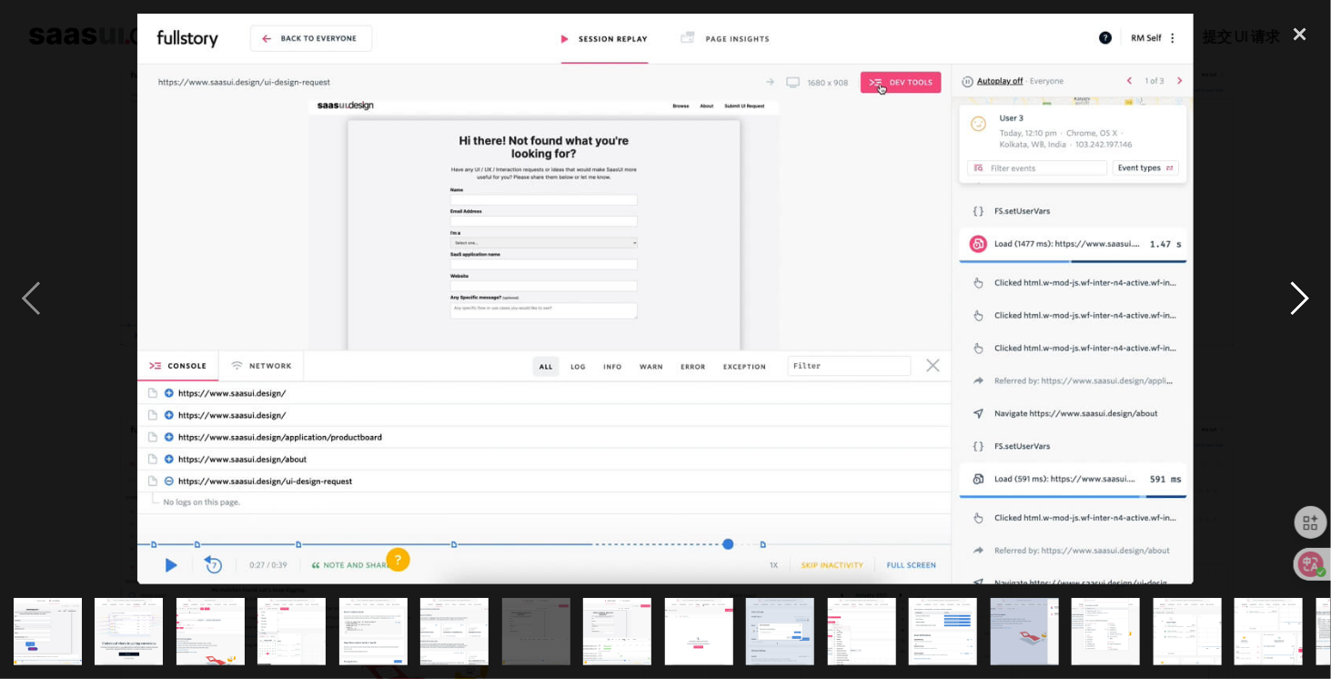
click at [1316, 297] on div "next image" at bounding box center [1300, 299] width 62 height 570
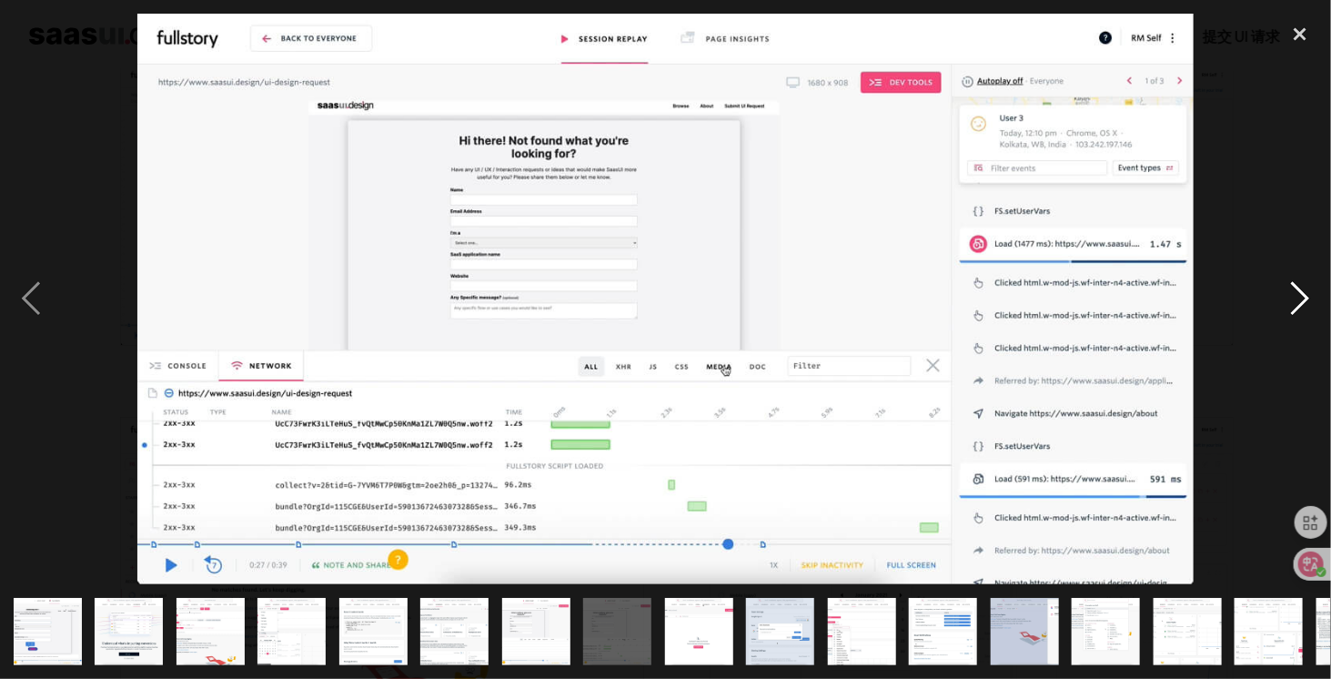
click at [1316, 297] on div "next image" at bounding box center [1300, 299] width 62 height 570
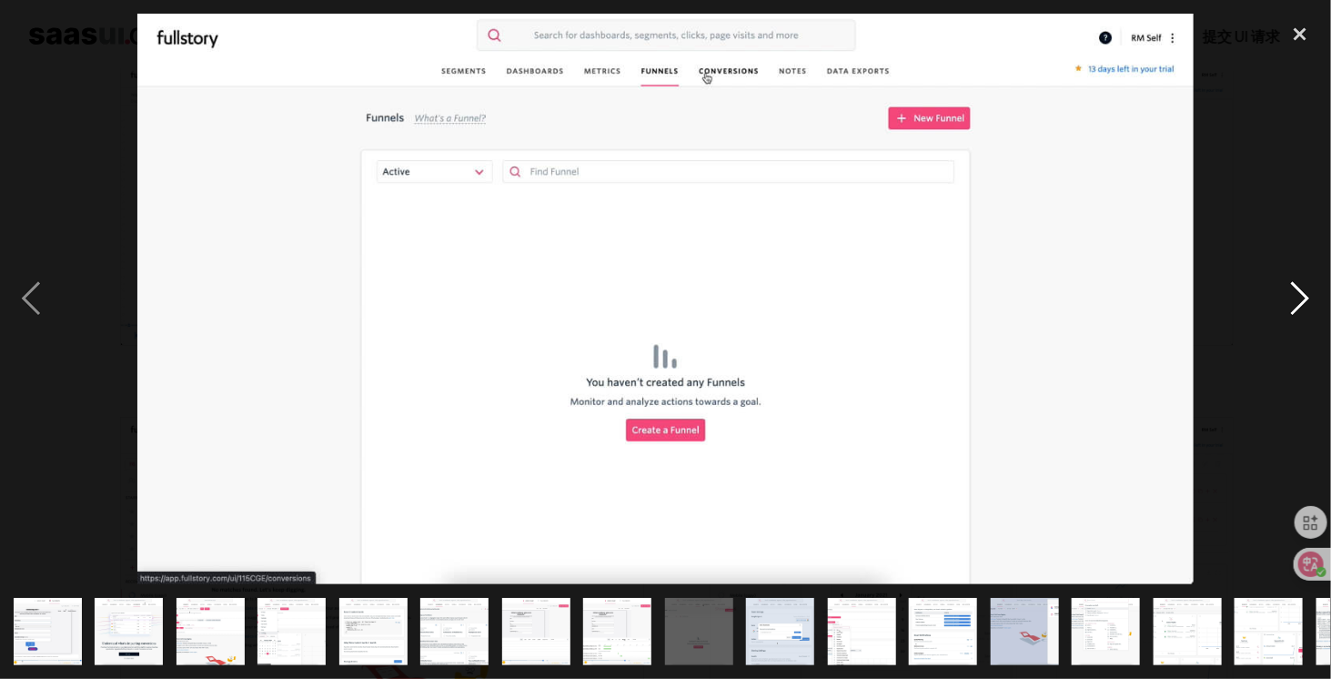
click at [1316, 297] on div "next image" at bounding box center [1300, 299] width 62 height 570
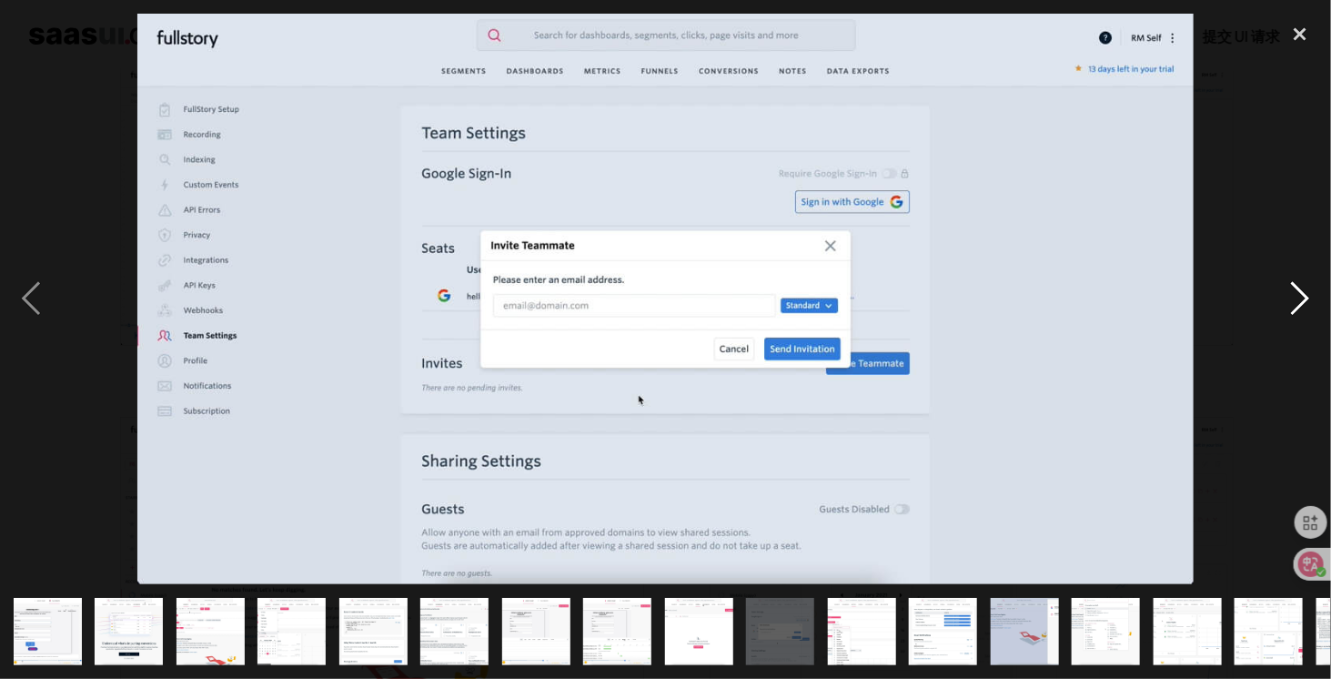
click at [1316, 297] on div "next image" at bounding box center [1300, 299] width 62 height 570
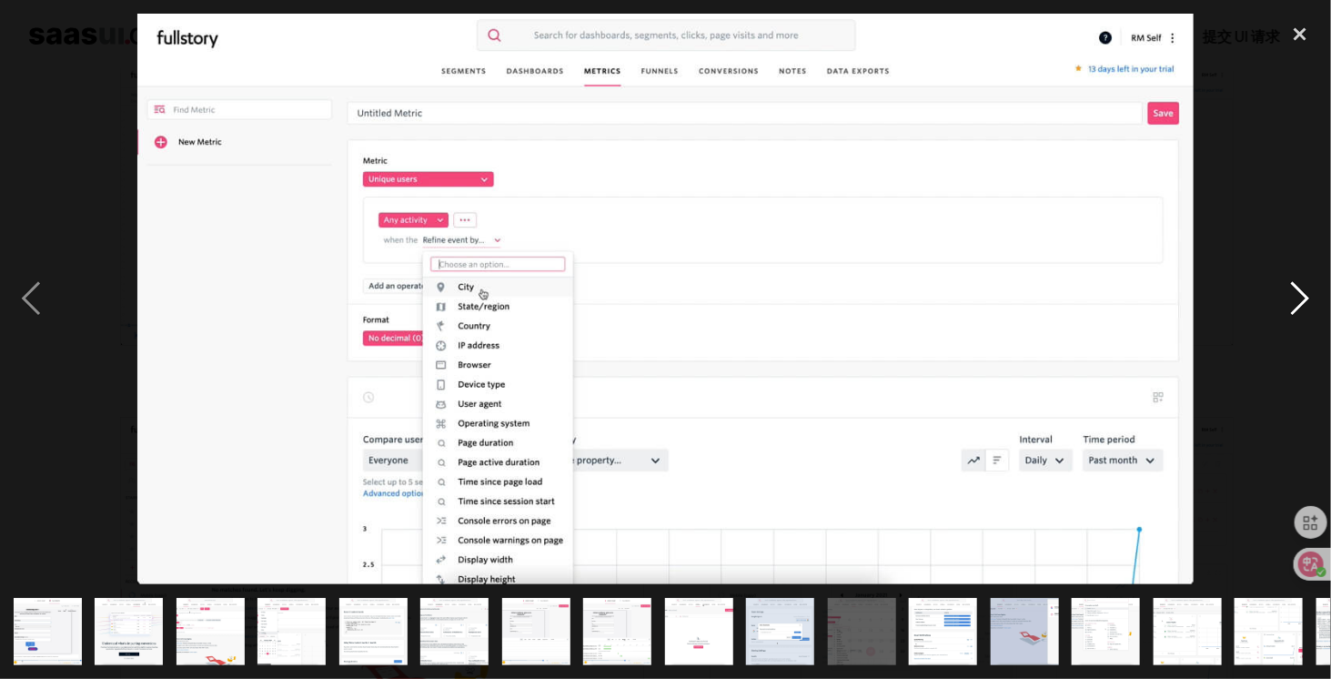
click at [1316, 297] on div "next image" at bounding box center [1300, 299] width 62 height 570
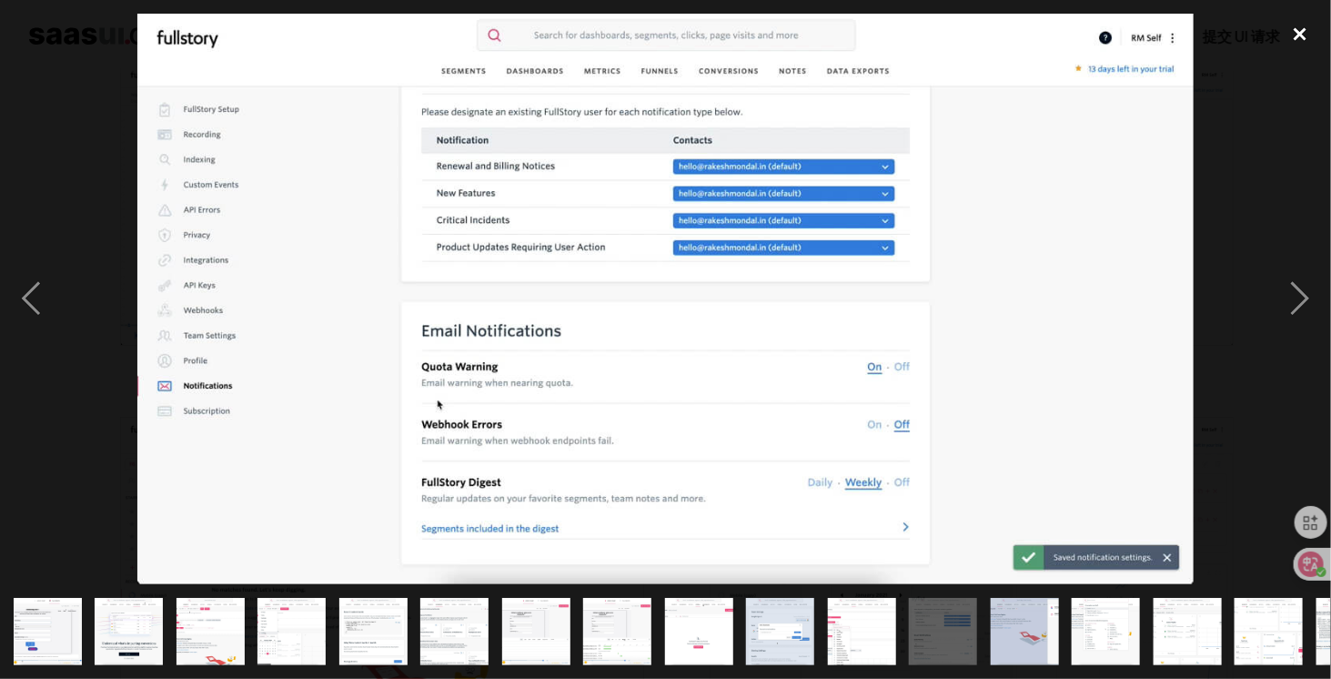
click at [1304, 34] on div "close lightbox" at bounding box center [1300, 34] width 62 height 40
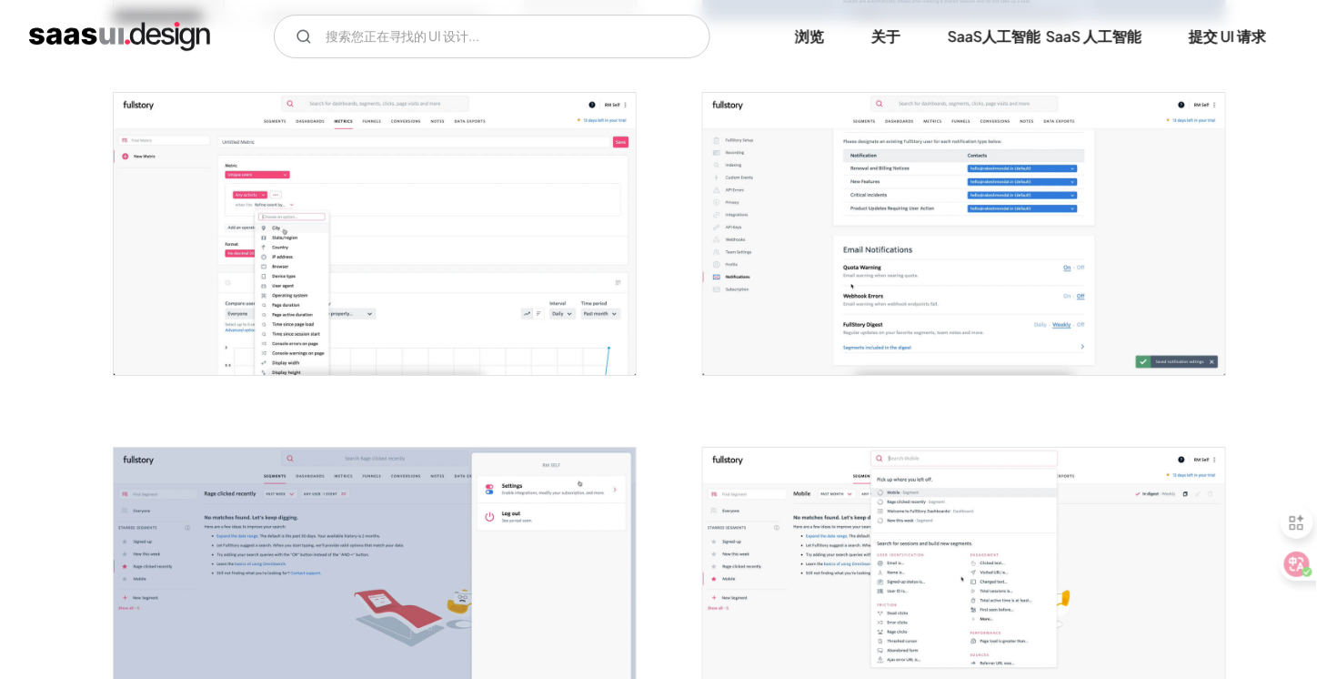
scroll to position [2120, 0]
